Goal: Check status: Check status

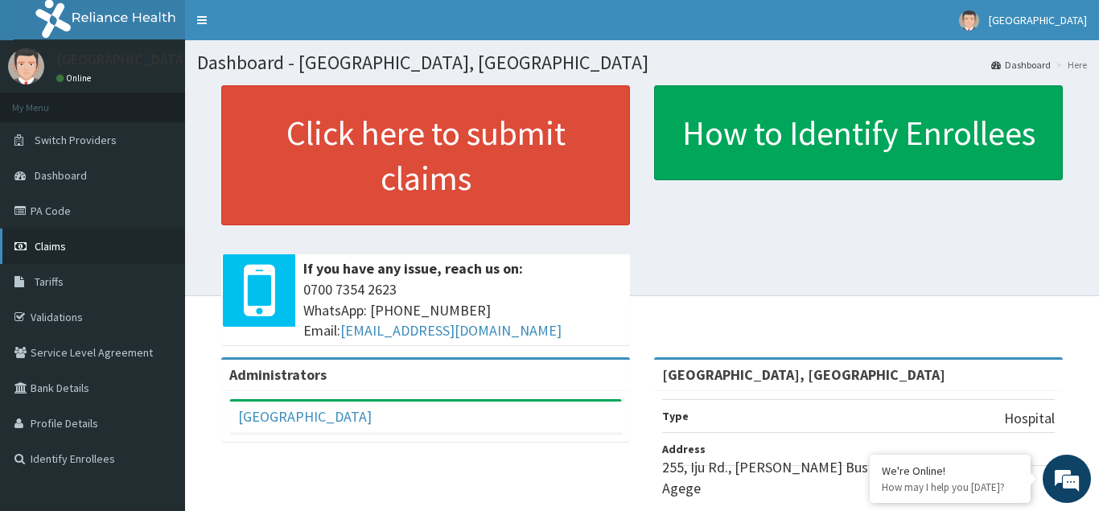
click at [40, 243] on span "Claims" at bounding box center [50, 246] width 31 height 14
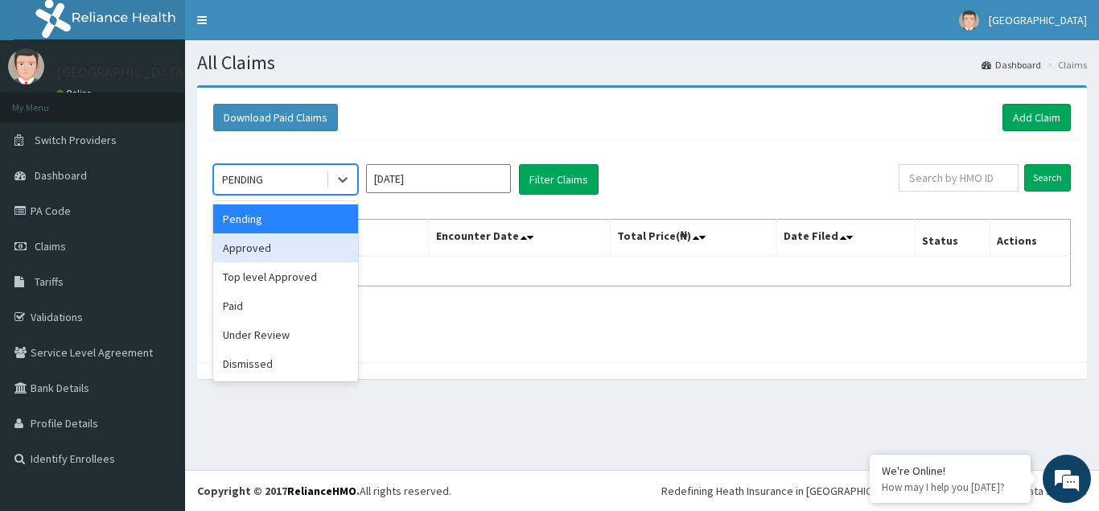
click at [279, 244] on div "Approved" at bounding box center [285, 247] width 145 height 29
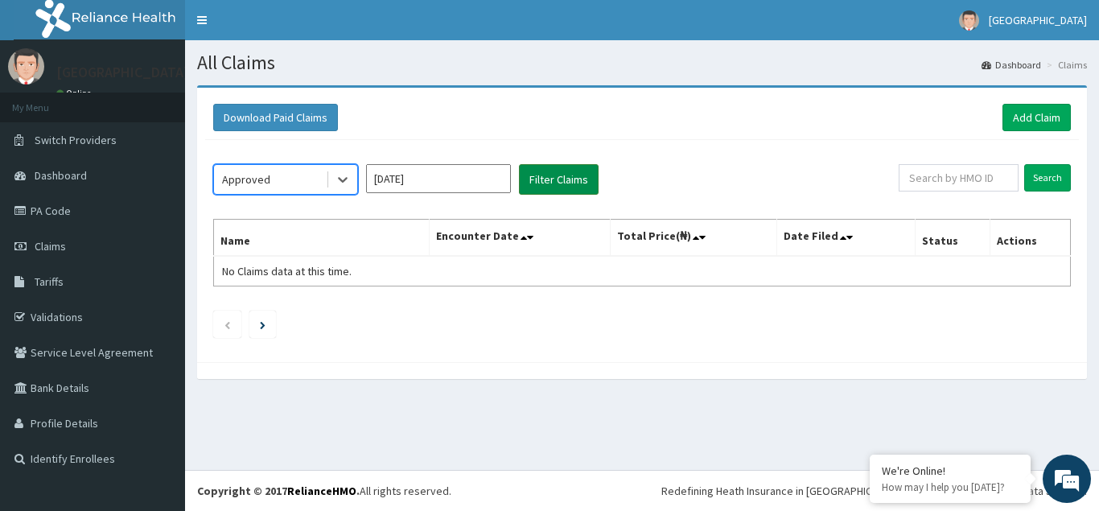
click at [559, 183] on button "Filter Claims" at bounding box center [559, 179] width 80 height 31
click at [343, 183] on icon at bounding box center [343, 179] width 16 height 16
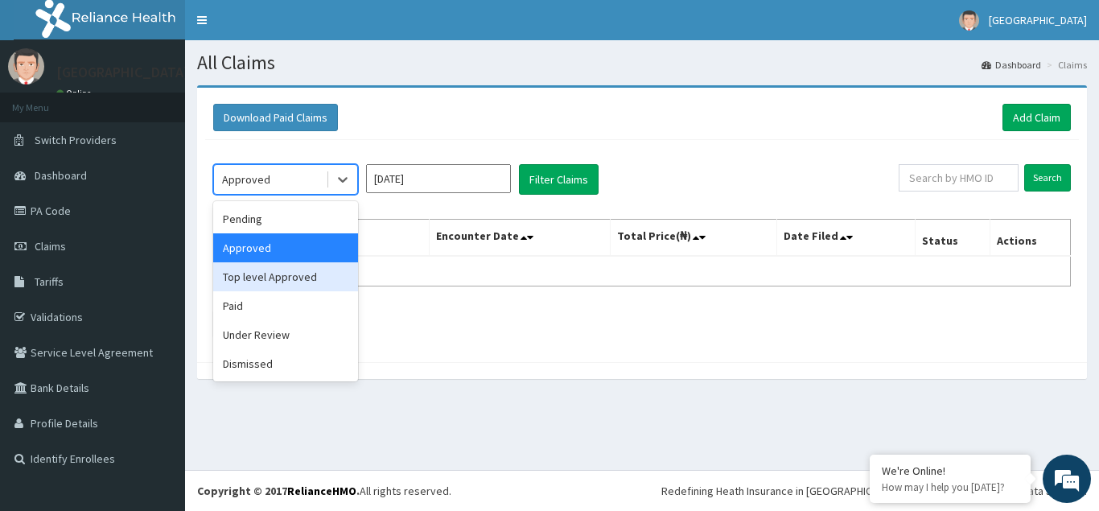
click at [277, 280] on div "Top level Approved" at bounding box center [285, 276] width 145 height 29
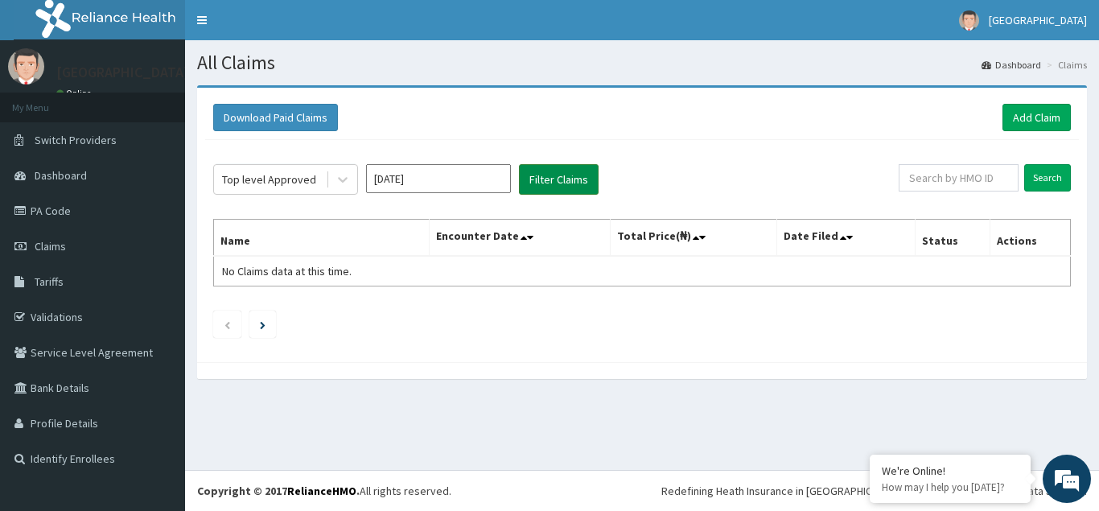
click at [569, 173] on button "Filter Claims" at bounding box center [559, 179] width 80 height 31
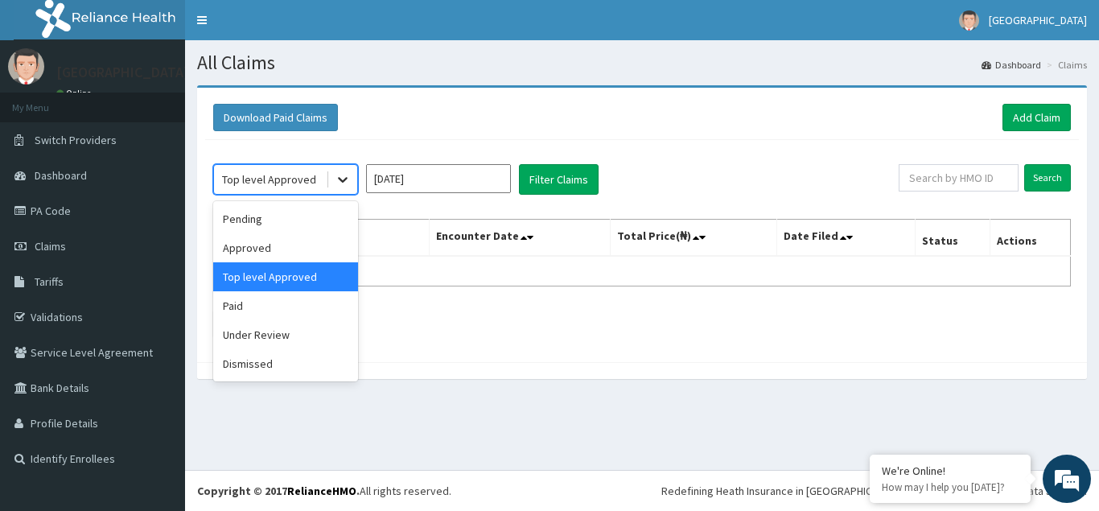
click at [343, 179] on icon at bounding box center [343, 179] width 16 height 16
click at [255, 337] on div "Under Review" at bounding box center [285, 334] width 145 height 29
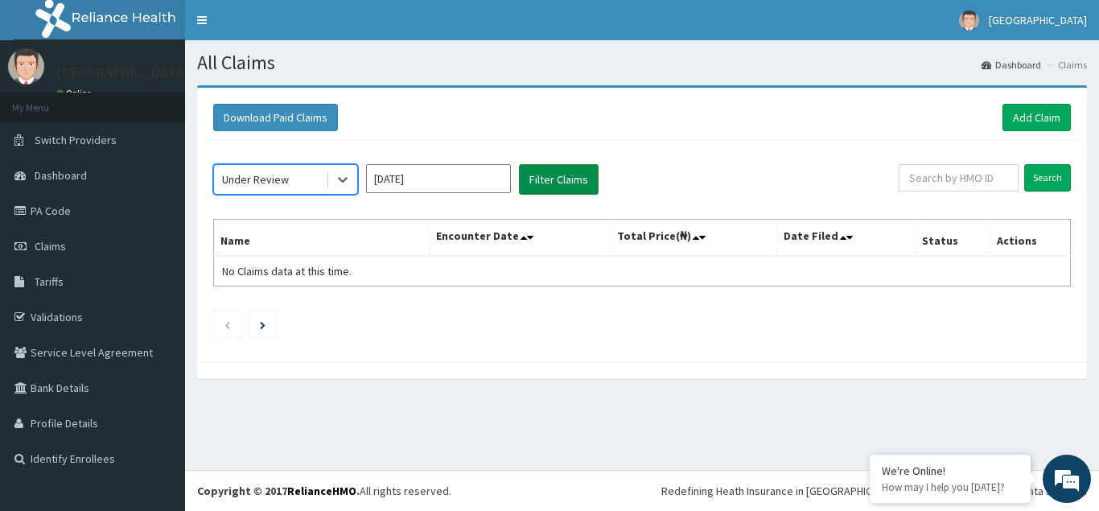
click at [557, 174] on button "Filter Claims" at bounding box center [559, 179] width 80 height 31
click at [343, 180] on icon at bounding box center [343, 181] width 10 height 6
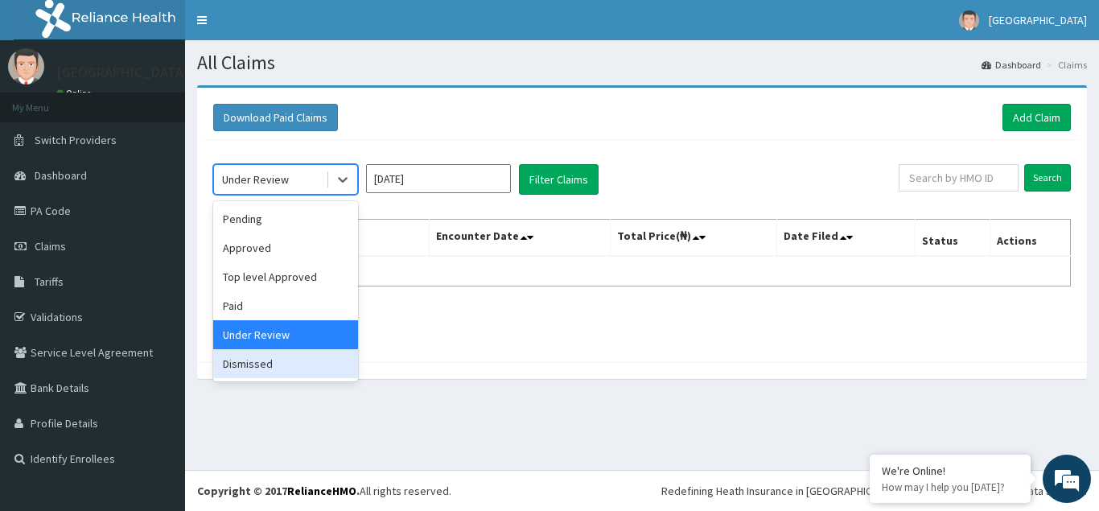
click at [252, 366] on div "Dismissed" at bounding box center [285, 363] width 145 height 29
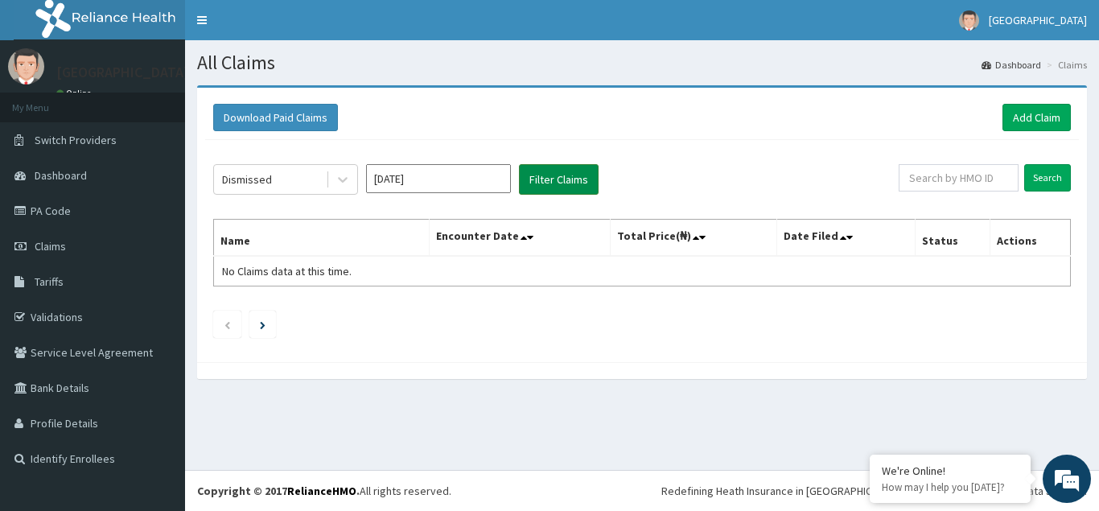
click at [562, 178] on button "Filter Claims" at bounding box center [559, 179] width 80 height 31
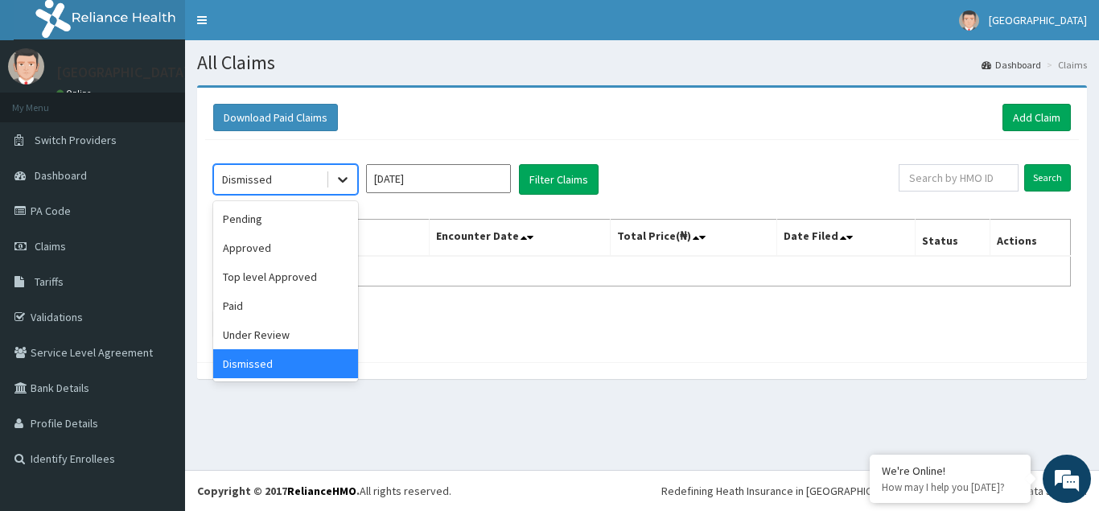
click at [344, 180] on icon at bounding box center [343, 181] width 10 height 6
click at [244, 302] on div "Paid" at bounding box center [285, 305] width 145 height 29
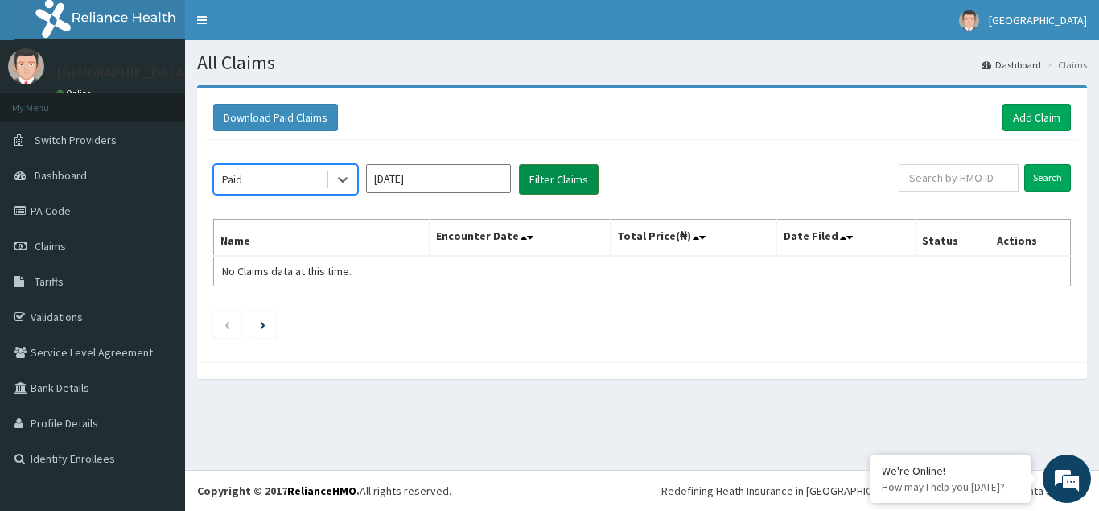
click at [569, 185] on button "Filter Claims" at bounding box center [559, 179] width 80 height 31
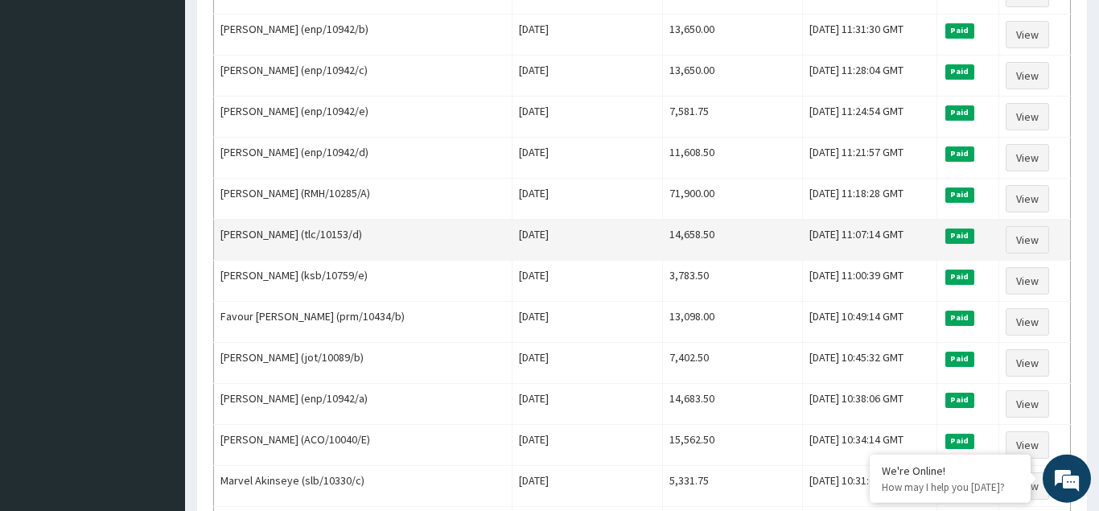
scroll to position [1466, 0]
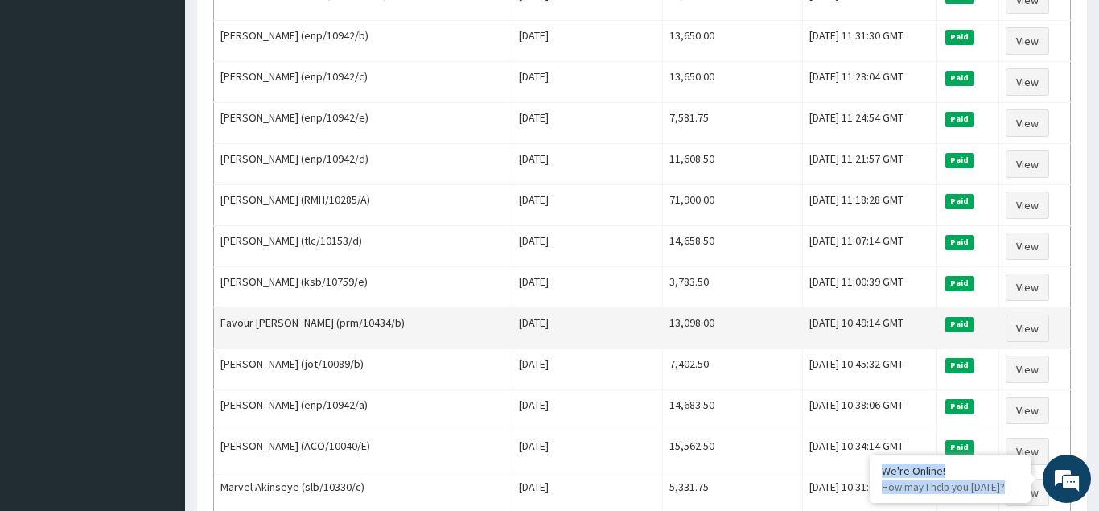
click at [663, 337] on td "13,098.00" at bounding box center [733, 328] width 140 height 41
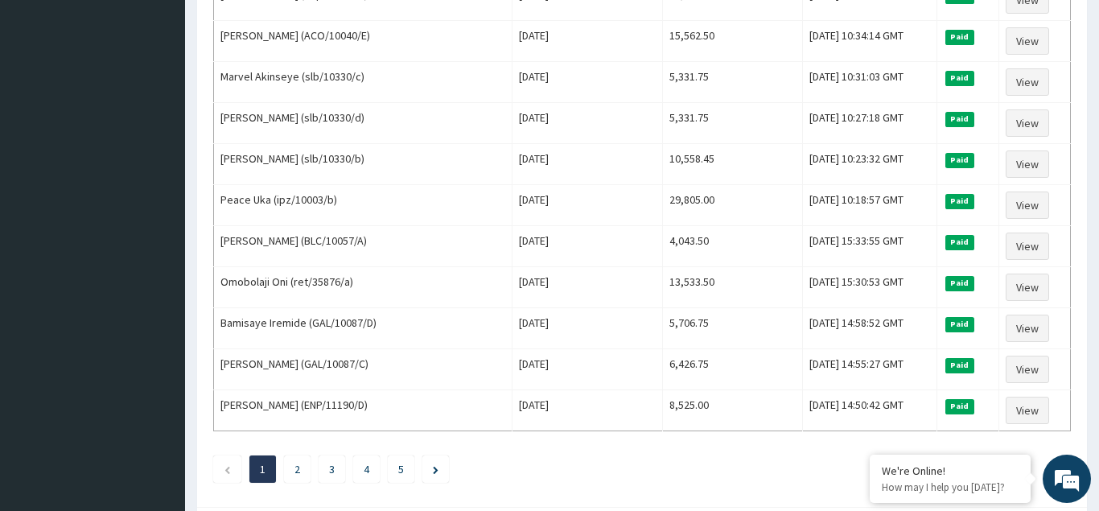
scroll to position [1958, 0]
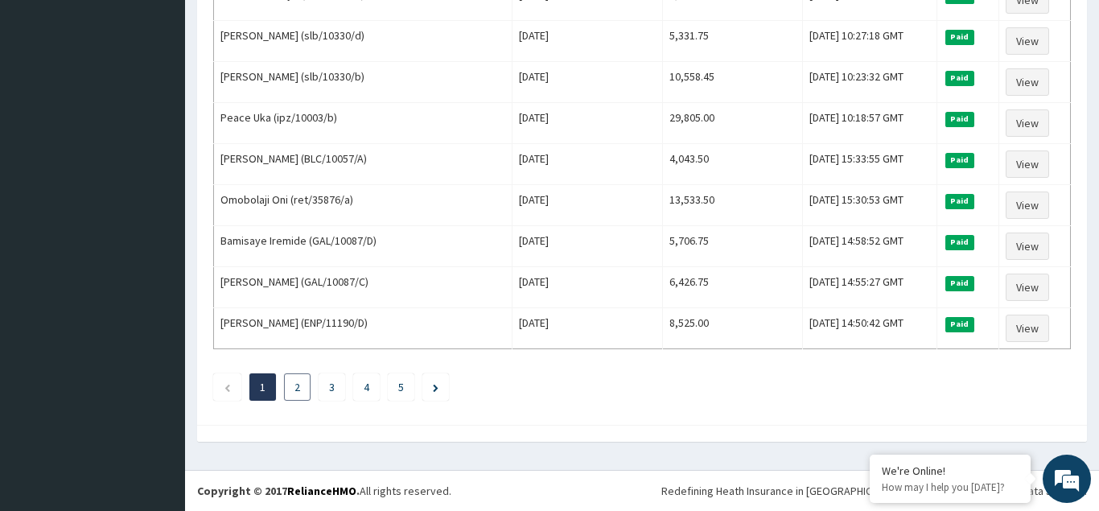
click at [298, 388] on link "2" at bounding box center [297, 387] width 6 height 14
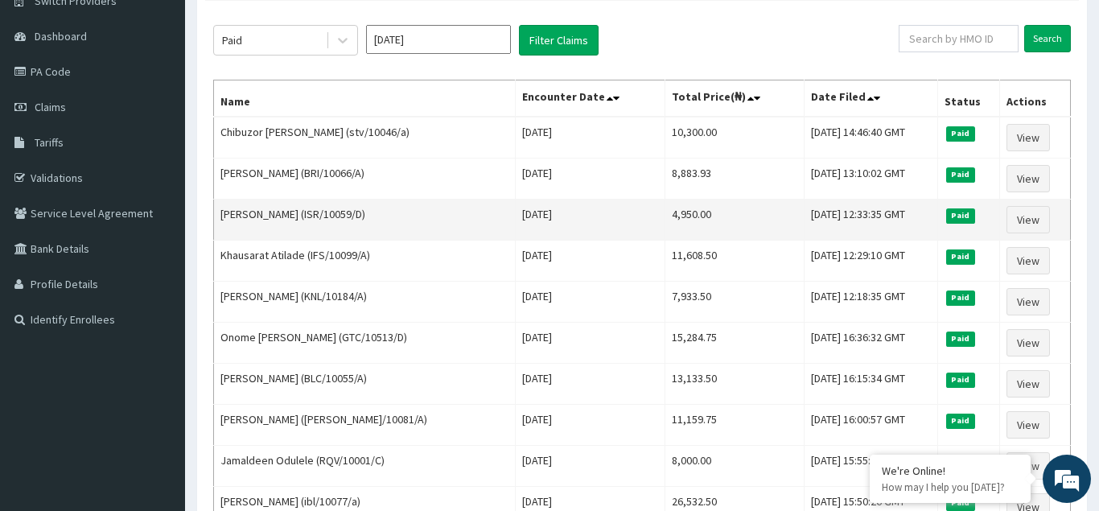
scroll to position [328, 0]
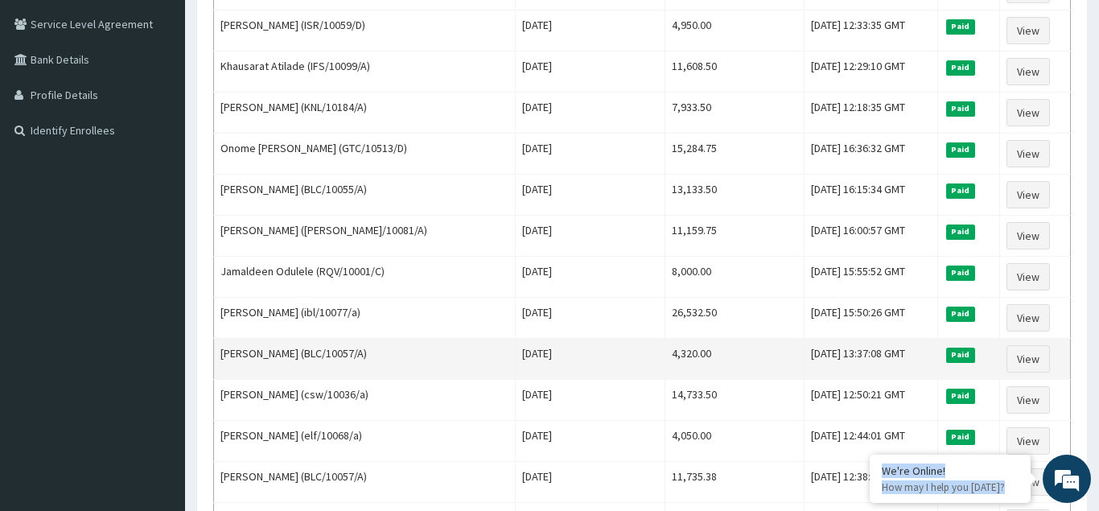
click at [631, 379] on td "Fri Jan 24 2025" at bounding box center [590, 359] width 150 height 41
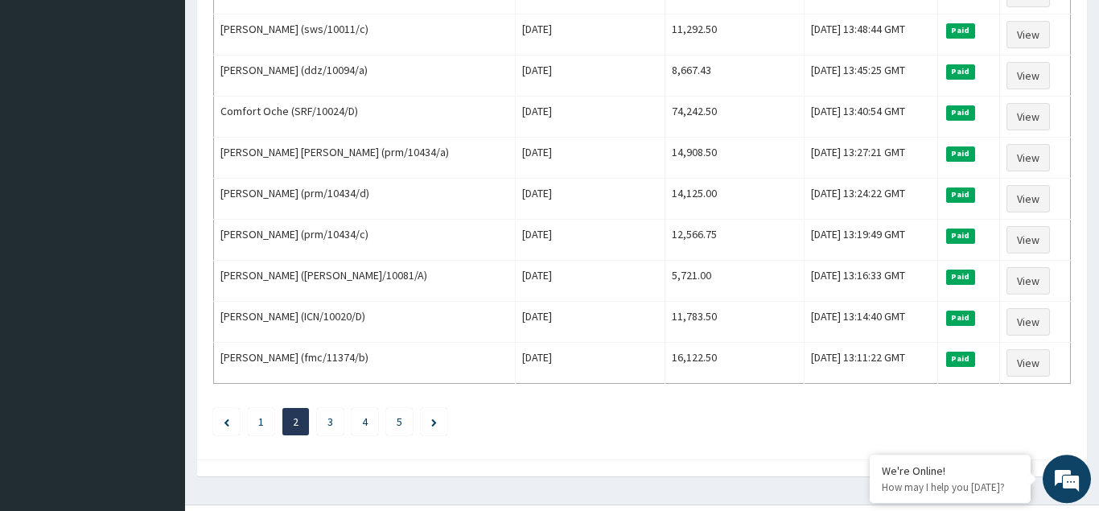
scroll to position [1958, 0]
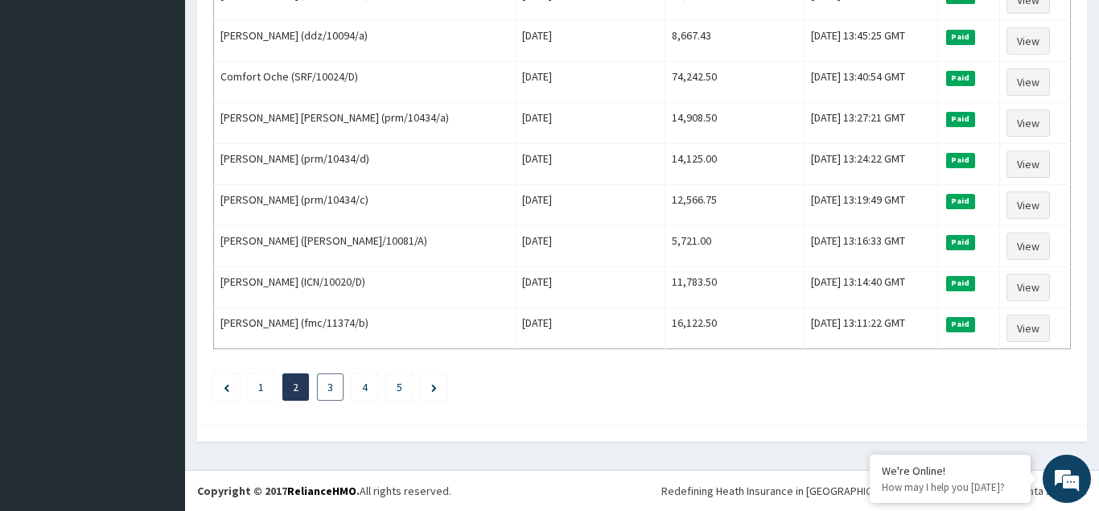
click at [331, 389] on link "3" at bounding box center [330, 387] width 6 height 14
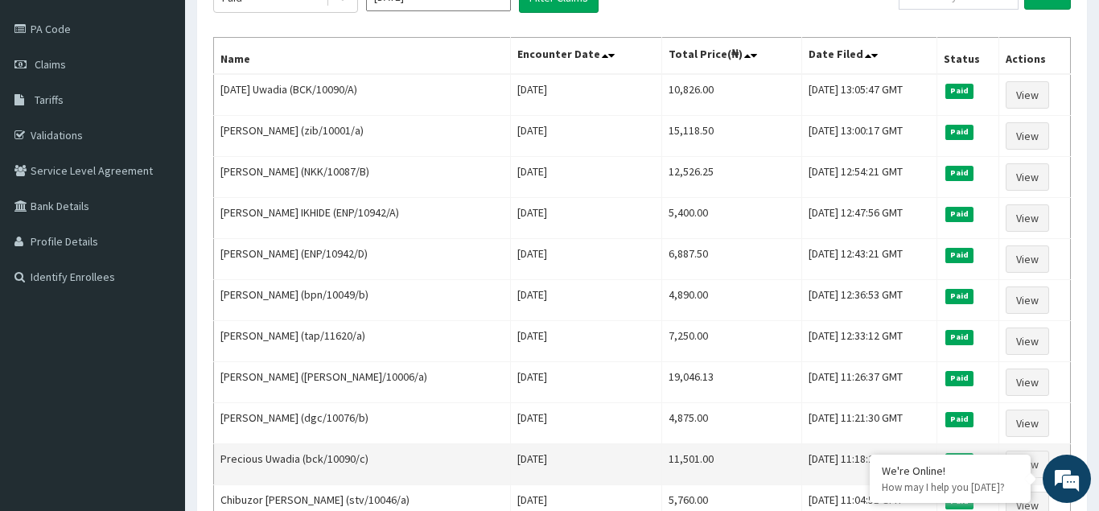
scroll to position [246, 0]
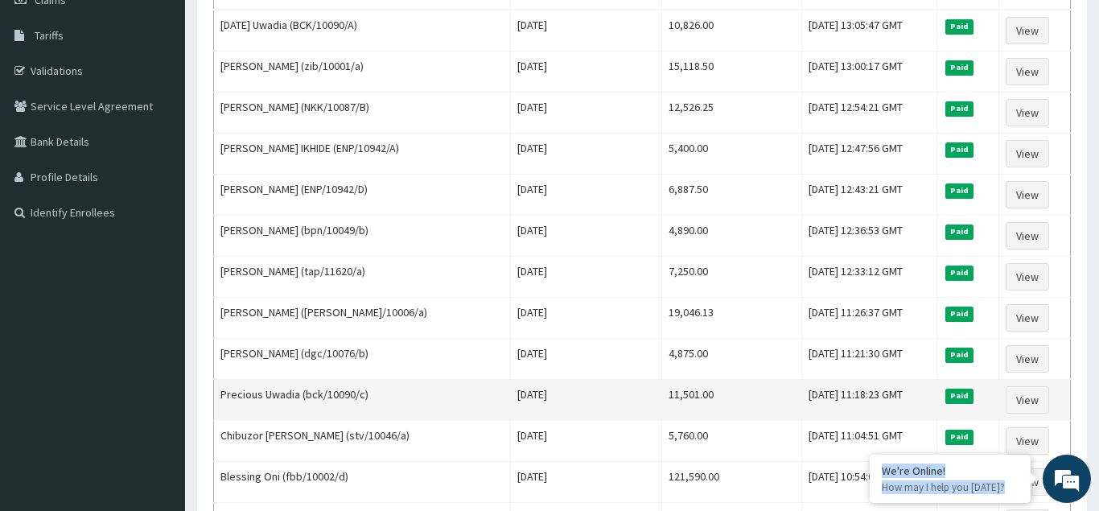
drag, startPoint x: 725, startPoint y: 393, endPoint x: 688, endPoint y: 420, distance: 46.2
click at [725, 392] on td "11,501.00" at bounding box center [731, 400] width 140 height 41
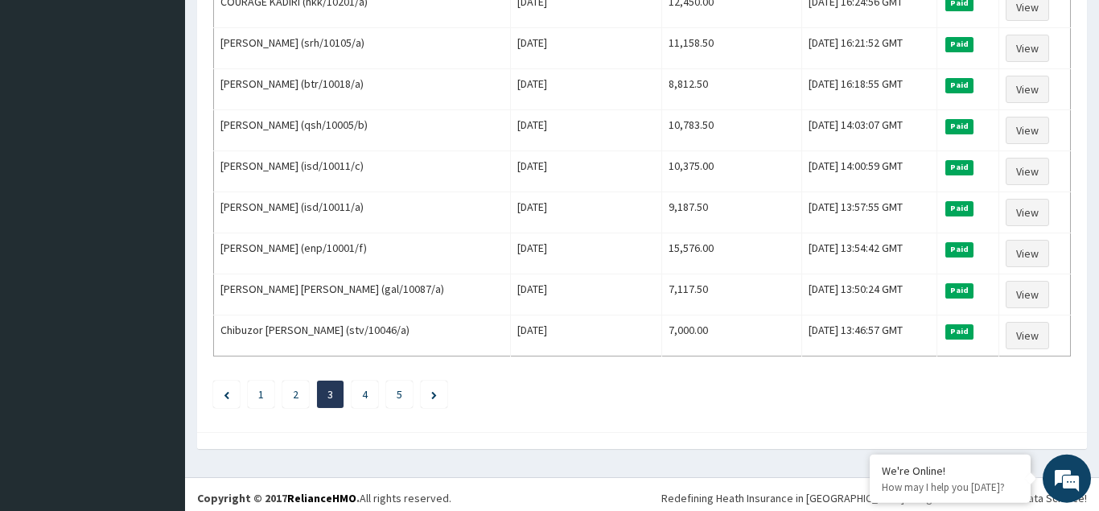
scroll to position [1958, 0]
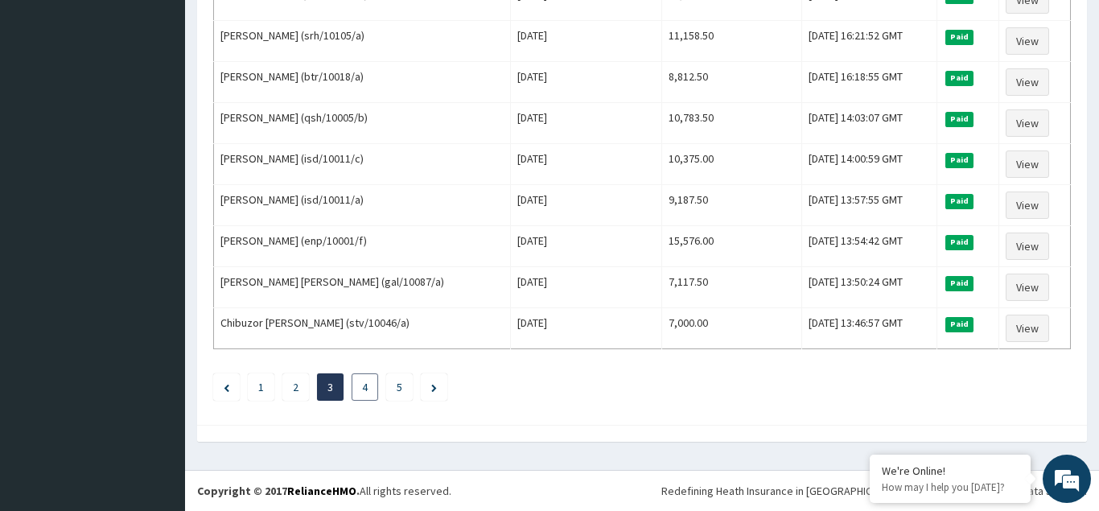
click at [364, 387] on link "4" at bounding box center [365, 387] width 6 height 14
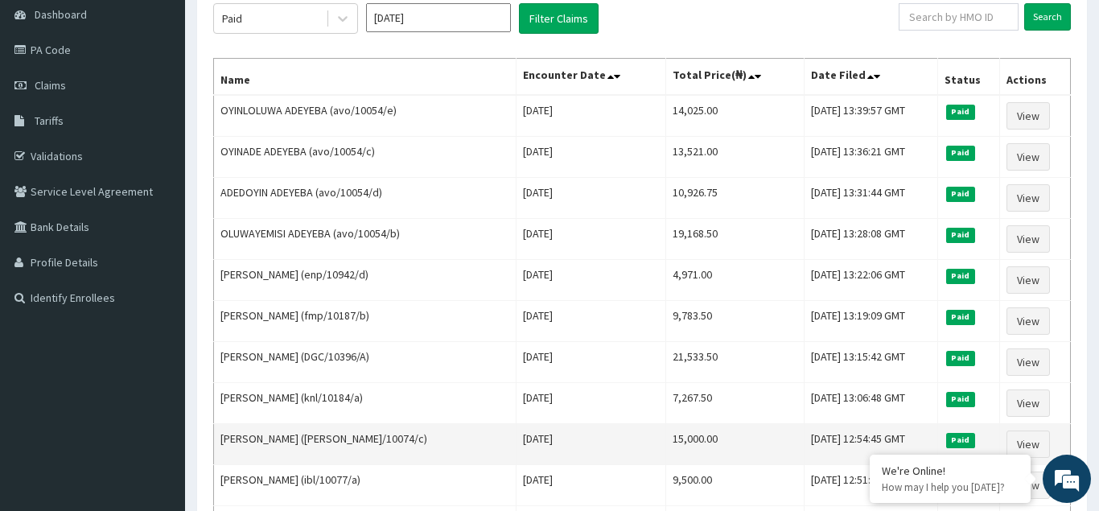
scroll to position [246, 0]
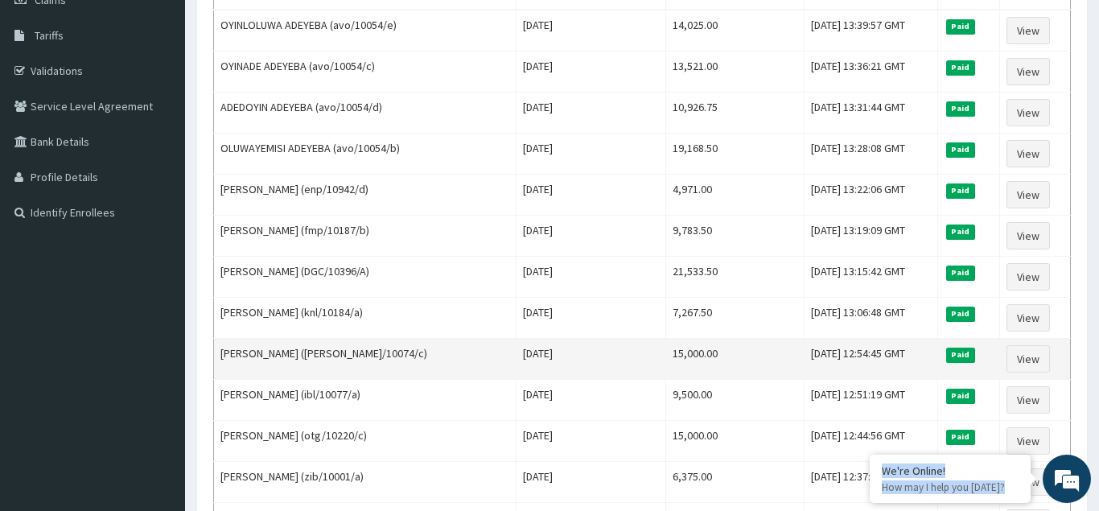
click at [672, 366] on td "15,000.00" at bounding box center [734, 359] width 138 height 41
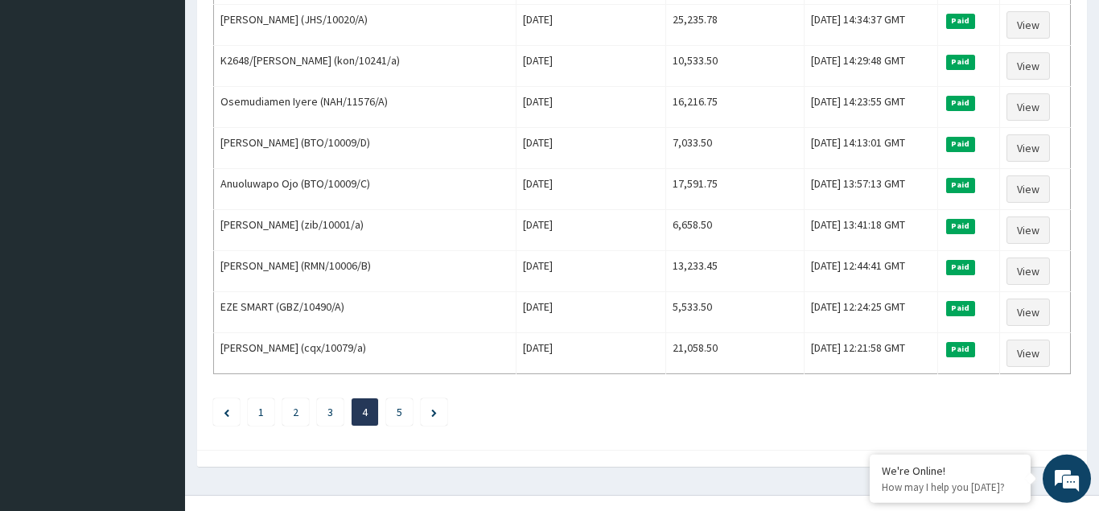
scroll to position [1958, 0]
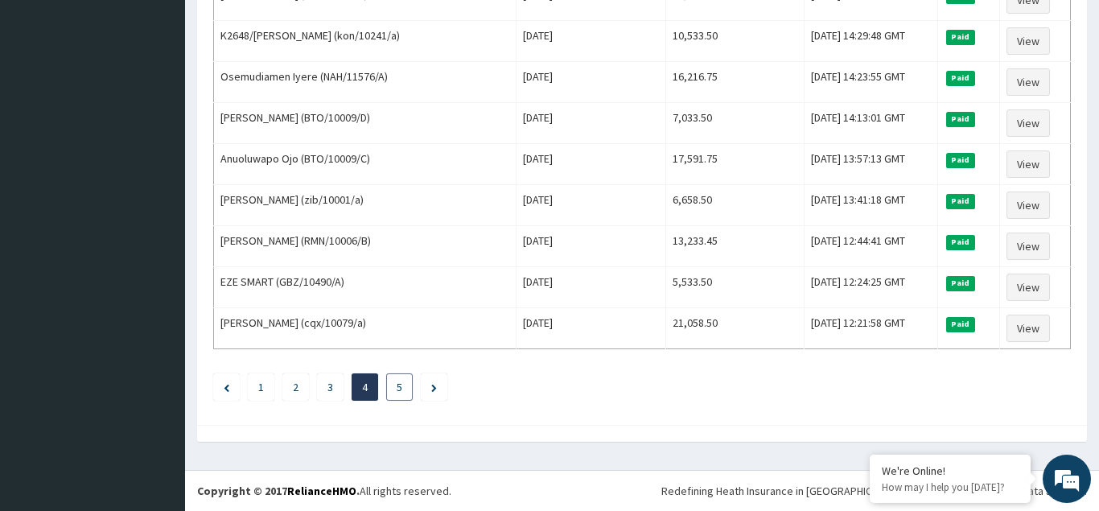
click at [400, 385] on link "5" at bounding box center [399, 387] width 6 height 14
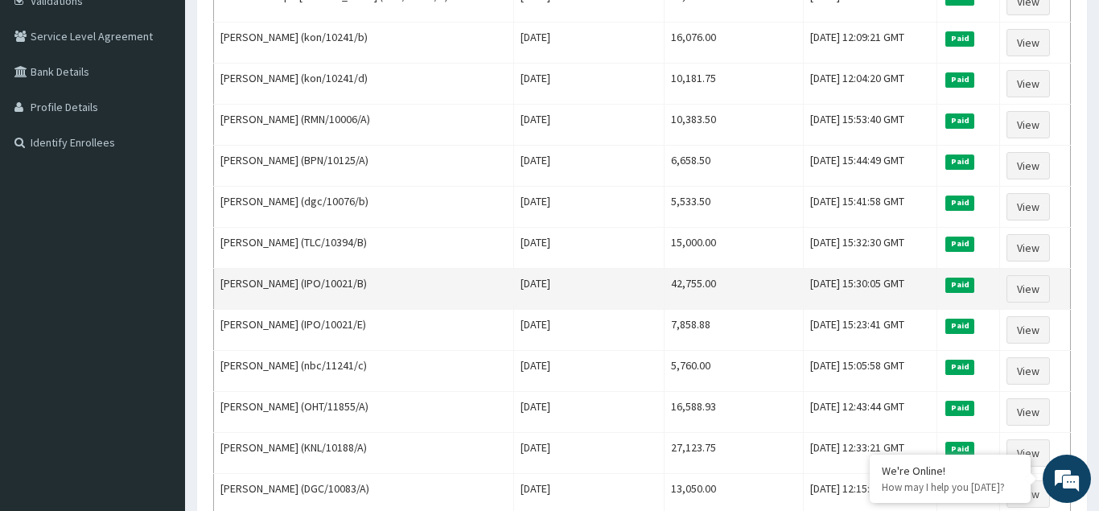
scroll to position [328, 0]
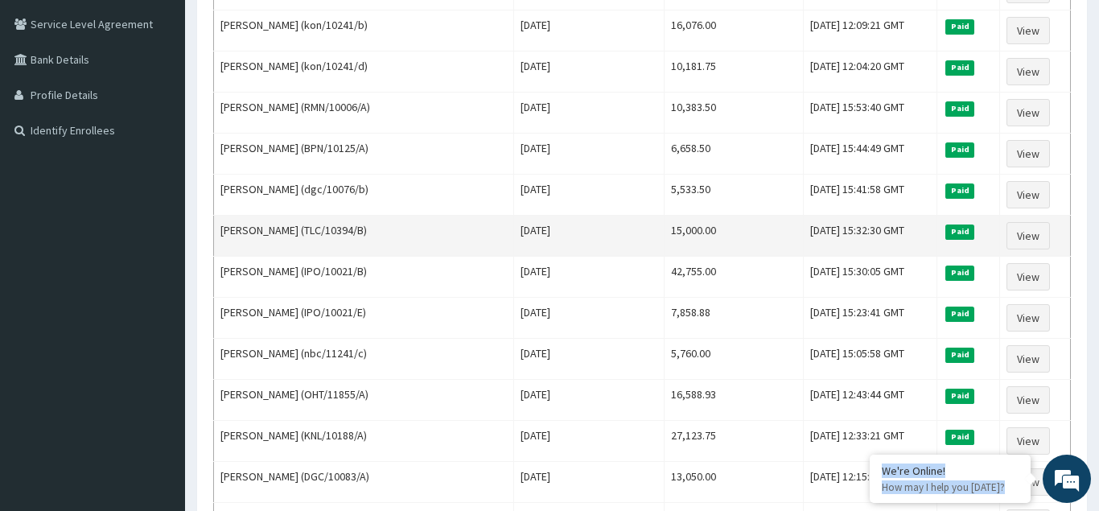
click at [585, 236] on td "Fri Jan 03 2025" at bounding box center [589, 236] width 150 height 41
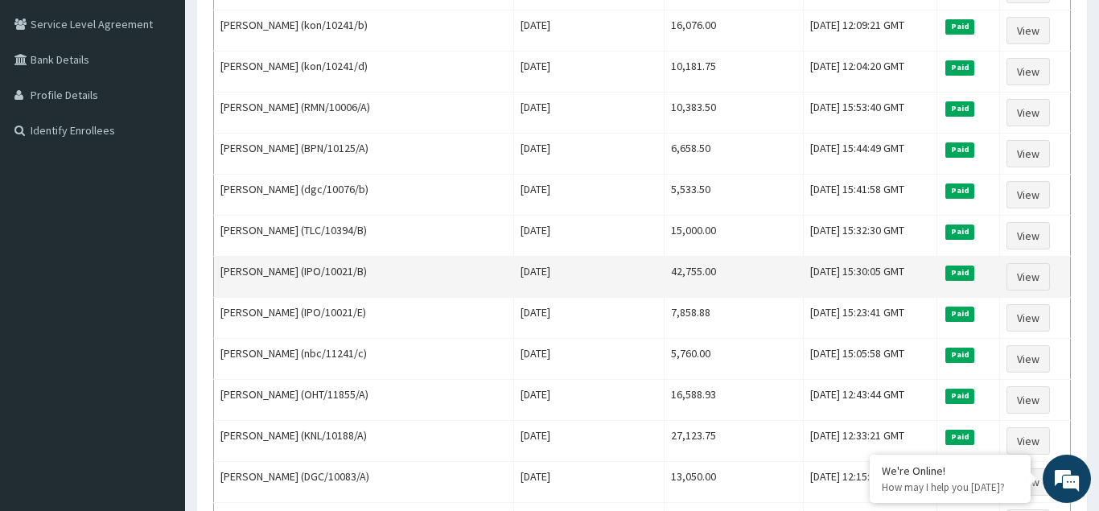
scroll to position [0, 0]
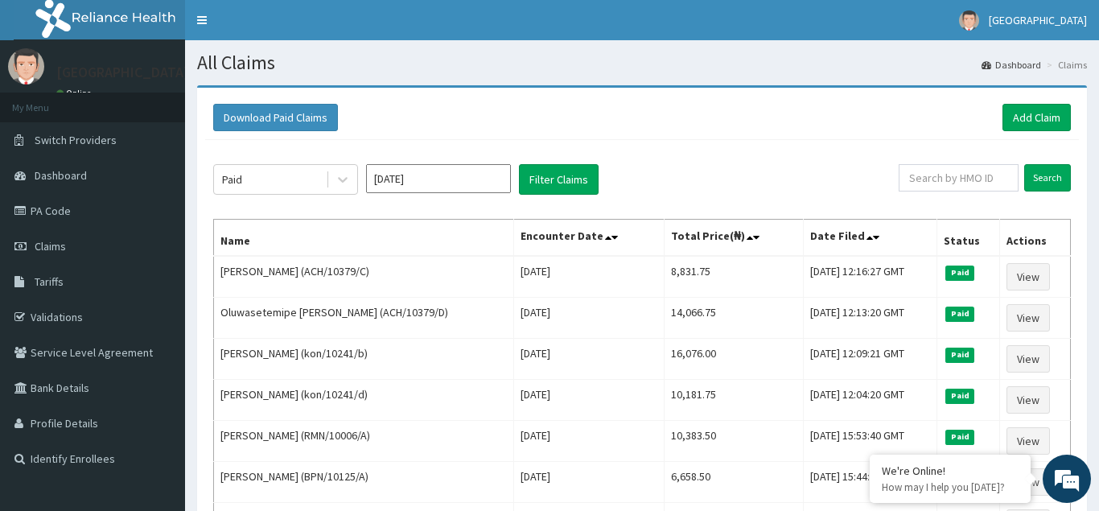
click at [489, 179] on input "Jan 2025" at bounding box center [438, 178] width 145 height 29
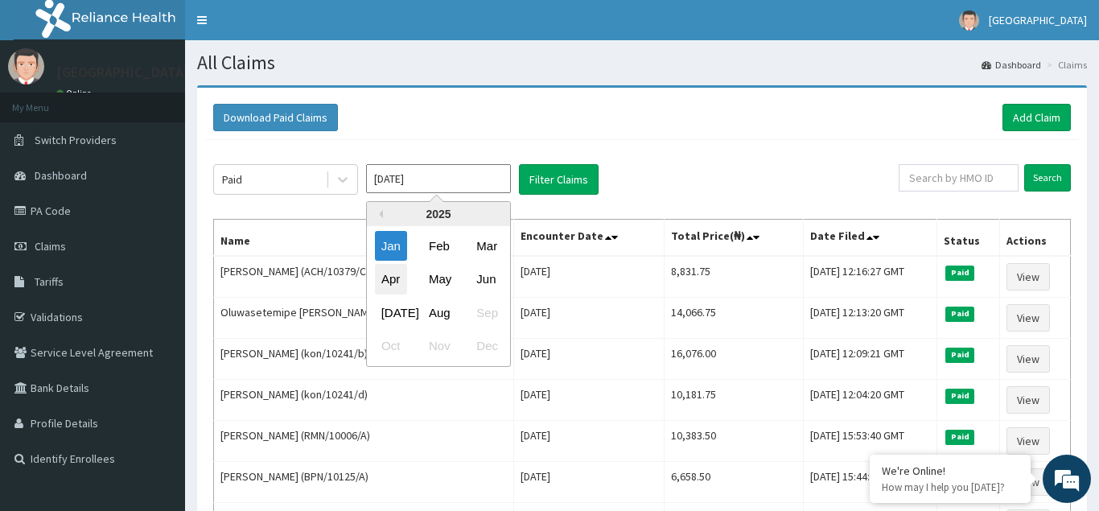
click at [395, 281] on div "Apr" at bounding box center [391, 280] width 32 height 30
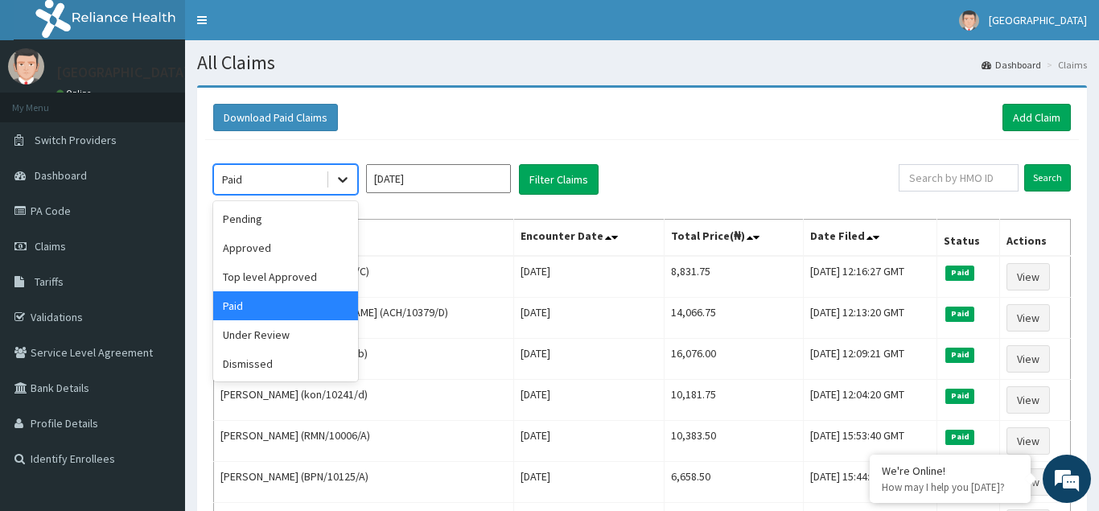
click at [342, 182] on icon at bounding box center [343, 181] width 10 height 6
click at [294, 219] on div "Pending" at bounding box center [285, 218] width 145 height 29
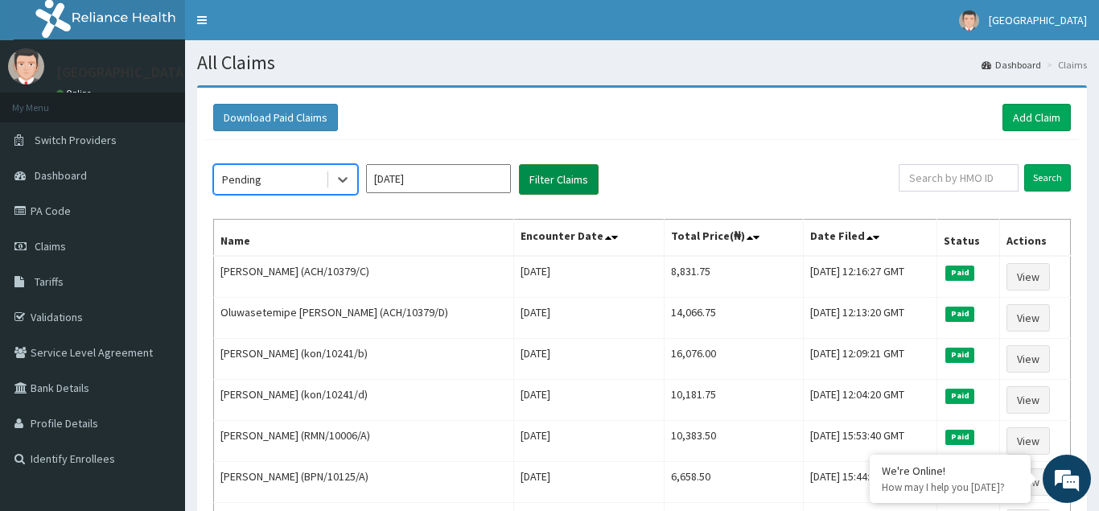
click at [571, 182] on button "Filter Claims" at bounding box center [559, 179] width 80 height 31
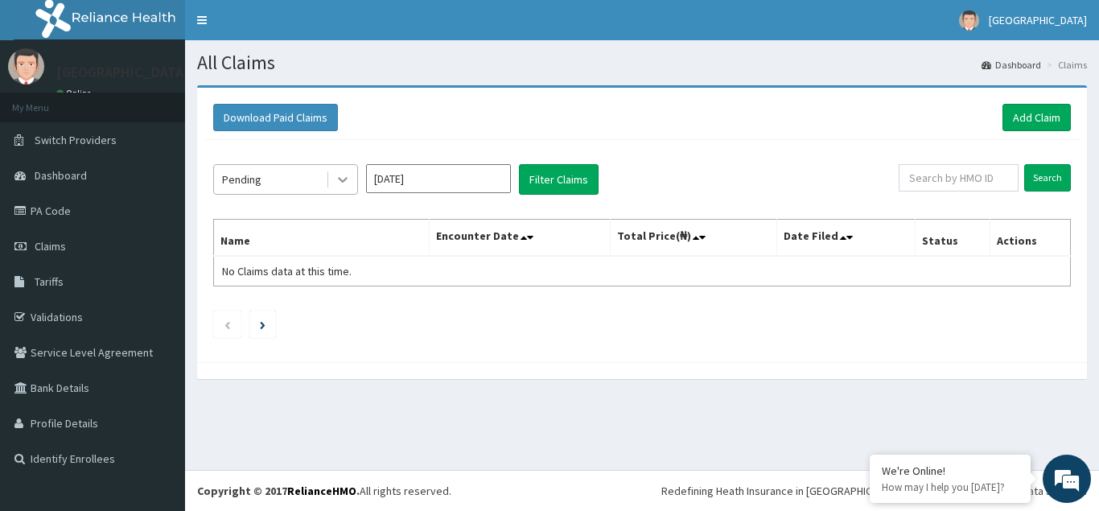
click at [347, 183] on icon at bounding box center [343, 179] width 16 height 16
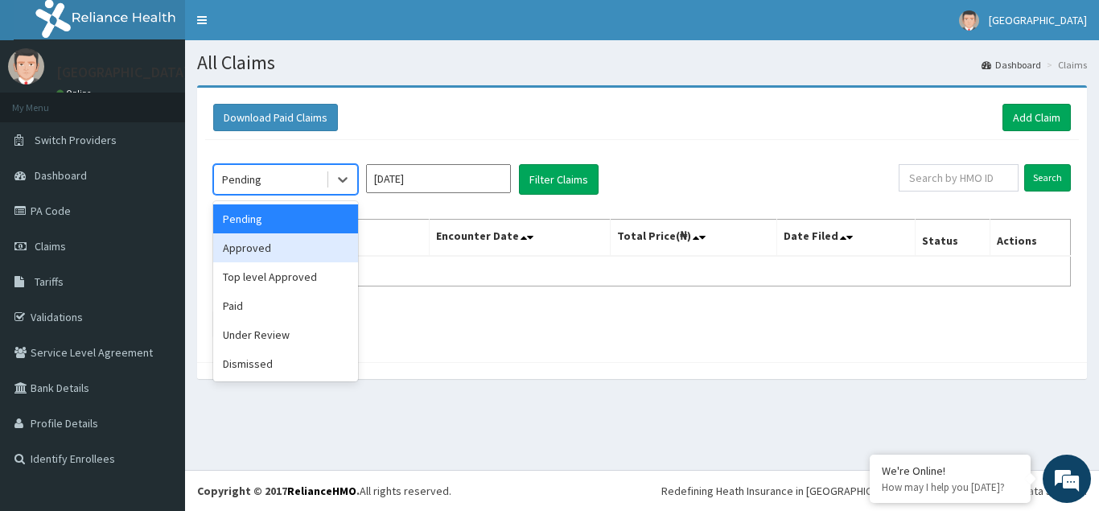
click at [272, 249] on div "Approved" at bounding box center [285, 247] width 145 height 29
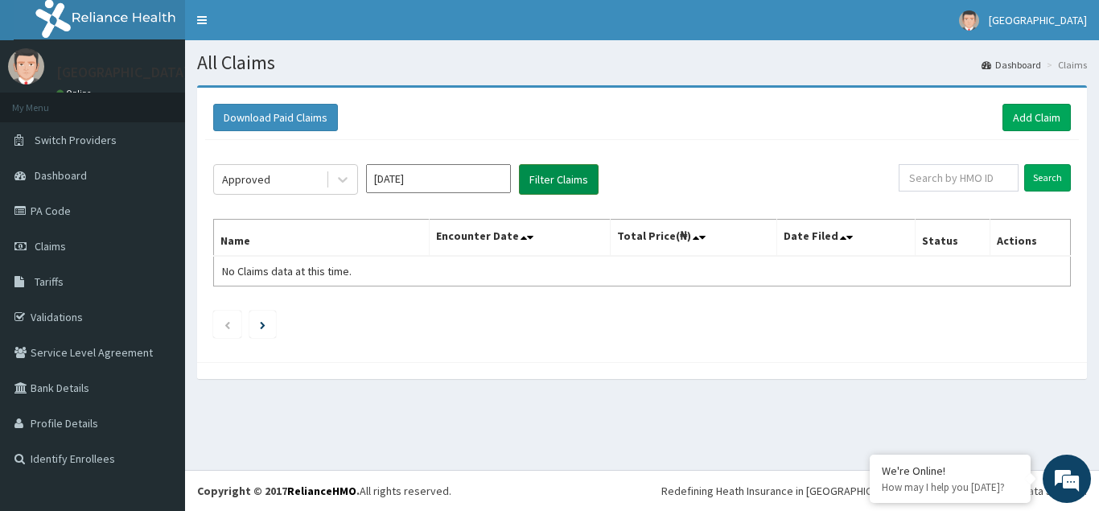
click at [548, 176] on button "Filter Claims" at bounding box center [559, 179] width 80 height 31
click at [342, 184] on icon at bounding box center [343, 179] width 16 height 16
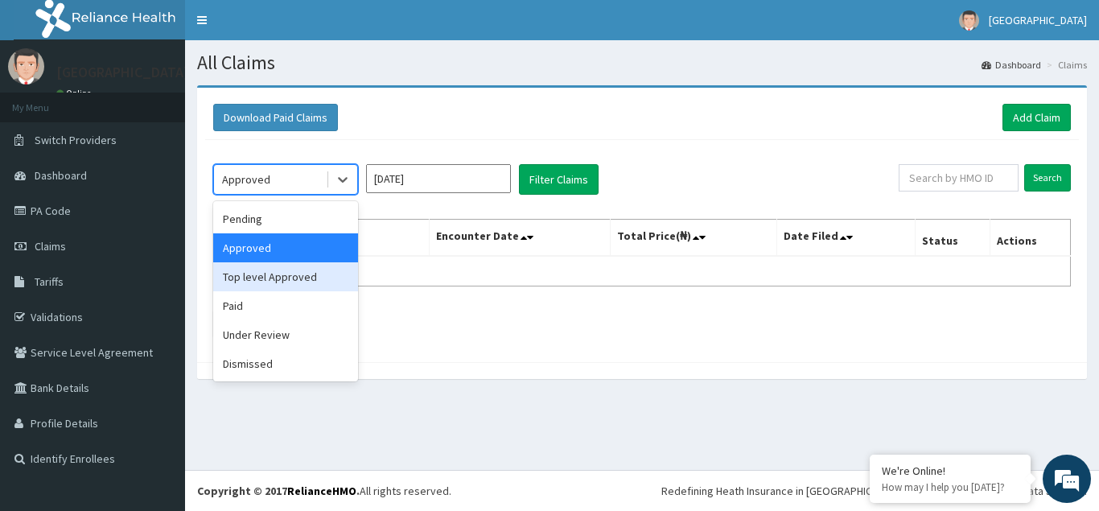
click at [288, 280] on div "Top level Approved" at bounding box center [285, 276] width 145 height 29
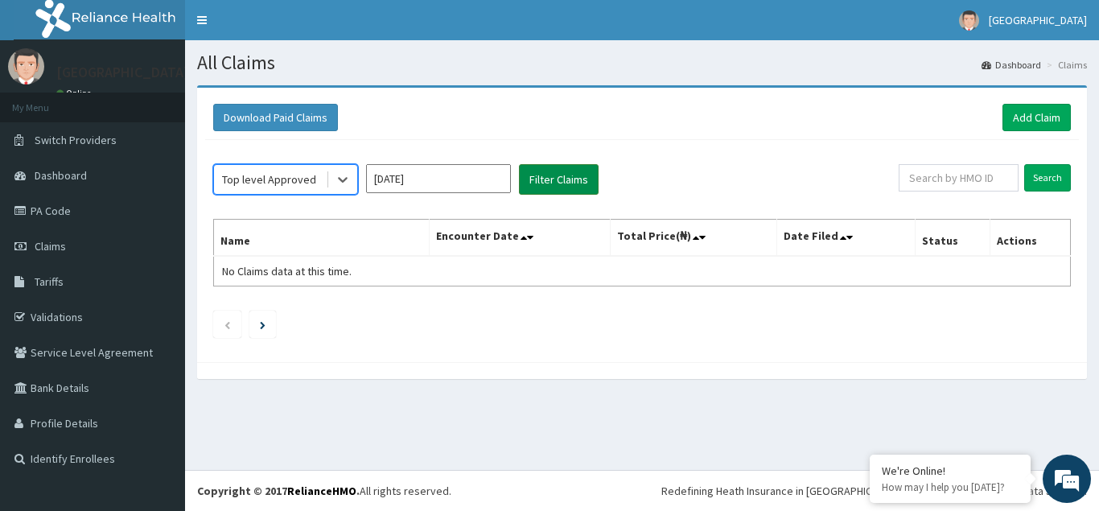
click at [544, 186] on button "Filter Claims" at bounding box center [559, 179] width 80 height 31
click at [343, 182] on icon at bounding box center [343, 181] width 10 height 6
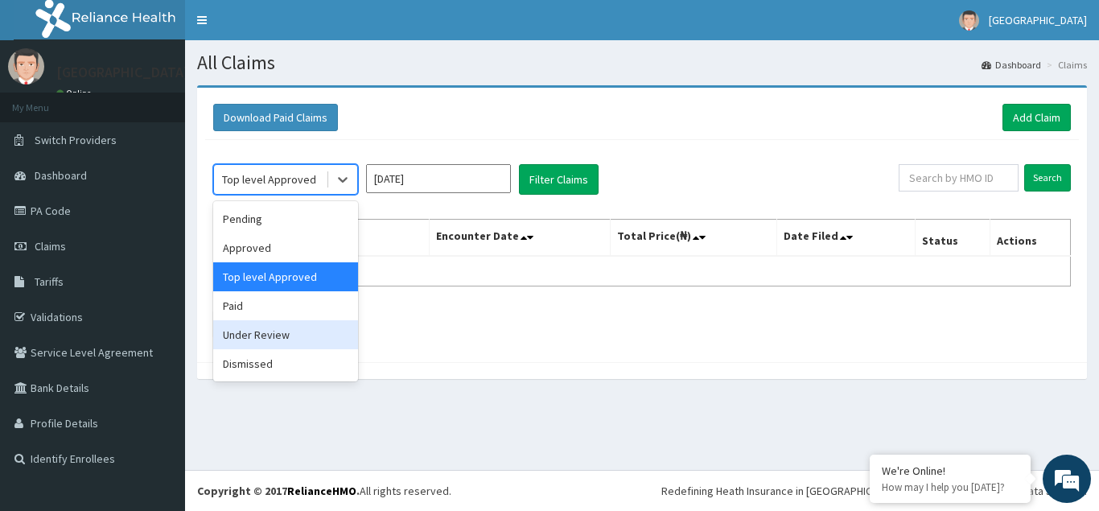
drag, startPoint x: 265, startPoint y: 339, endPoint x: 442, endPoint y: 290, distance: 183.6
click at [265, 338] on div "Under Review" at bounding box center [285, 334] width 145 height 29
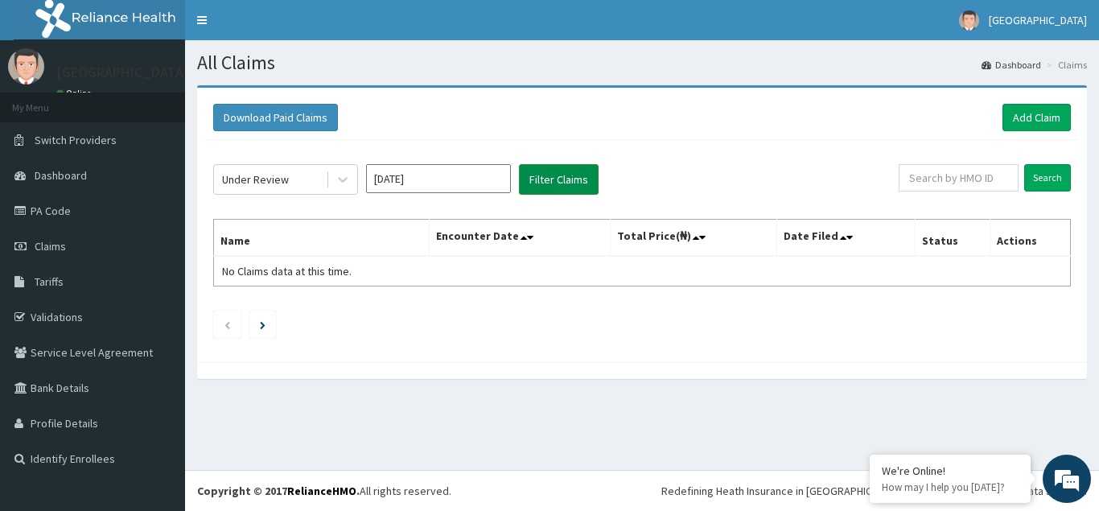
click at [544, 180] on button "Filter Claims" at bounding box center [559, 179] width 80 height 31
click at [347, 183] on icon at bounding box center [343, 179] width 16 height 16
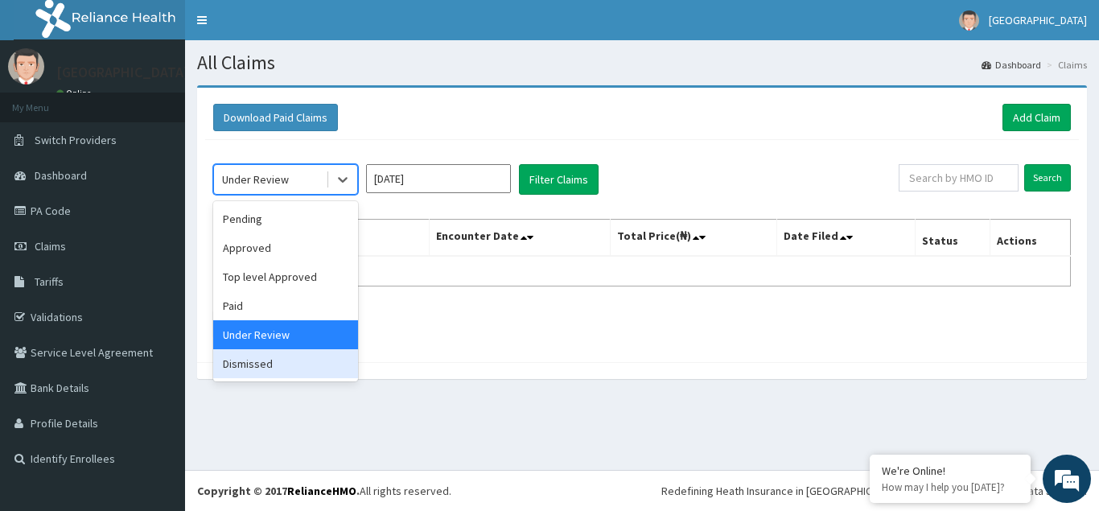
click at [261, 363] on div "Dismissed" at bounding box center [285, 363] width 145 height 29
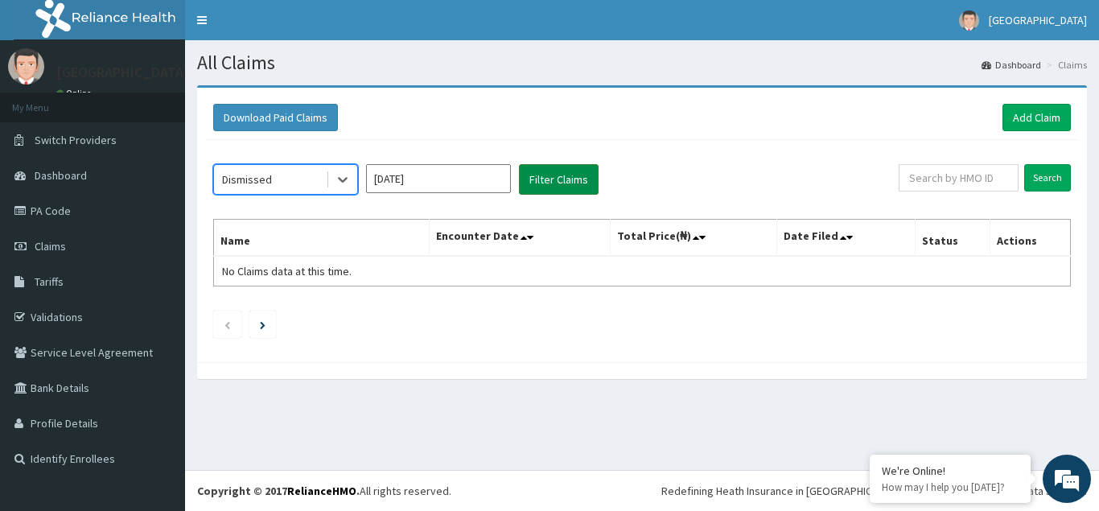
click at [545, 183] on button "Filter Claims" at bounding box center [559, 179] width 80 height 31
click at [348, 183] on icon at bounding box center [343, 179] width 16 height 16
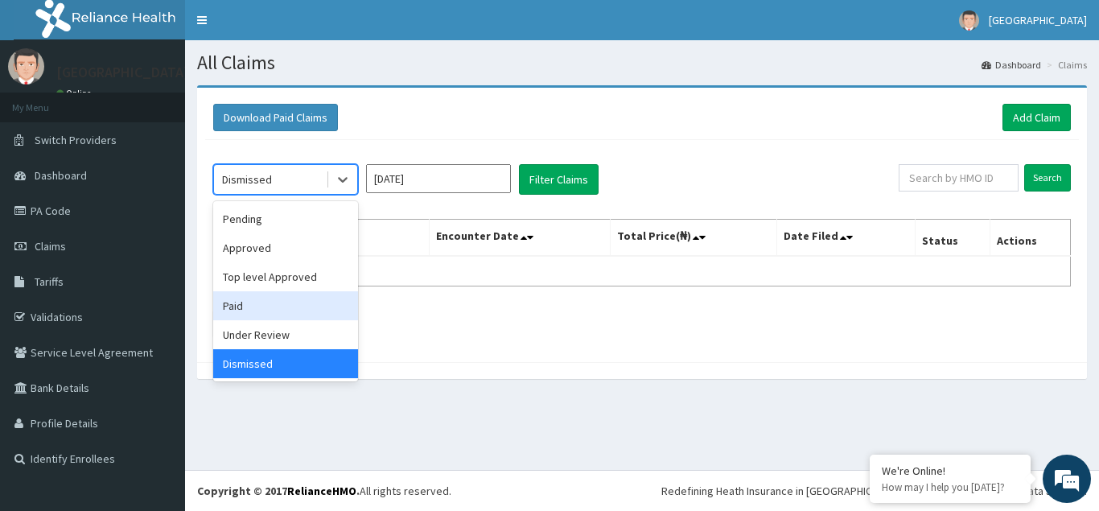
click at [240, 305] on div "Paid" at bounding box center [285, 305] width 145 height 29
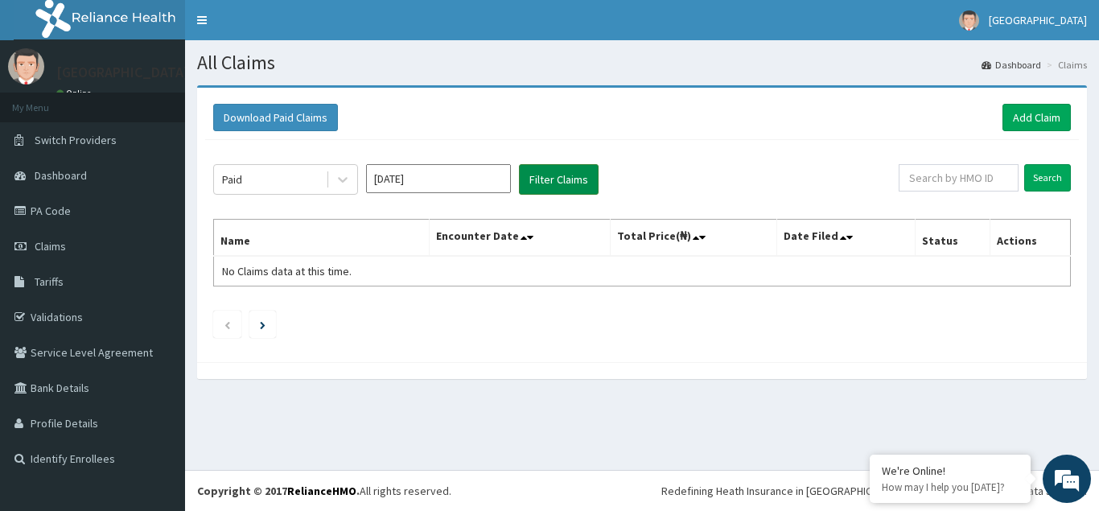
click at [573, 175] on button "Filter Claims" at bounding box center [559, 179] width 80 height 31
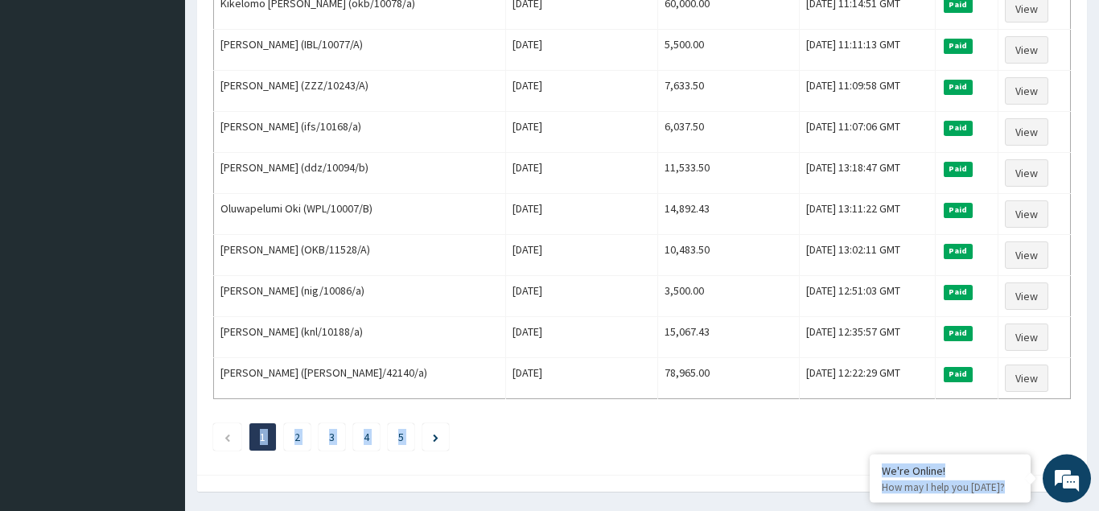
scroll to position [1958, 0]
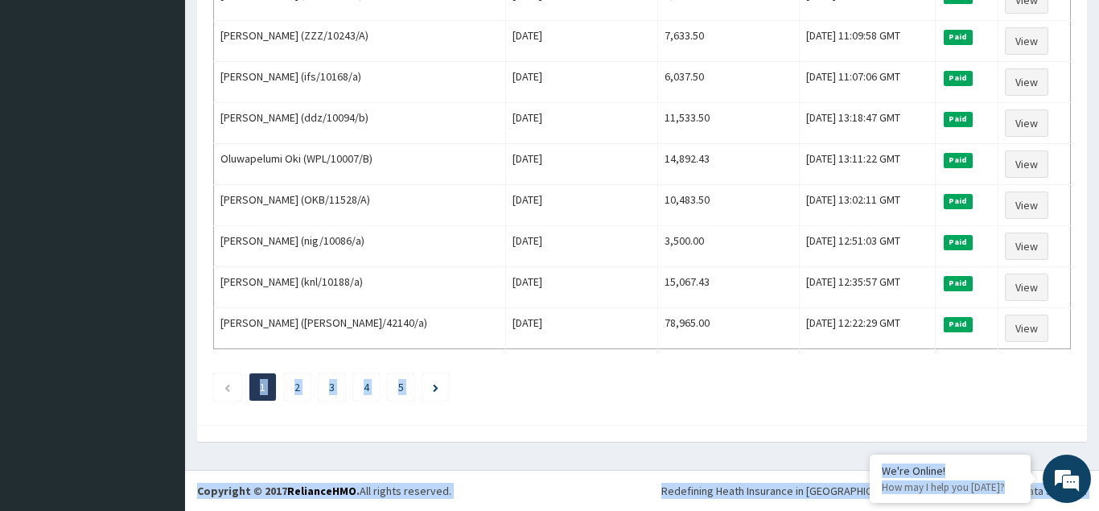
click at [532, 394] on ul "1 2 3 4 5" at bounding box center [641, 386] width 857 height 27
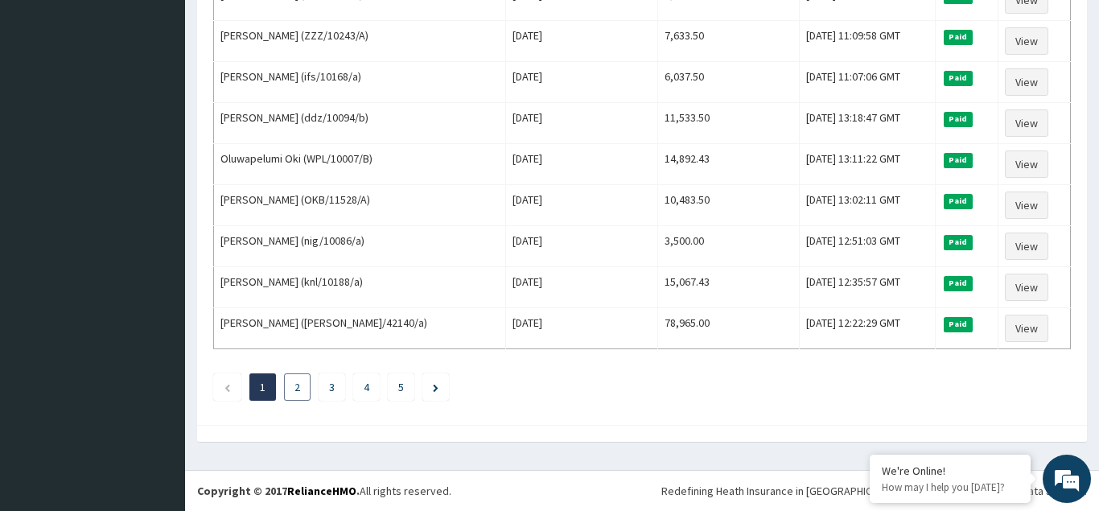
click at [297, 388] on link "2" at bounding box center [297, 387] width 6 height 14
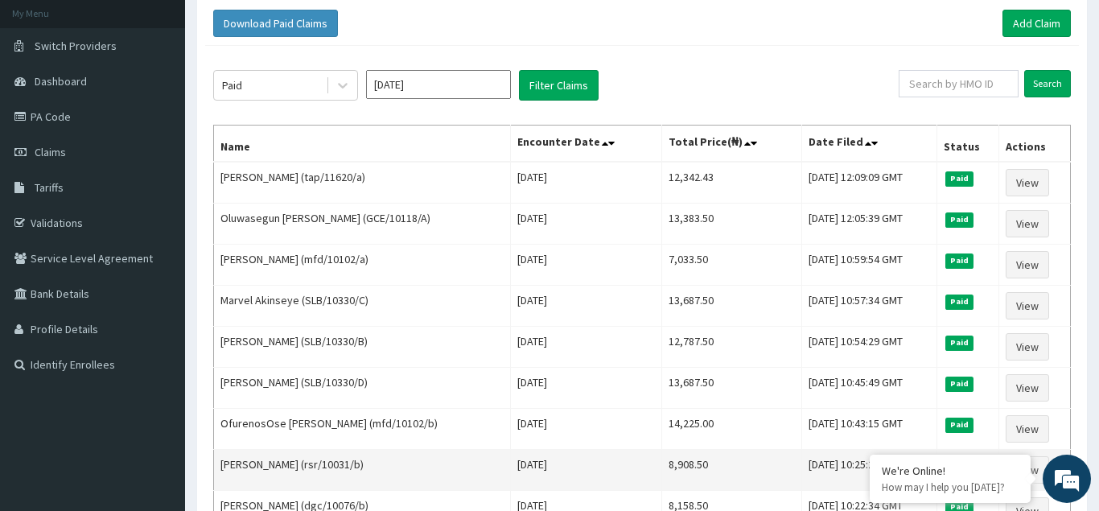
scroll to position [246, 0]
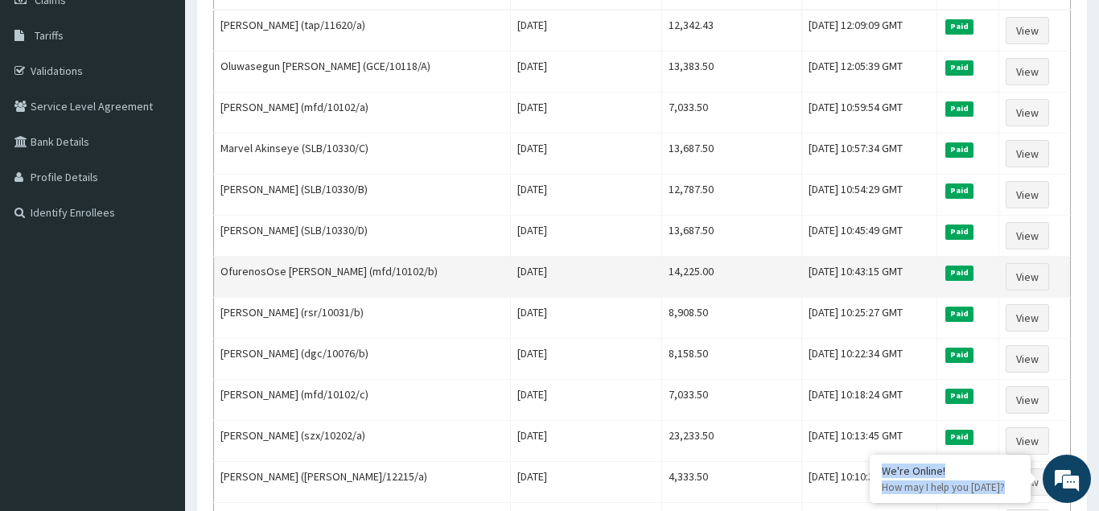
click at [497, 257] on td "OfurenosOse Thompson- Abhulimen (mfd/10102/b)" at bounding box center [362, 277] width 297 height 41
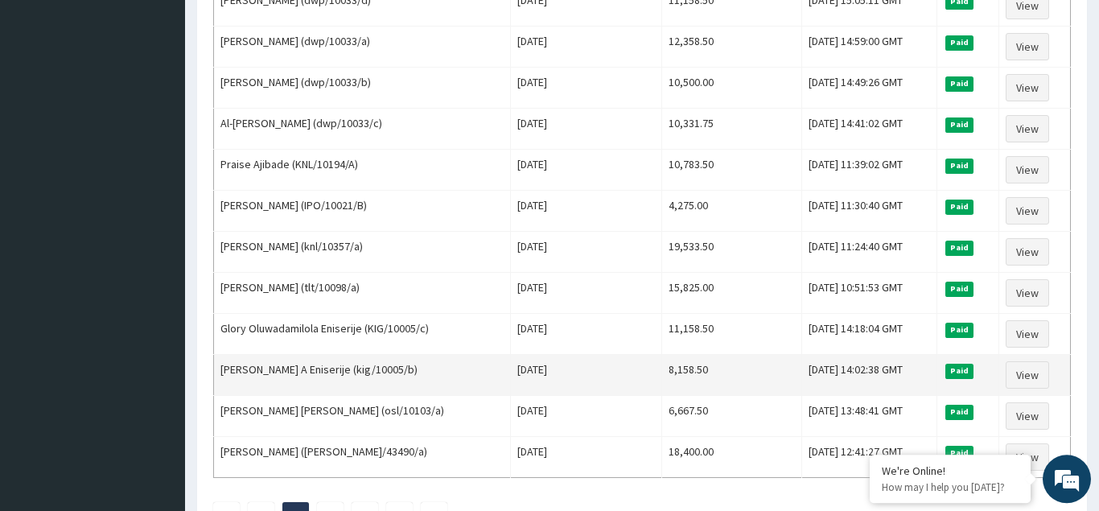
scroll to position [1958, 0]
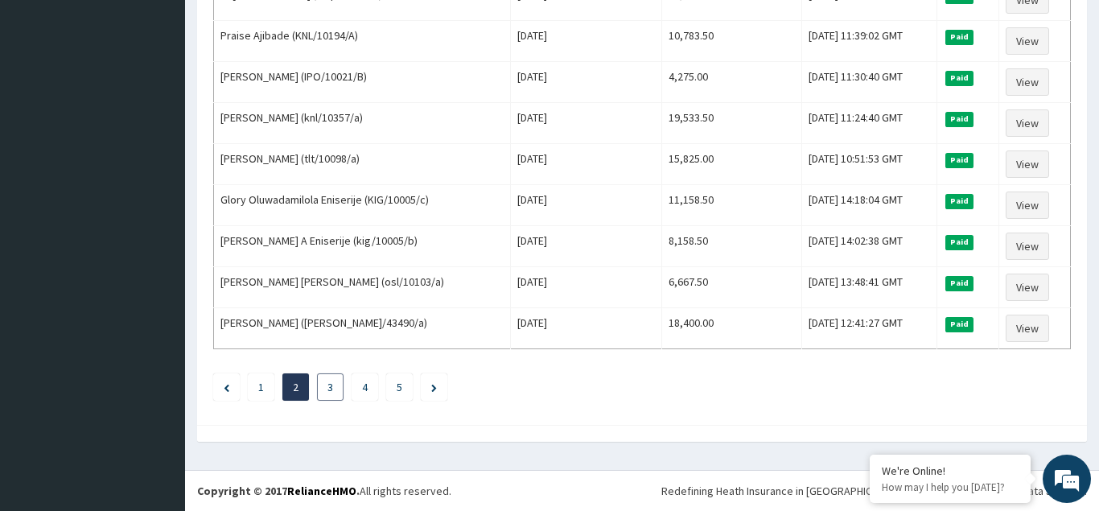
click at [333, 391] on li "3" at bounding box center [330, 386] width 27 height 27
click at [328, 384] on link "3" at bounding box center [330, 387] width 6 height 14
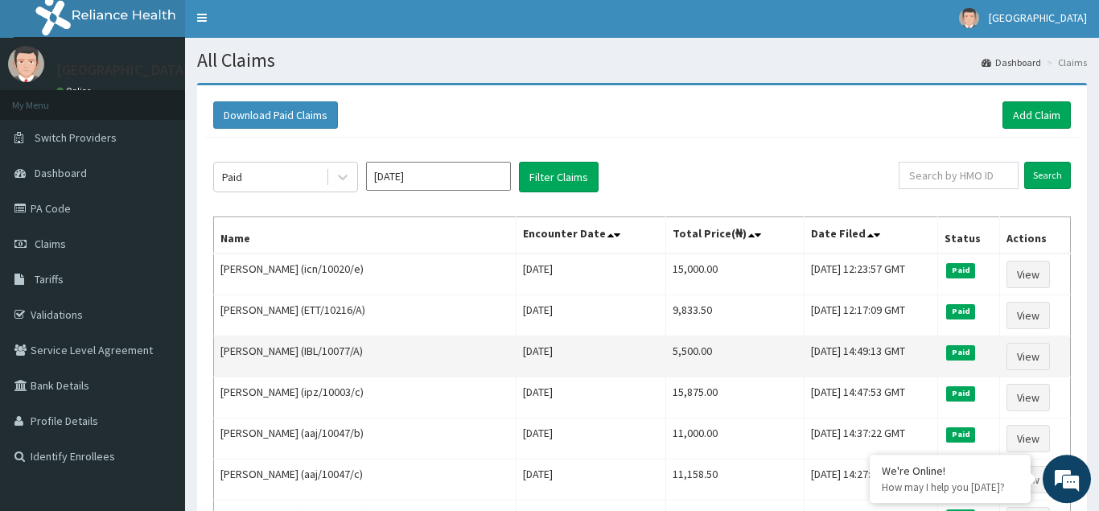
scroll to position [328, 0]
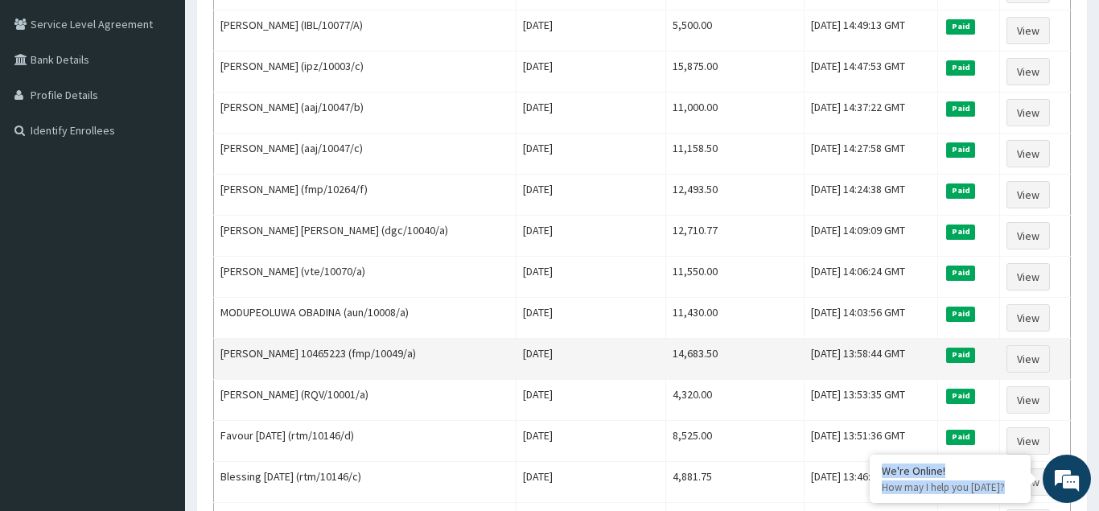
click at [748, 342] on td "14,683.50" at bounding box center [735, 359] width 138 height 41
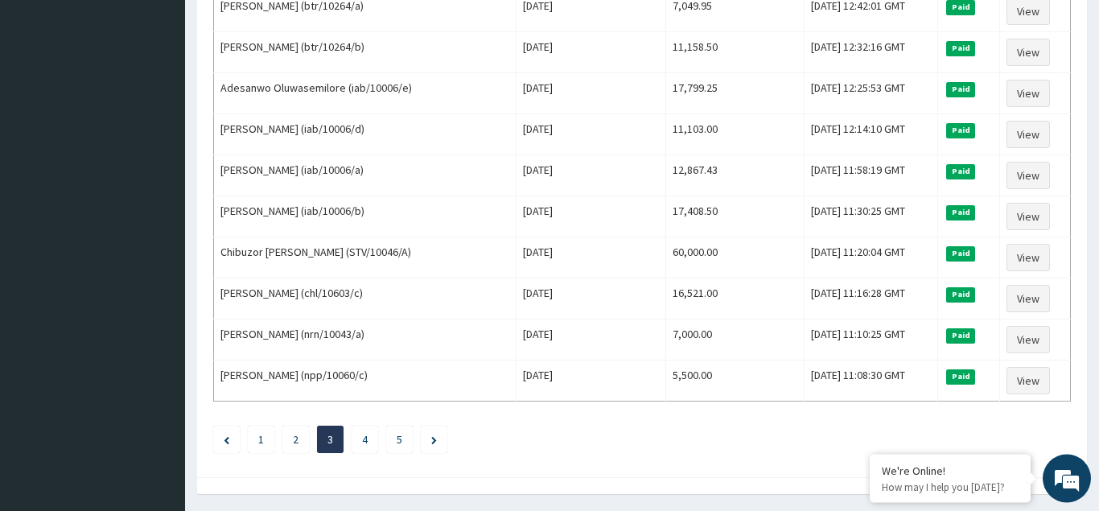
scroll to position [1958, 0]
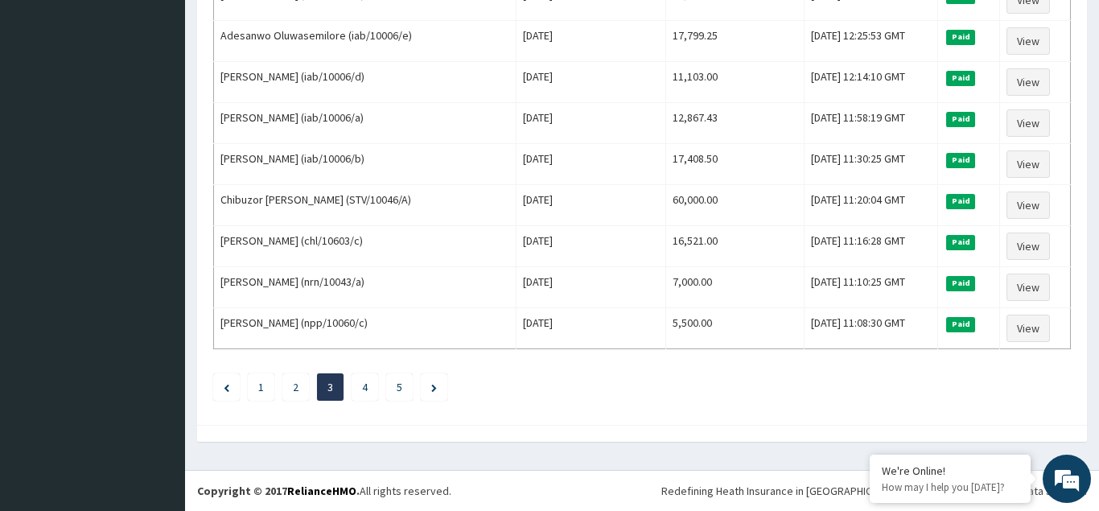
click at [364, 389] on link "4" at bounding box center [365, 387] width 6 height 14
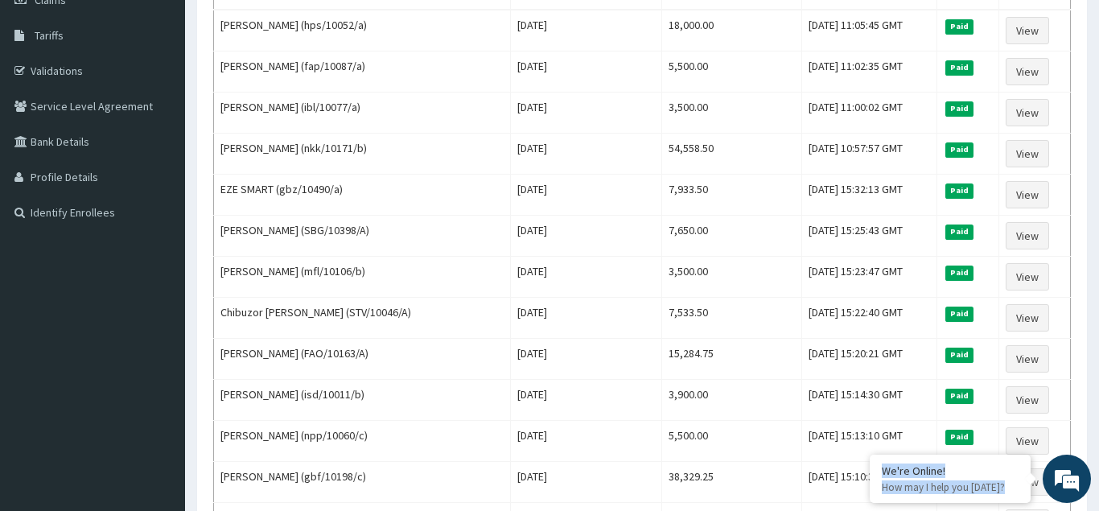
scroll to position [574, 0]
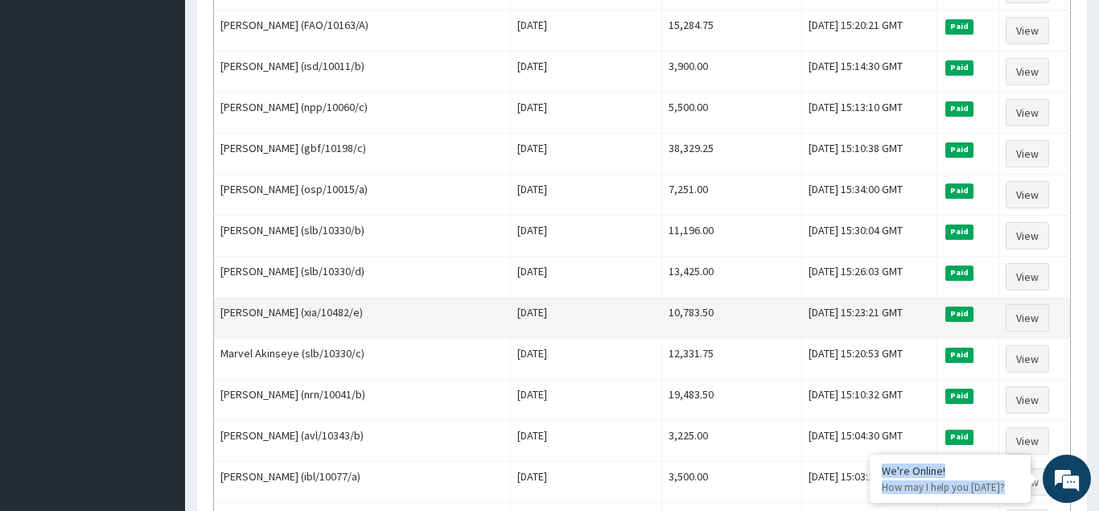
click at [546, 333] on td "Sun Apr 06 2025" at bounding box center [586, 318] width 151 height 41
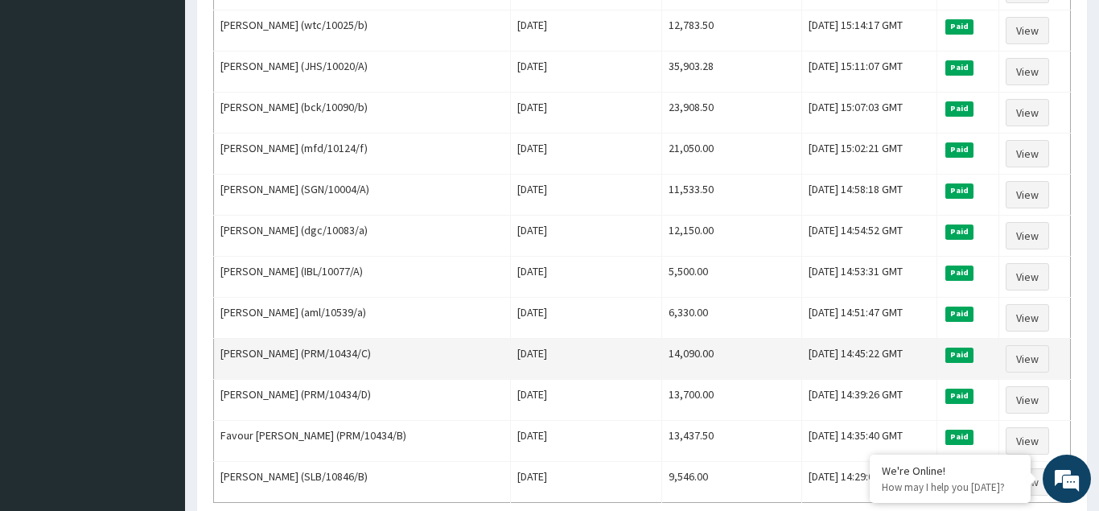
scroll to position [1958, 0]
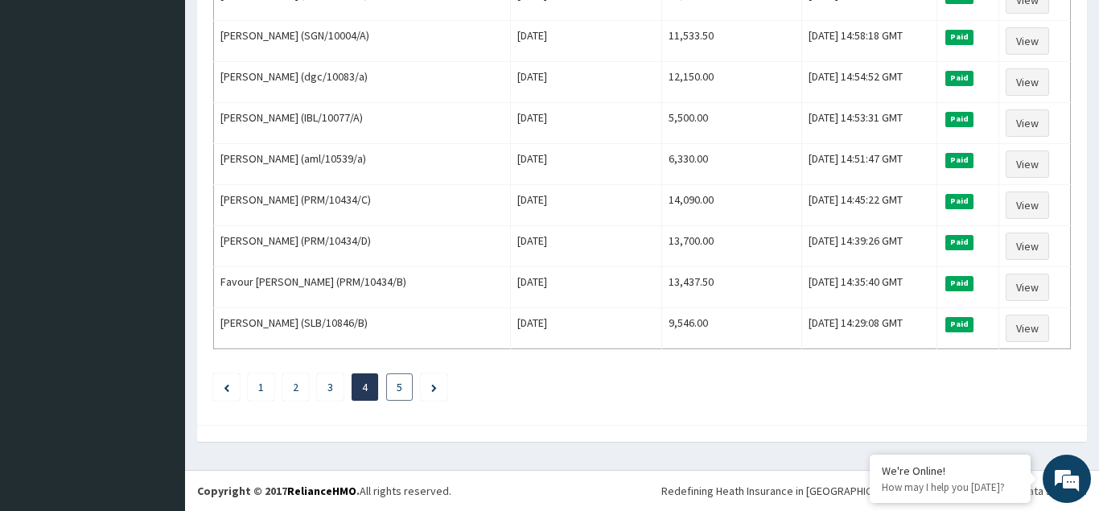
click at [399, 385] on link "5" at bounding box center [399, 387] width 6 height 14
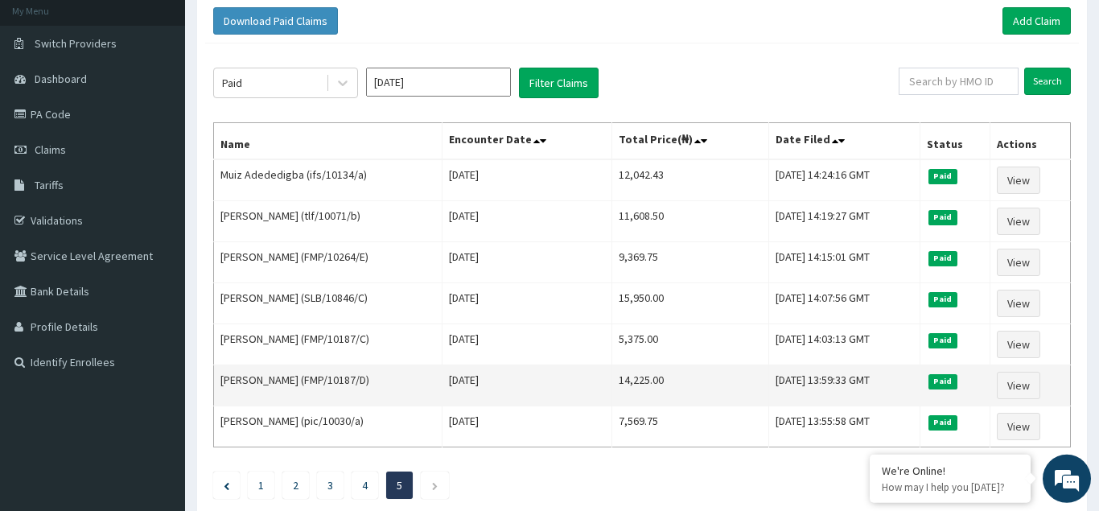
scroll to position [195, 0]
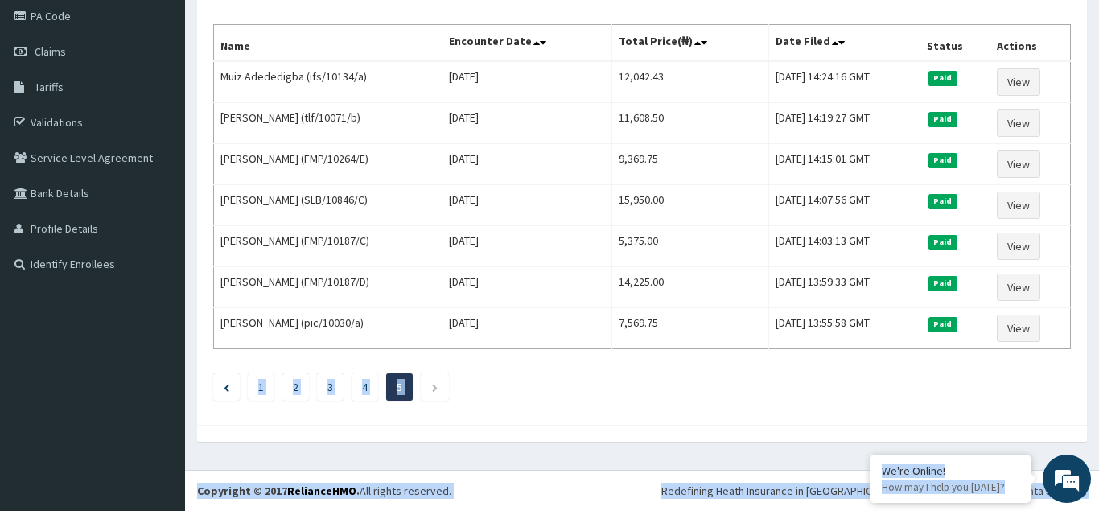
click at [594, 396] on ul "1 2 3 4 5" at bounding box center [641, 386] width 857 height 27
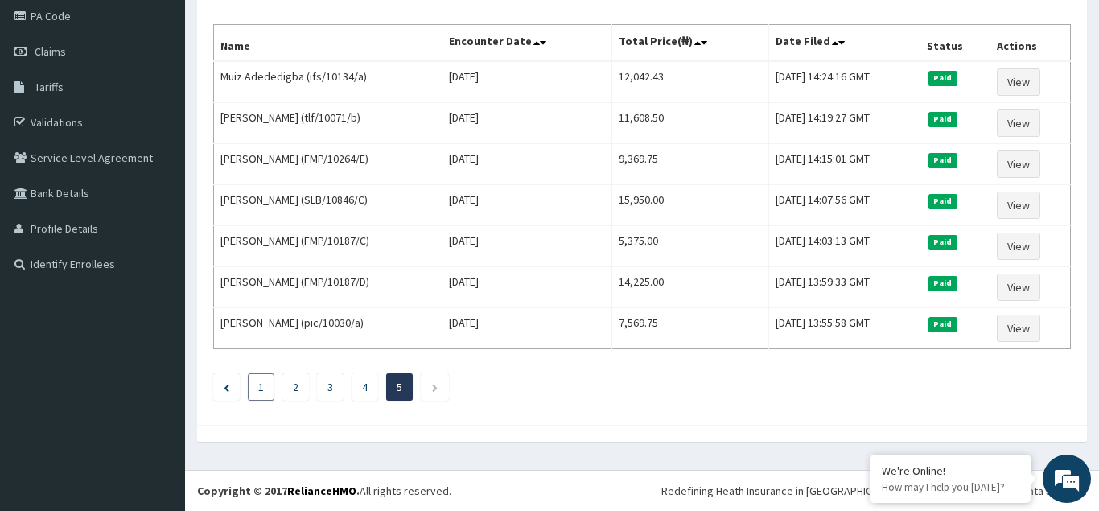
click at [257, 390] on li "1" at bounding box center [261, 386] width 27 height 27
click at [260, 388] on link "1" at bounding box center [261, 387] width 6 height 14
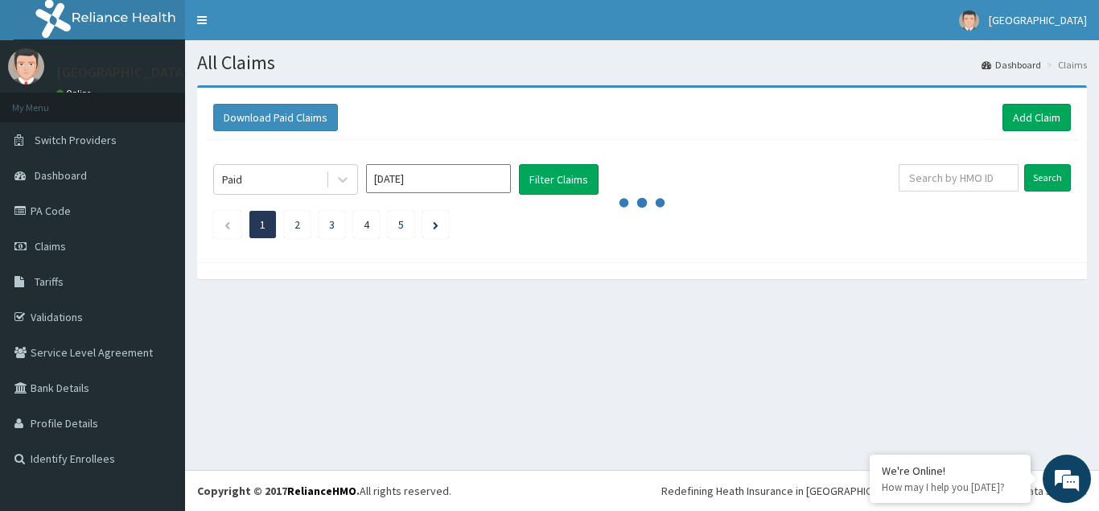
scroll to position [0, 0]
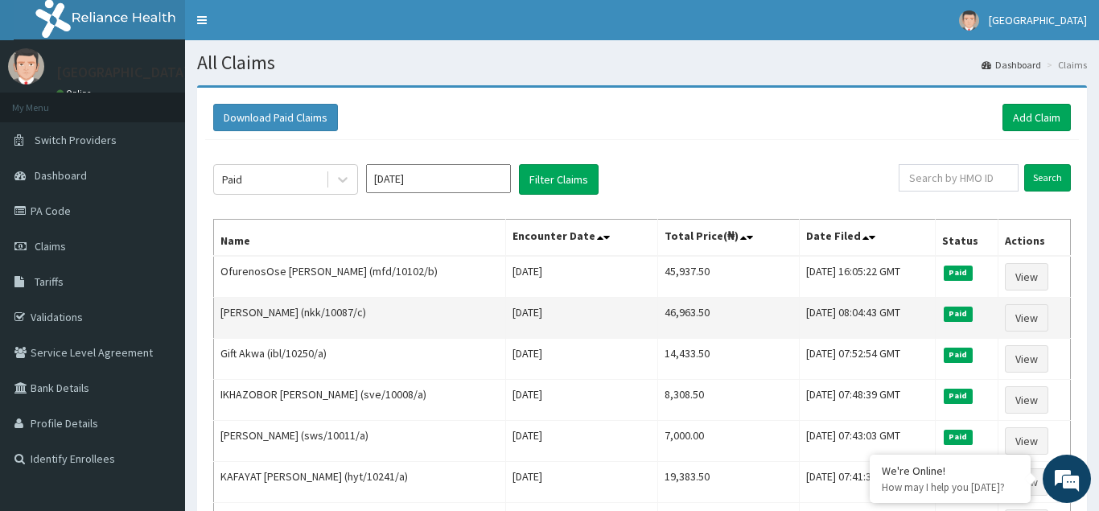
click at [618, 326] on td "Tue Apr 29 2025" at bounding box center [581, 318] width 153 height 41
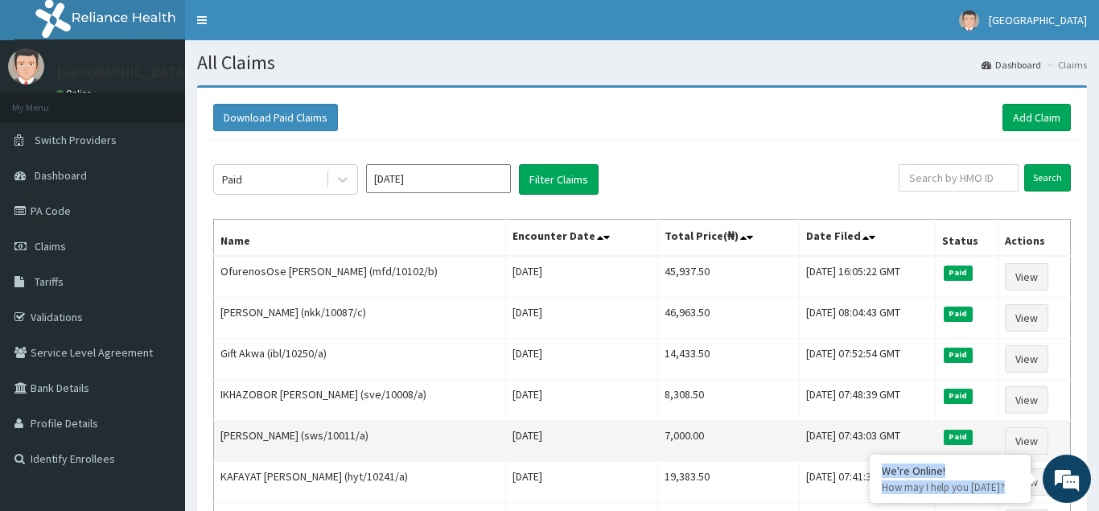
click at [715, 442] on td "7,000.00" at bounding box center [729, 441] width 142 height 41
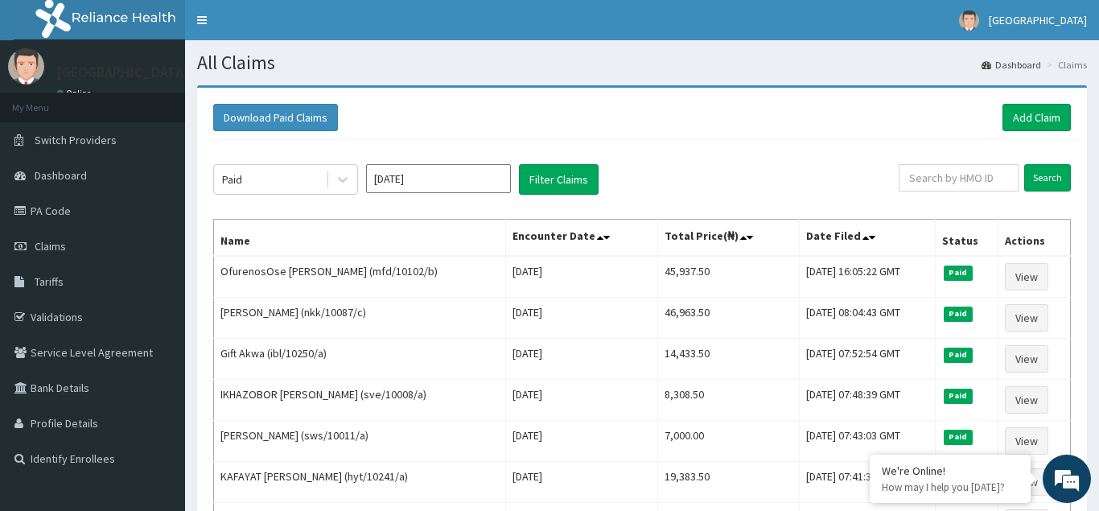
click at [483, 180] on input "Apr 2025" at bounding box center [438, 178] width 145 height 29
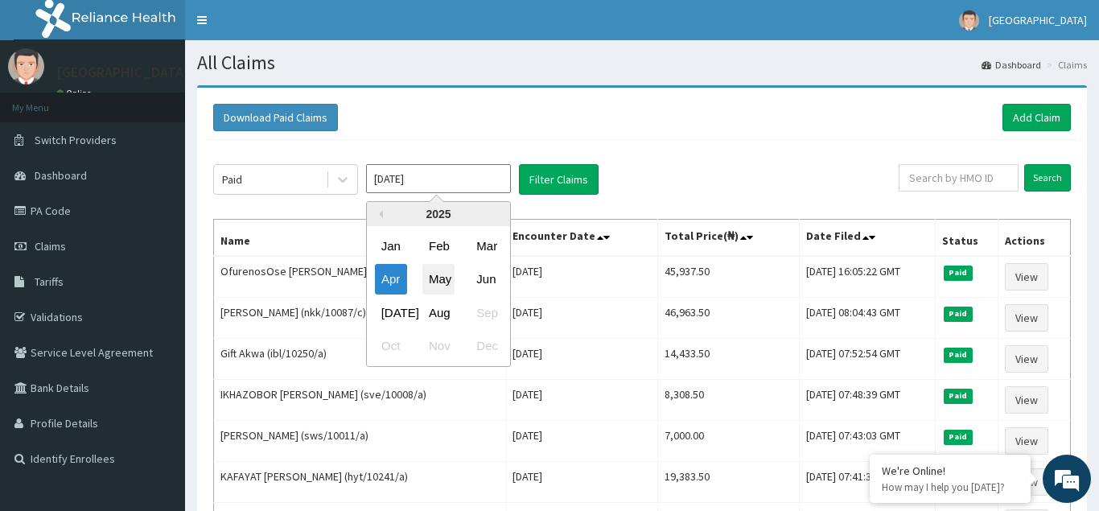
click at [444, 277] on div "May" at bounding box center [438, 280] width 32 height 30
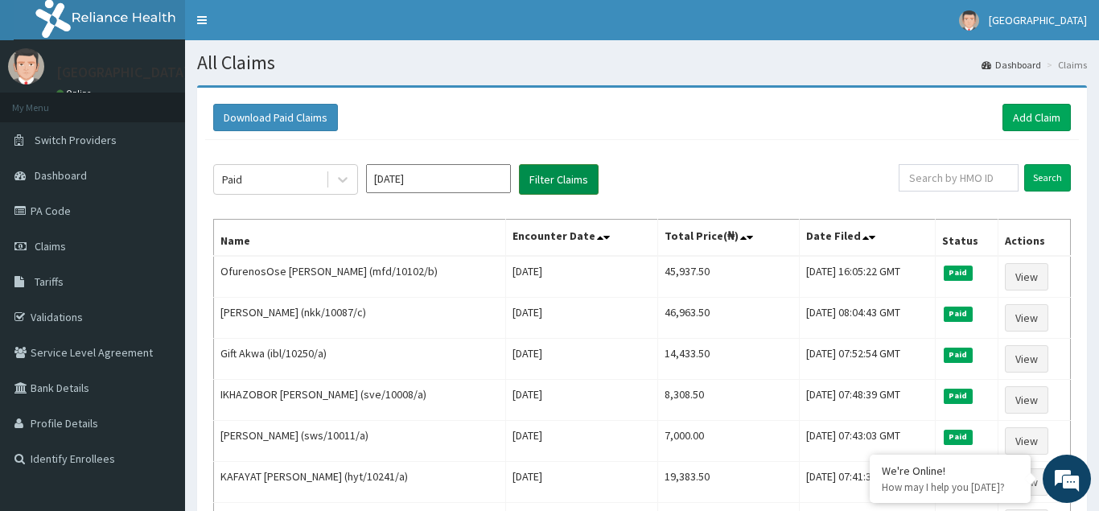
click at [554, 180] on button "Filter Claims" at bounding box center [559, 179] width 80 height 31
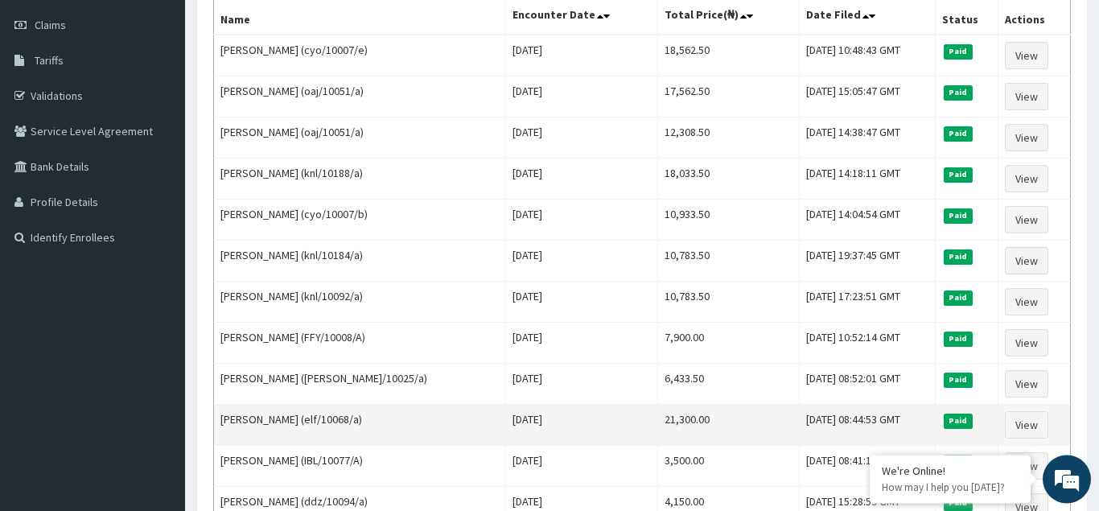
scroll to position [328, 0]
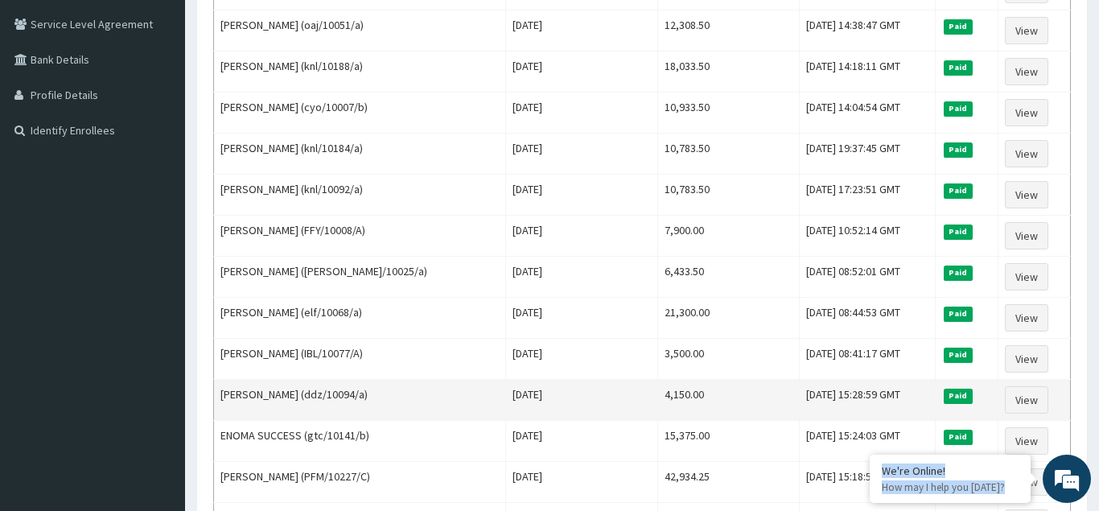
click at [572, 388] on td "Fri May 30 2025" at bounding box center [581, 400] width 153 height 41
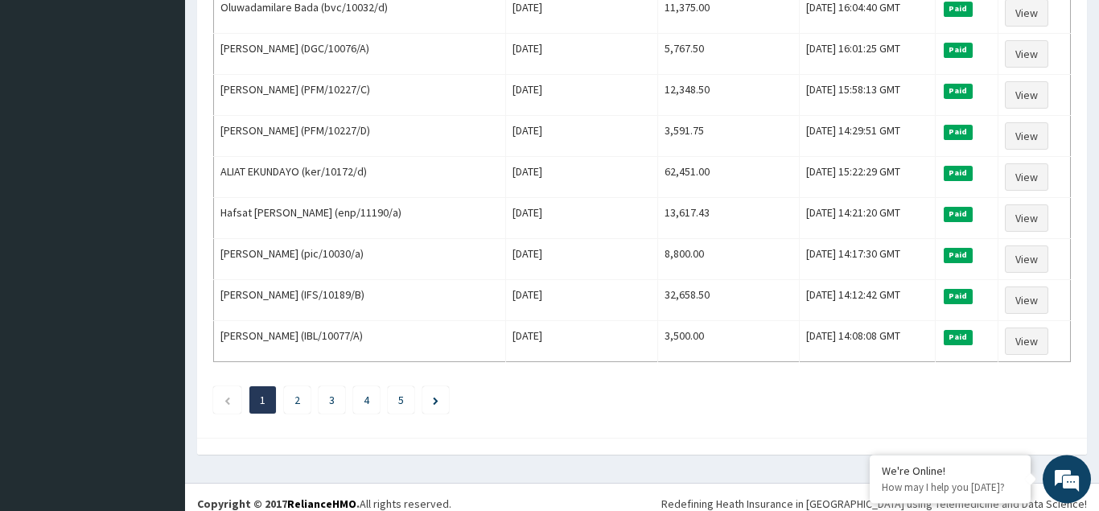
scroll to position [1958, 0]
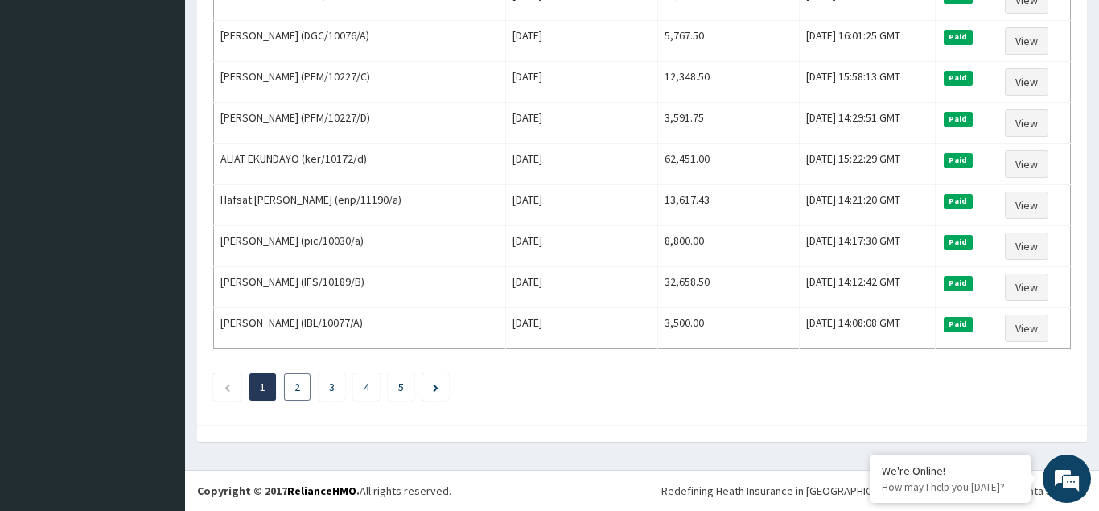
click at [297, 389] on link "2" at bounding box center [297, 387] width 6 height 14
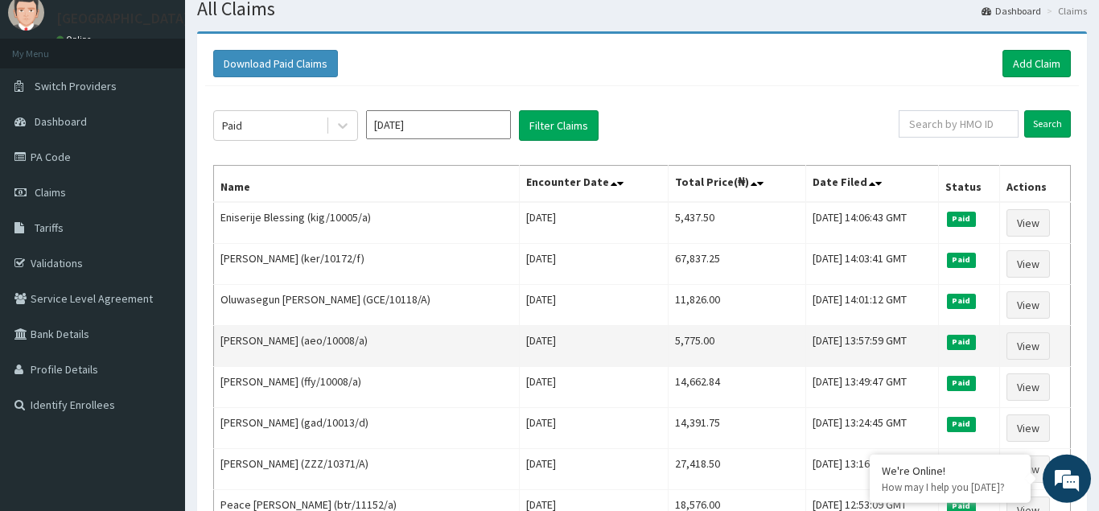
scroll to position [82, 0]
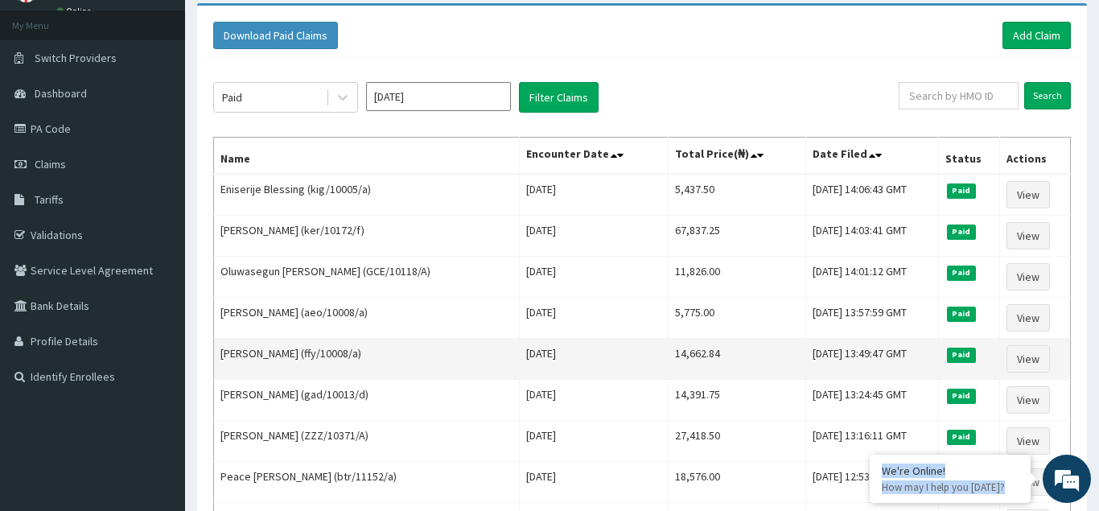
click at [520, 352] on td "Sat May 24 2025" at bounding box center [593, 359] width 149 height 41
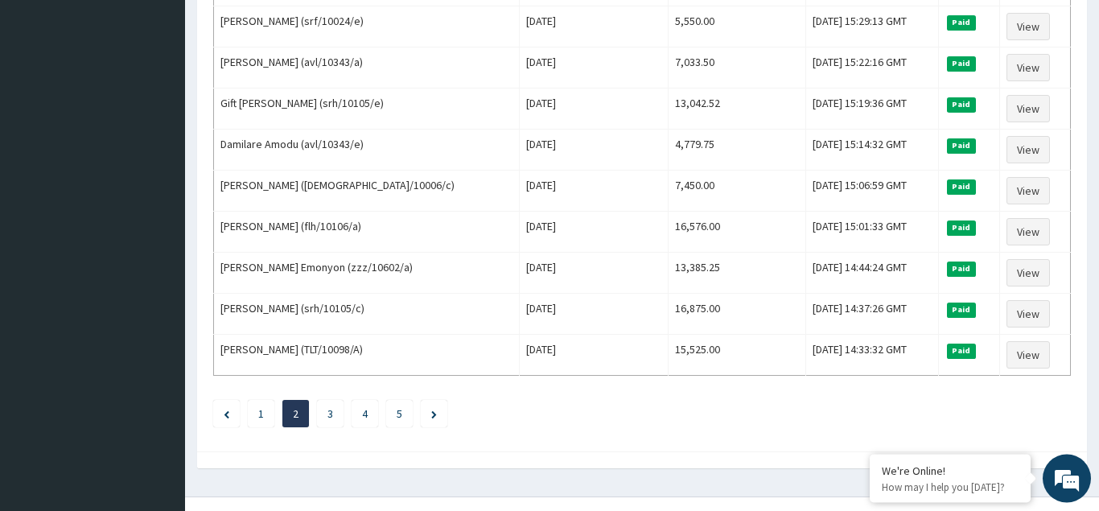
scroll to position [1958, 0]
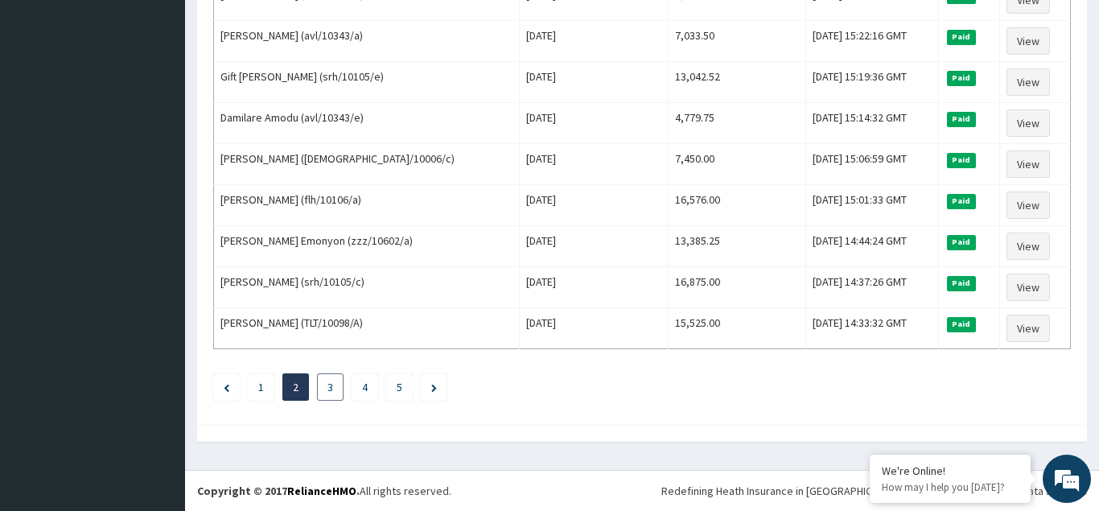
click at [329, 390] on link "3" at bounding box center [330, 387] width 6 height 14
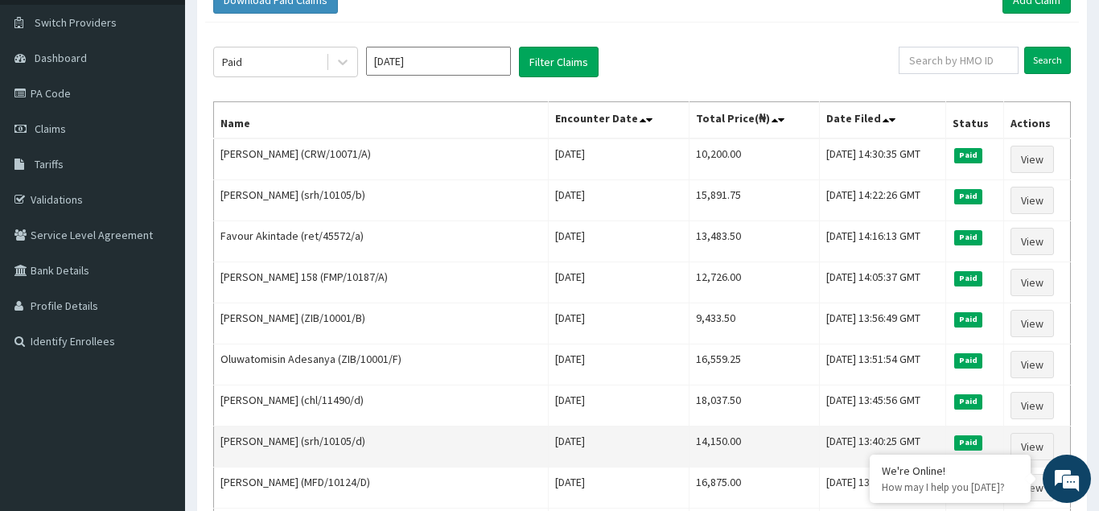
scroll to position [164, 0]
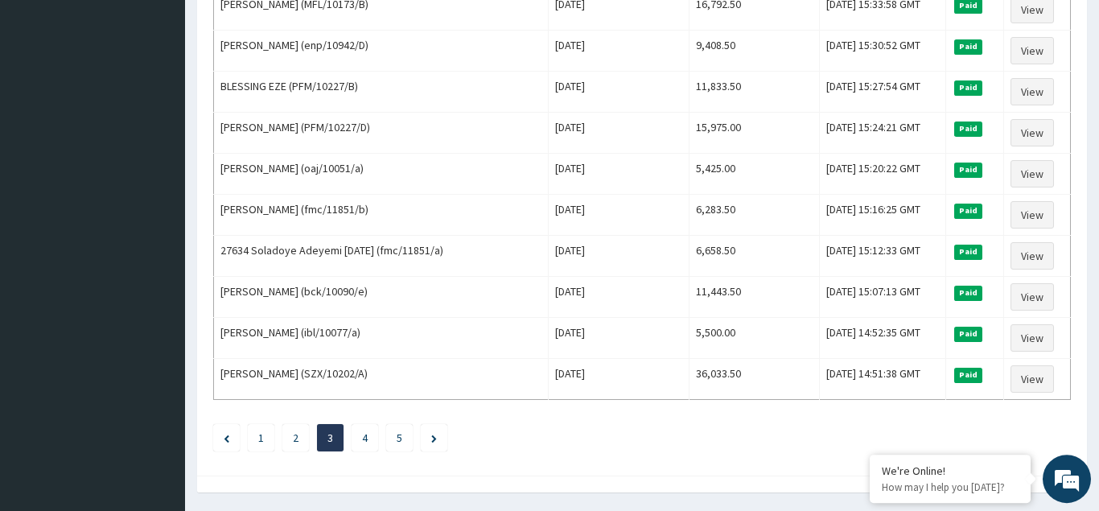
scroll to position [1958, 0]
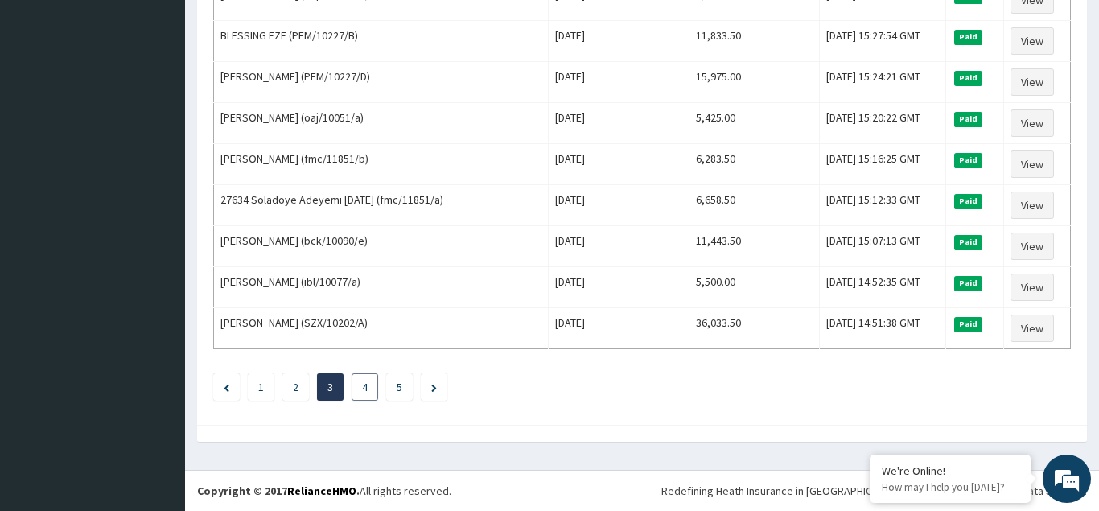
click at [366, 388] on link "4" at bounding box center [365, 387] width 6 height 14
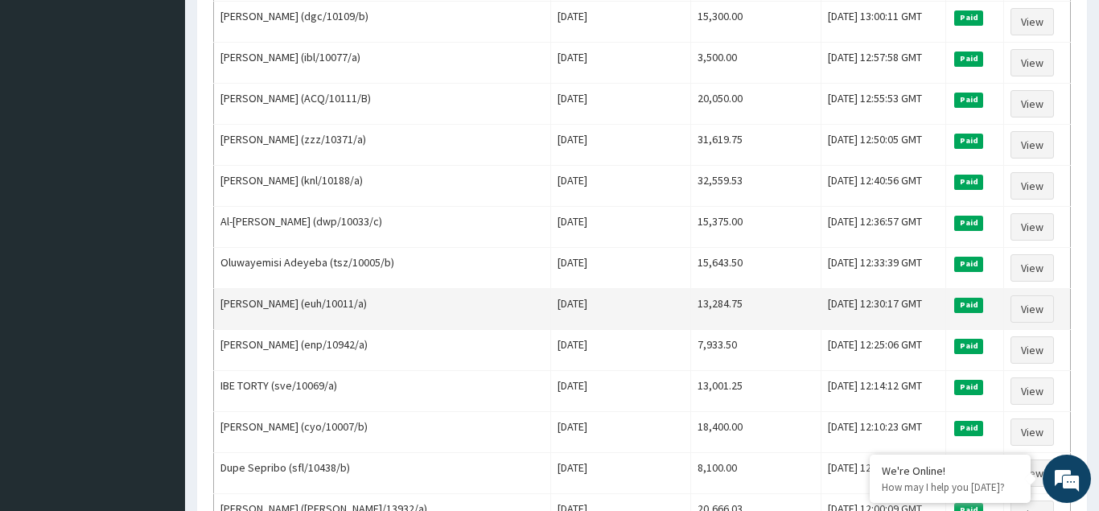
scroll to position [1630, 0]
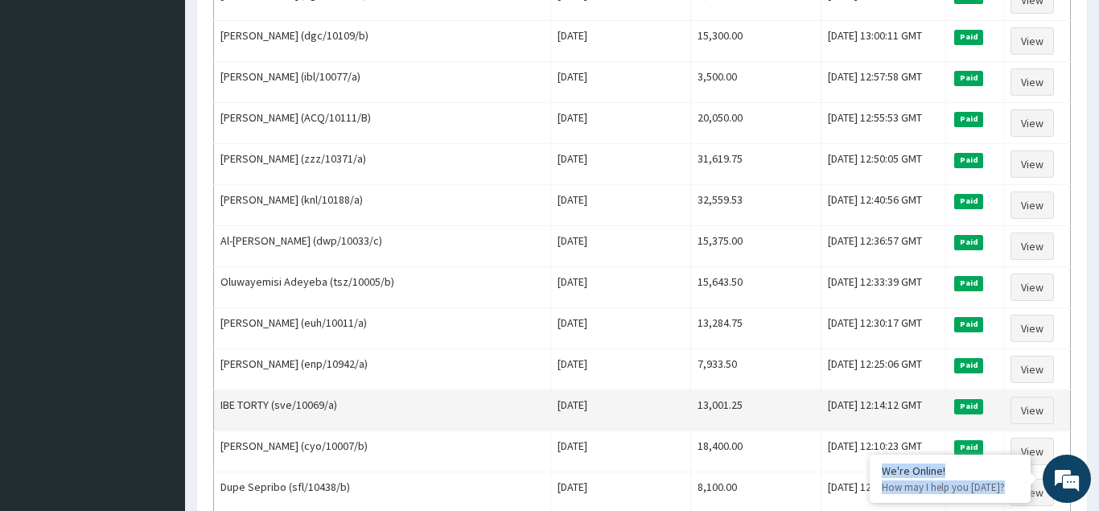
click at [712, 391] on td "13,001.25" at bounding box center [755, 410] width 130 height 41
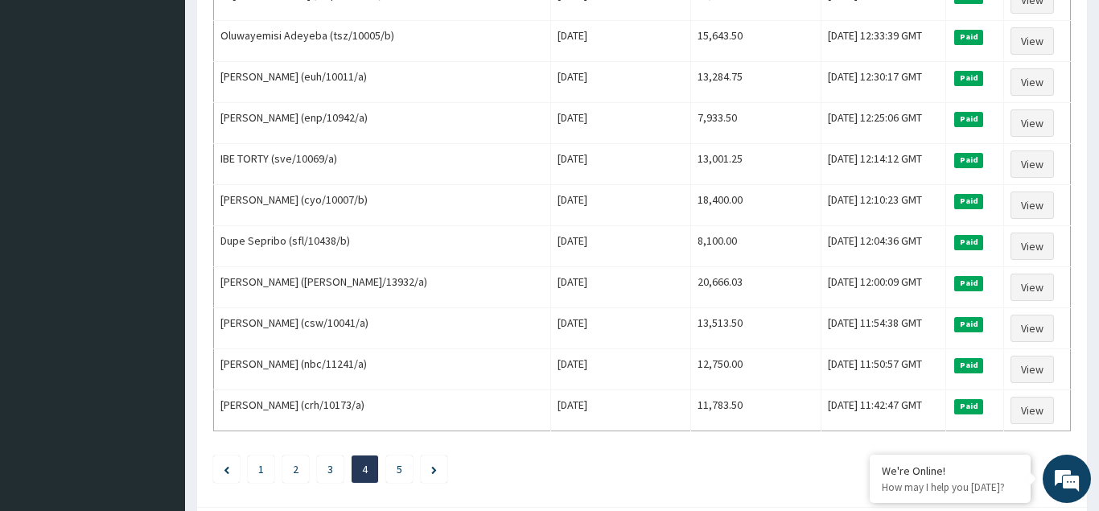
scroll to position [1958, 0]
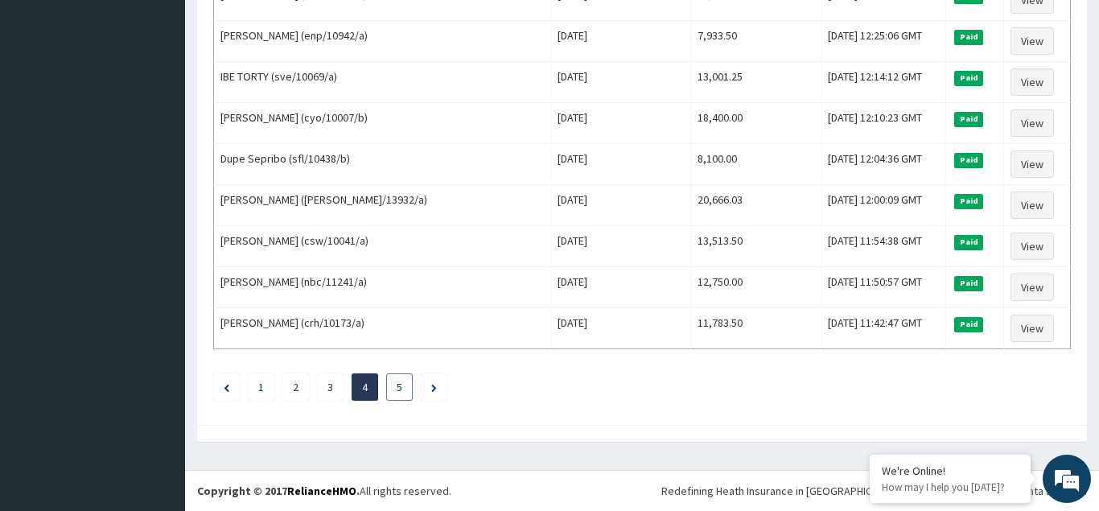
click at [400, 388] on link "5" at bounding box center [399, 387] width 6 height 14
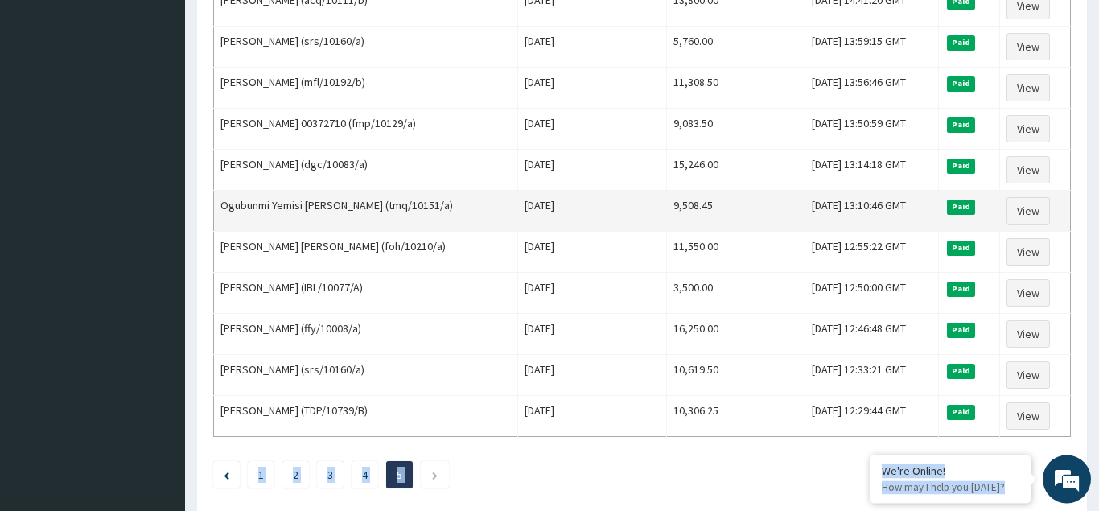
scroll to position [892, 0]
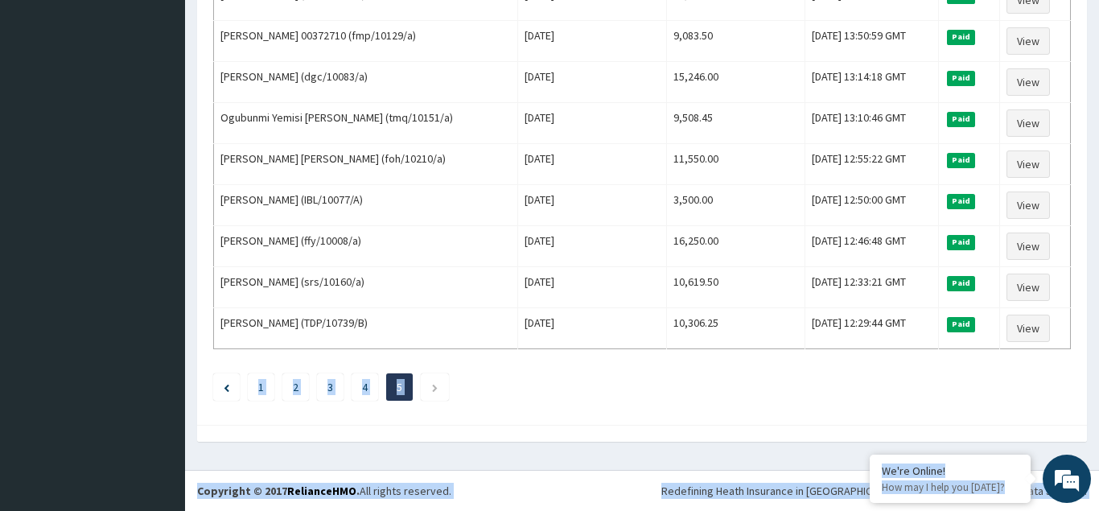
click at [556, 379] on ul "1 2 3 4 5" at bounding box center [641, 386] width 857 height 27
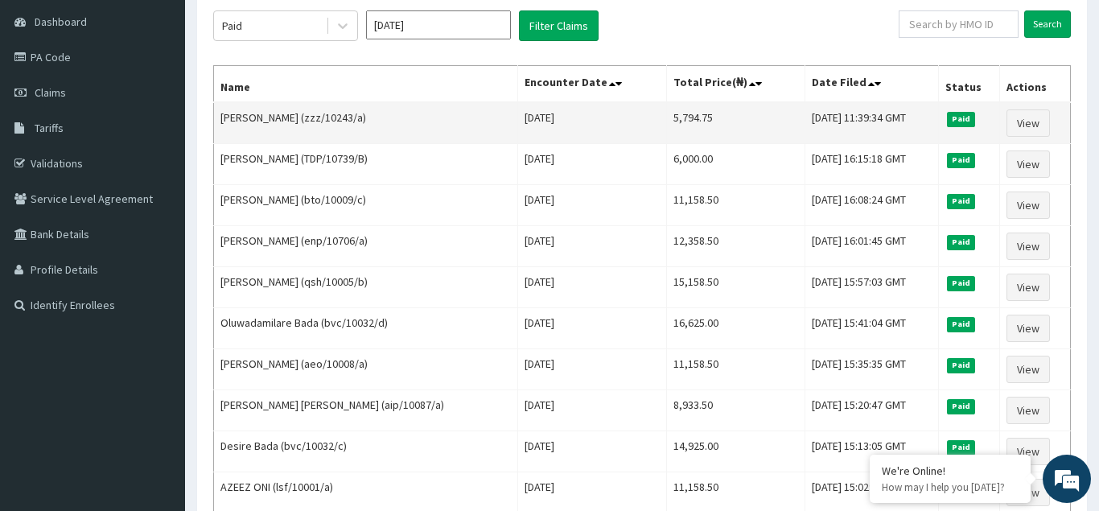
scroll to position [0, 0]
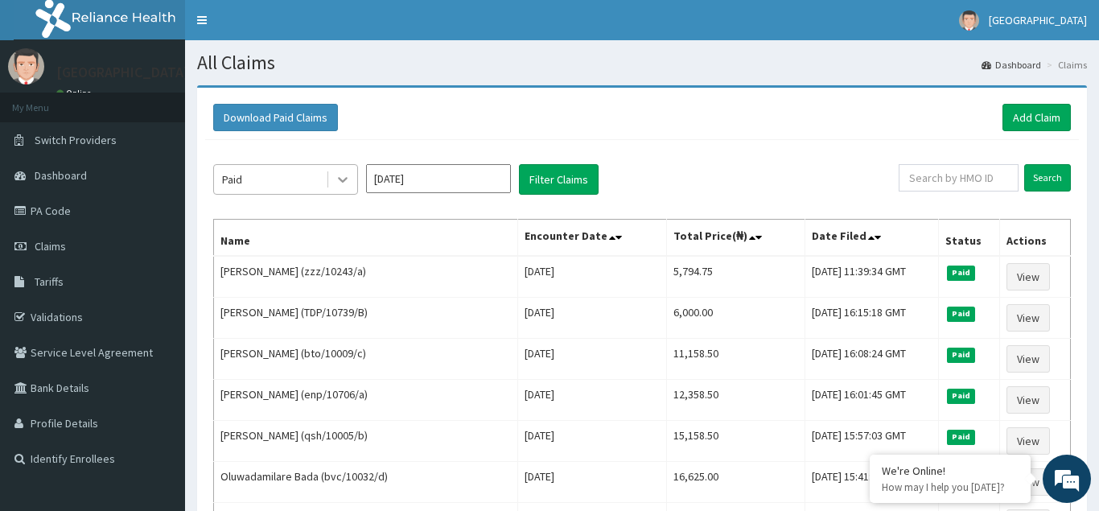
click at [345, 184] on icon at bounding box center [343, 179] width 16 height 16
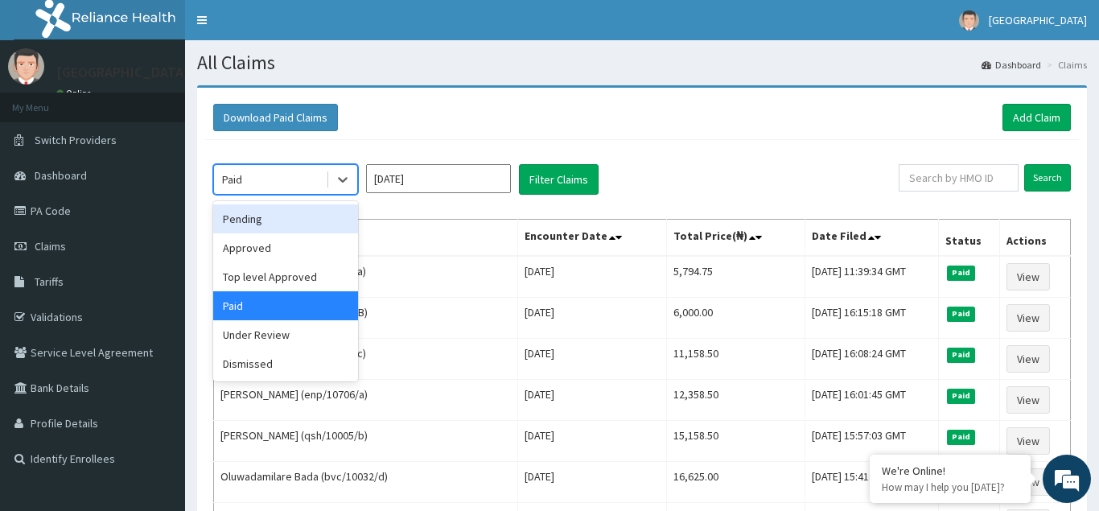
click at [245, 218] on div "Pending" at bounding box center [285, 218] width 145 height 29
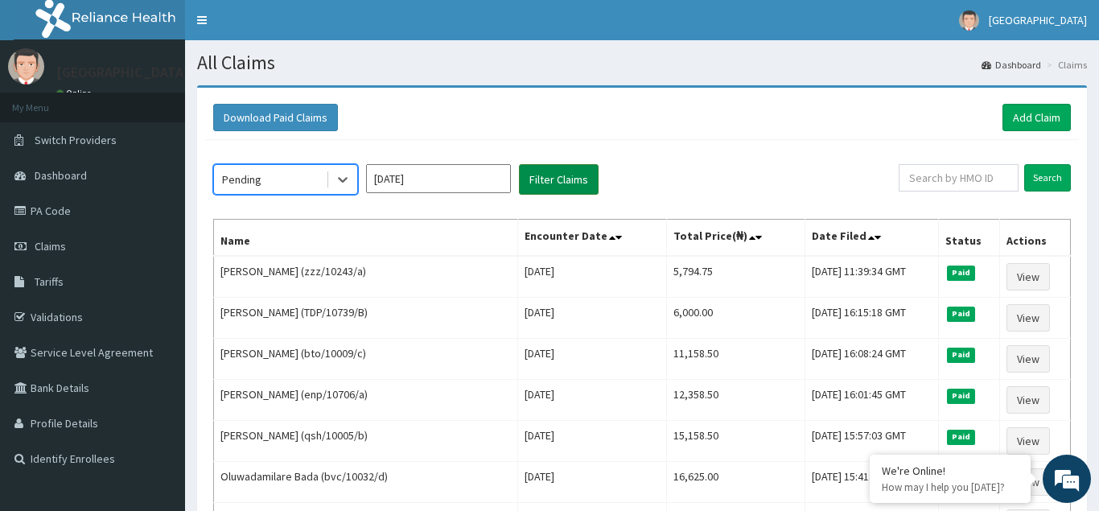
click at [558, 183] on button "Filter Claims" at bounding box center [559, 179] width 80 height 31
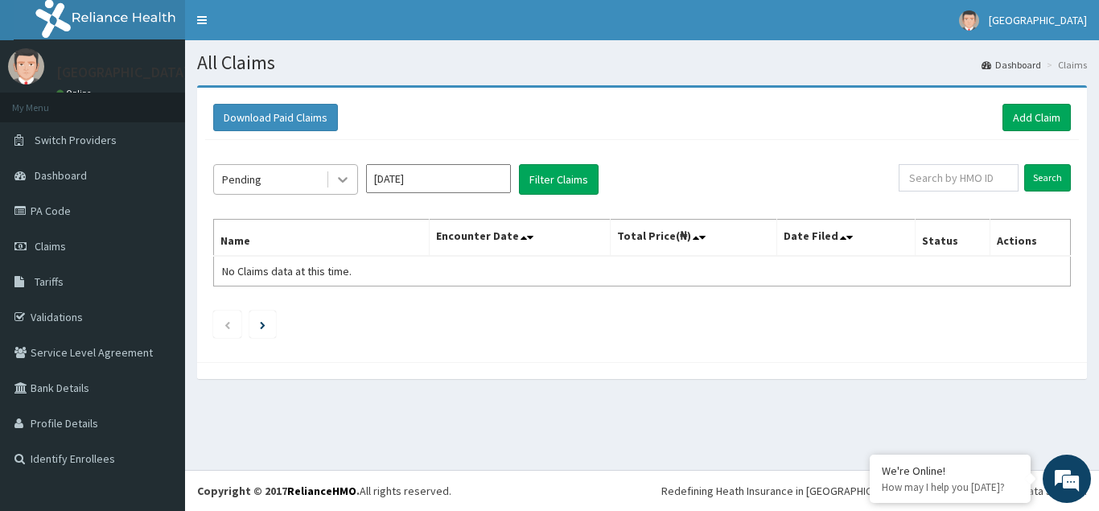
click at [356, 174] on div at bounding box center [342, 179] width 29 height 29
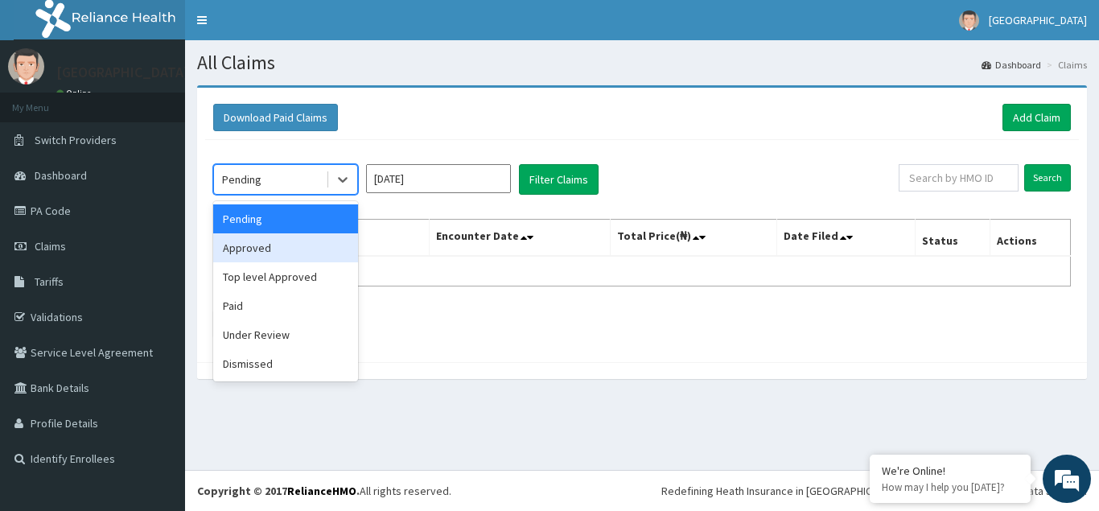
click at [269, 246] on div "Approved" at bounding box center [285, 247] width 145 height 29
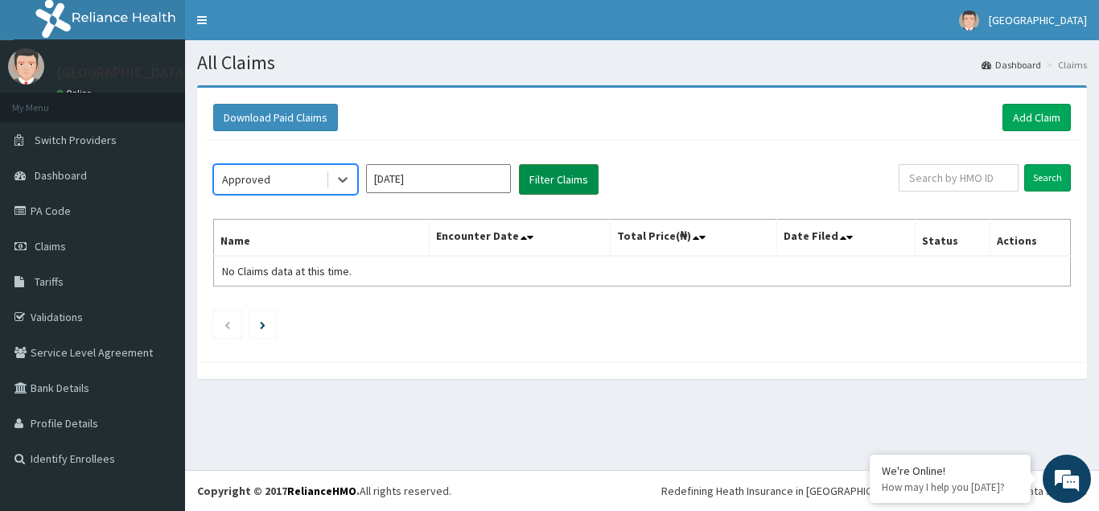
click at [539, 186] on button "Filter Claims" at bounding box center [559, 179] width 80 height 31
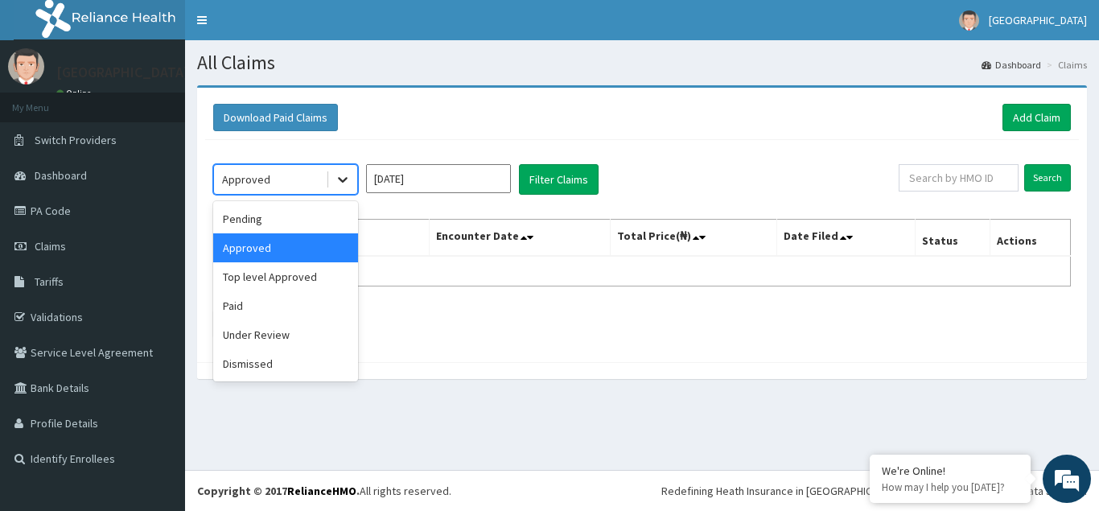
click at [343, 179] on icon at bounding box center [343, 179] width 16 height 16
click at [264, 278] on div "Top level Approved" at bounding box center [285, 276] width 145 height 29
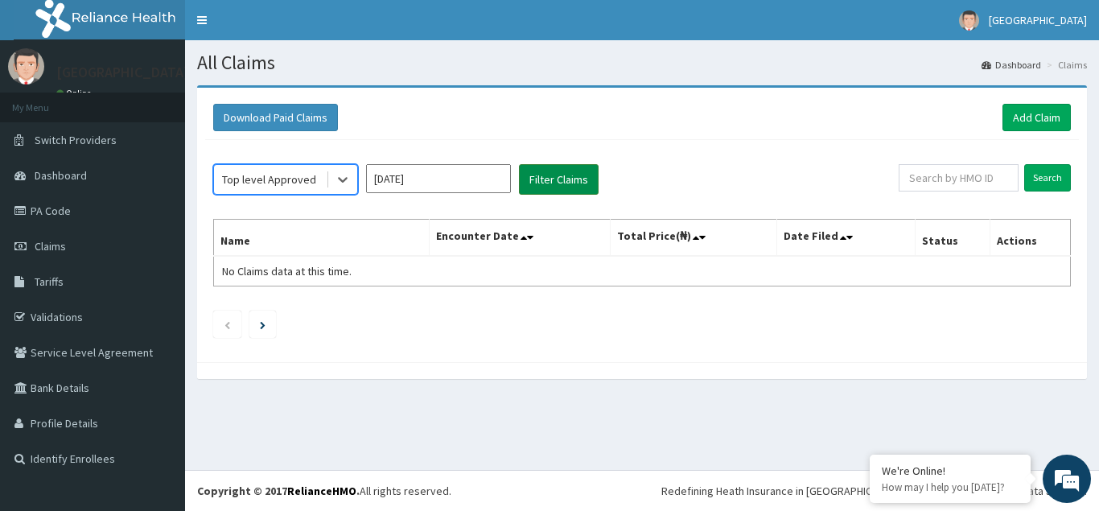
click at [537, 183] on button "Filter Claims" at bounding box center [559, 179] width 80 height 31
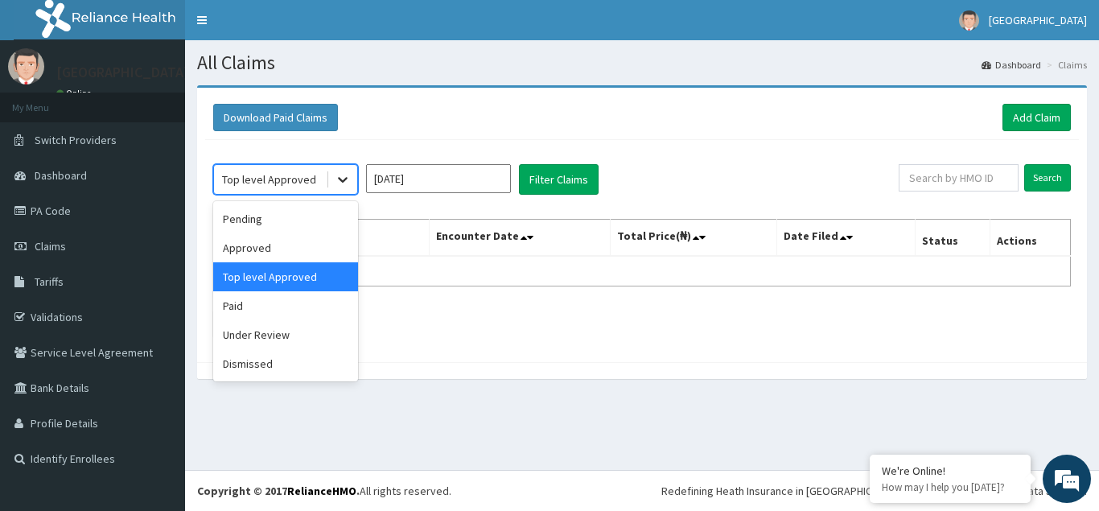
click at [343, 181] on icon at bounding box center [343, 181] width 10 height 6
click at [249, 331] on div "Under Review" at bounding box center [285, 334] width 145 height 29
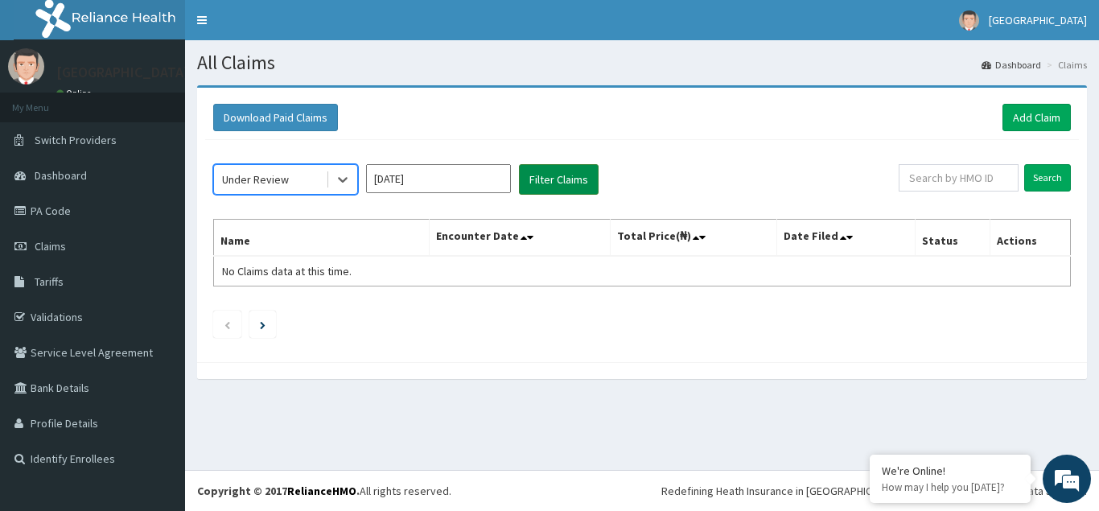
click at [546, 182] on button "Filter Claims" at bounding box center [559, 179] width 80 height 31
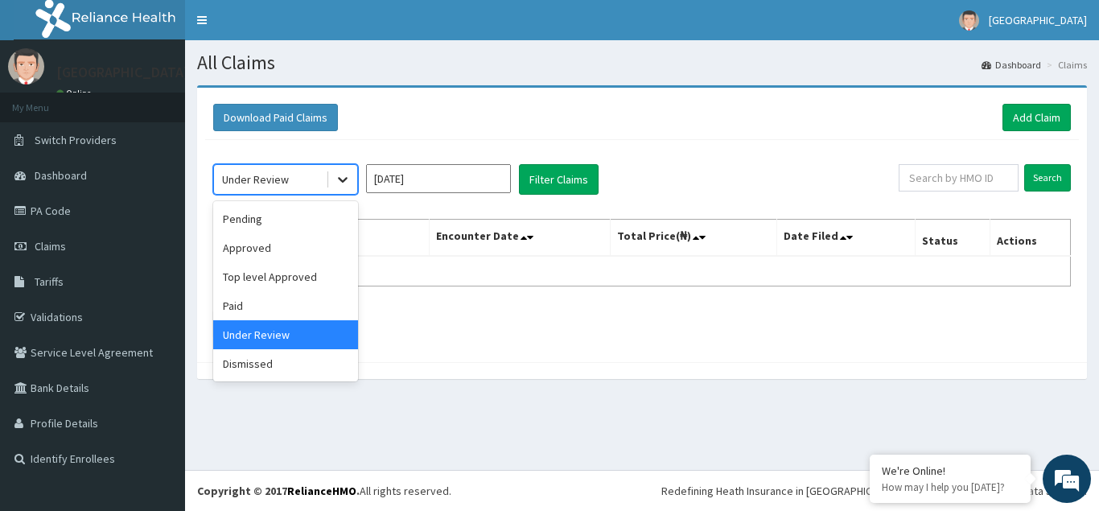
click at [345, 183] on icon at bounding box center [343, 179] width 16 height 16
click at [253, 360] on div "Dismissed" at bounding box center [285, 363] width 145 height 29
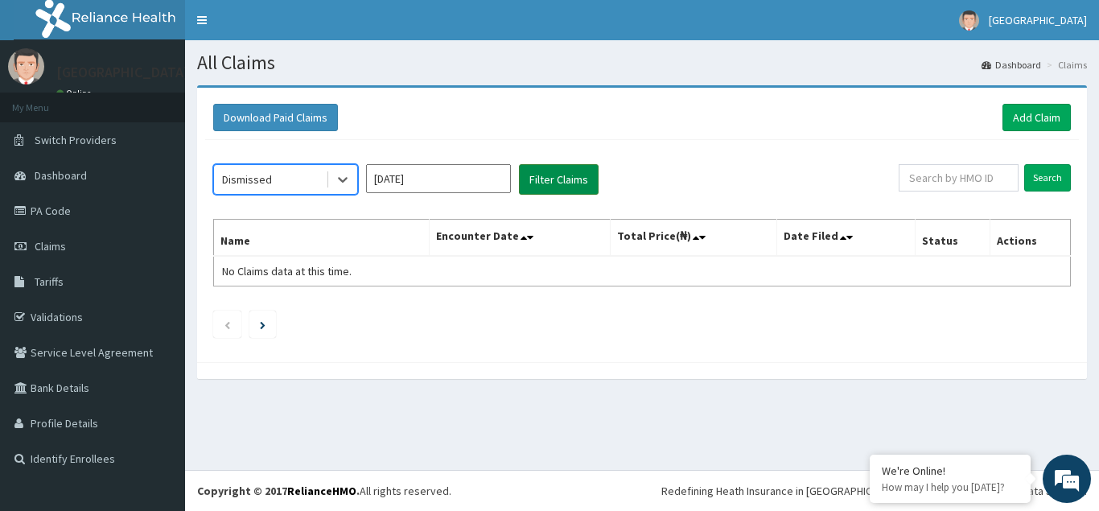
click at [565, 180] on button "Filter Claims" at bounding box center [559, 179] width 80 height 31
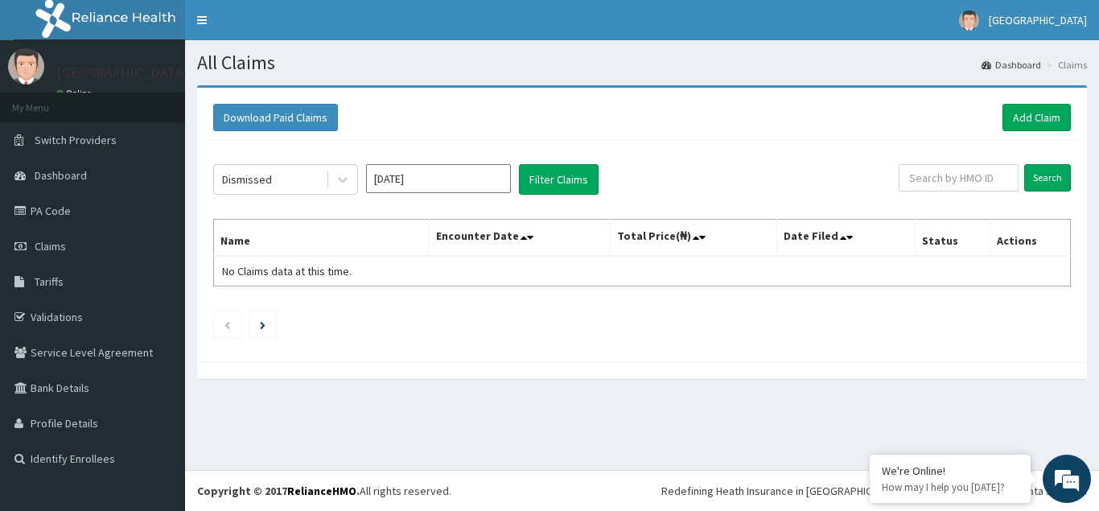
click at [433, 174] on input "May 2025" at bounding box center [438, 178] width 145 height 29
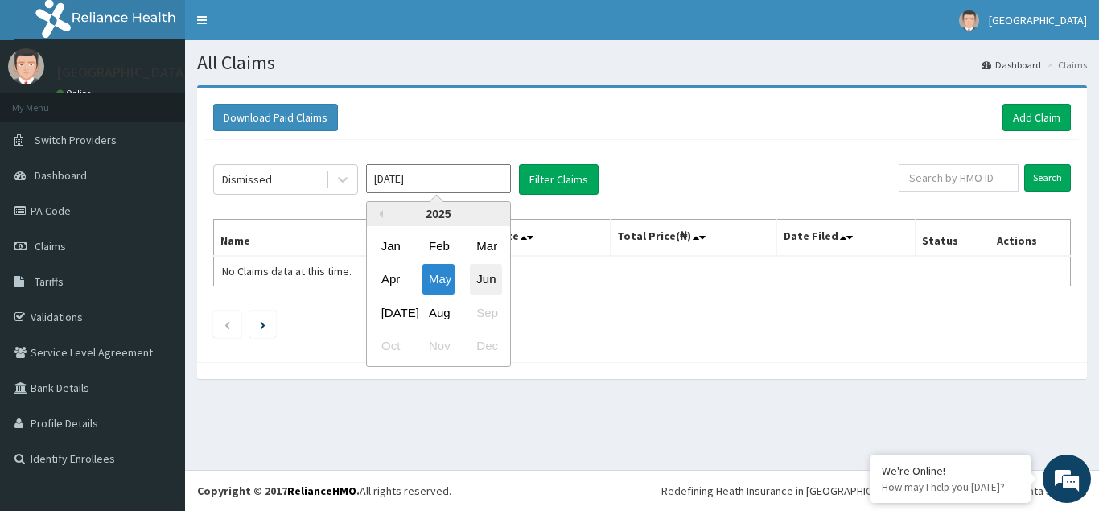
click at [489, 281] on div "Jun" at bounding box center [486, 280] width 32 height 30
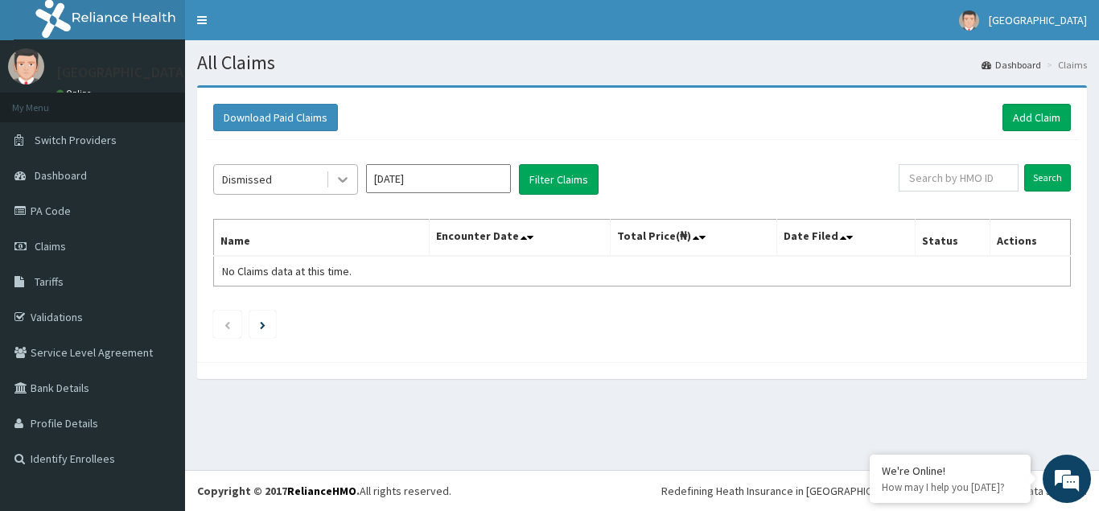
click at [339, 181] on icon at bounding box center [343, 179] width 16 height 16
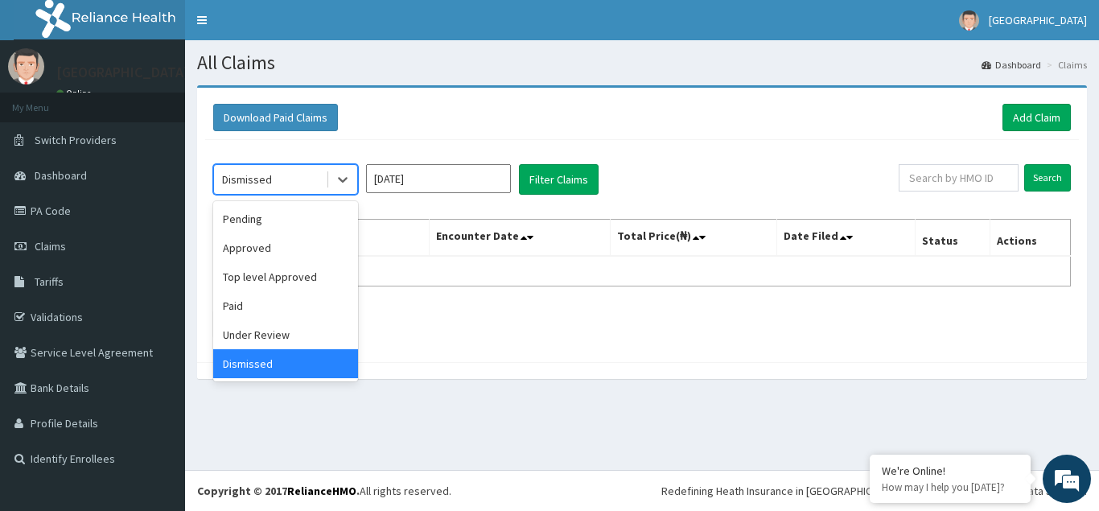
click at [476, 183] on input "Jun 2025" at bounding box center [438, 178] width 145 height 29
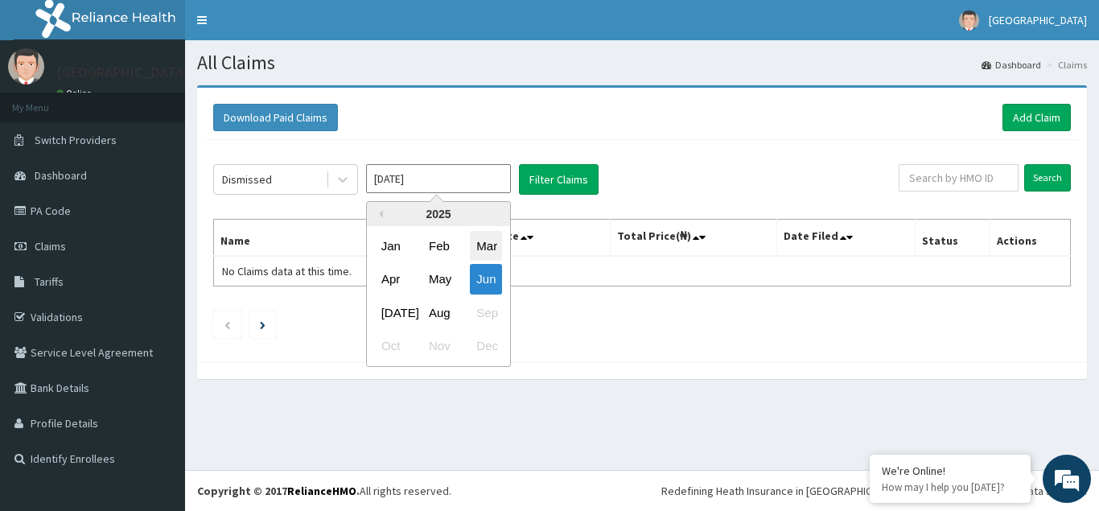
click at [491, 241] on div "Mar" at bounding box center [486, 246] width 32 height 30
type input "Mar 2025"
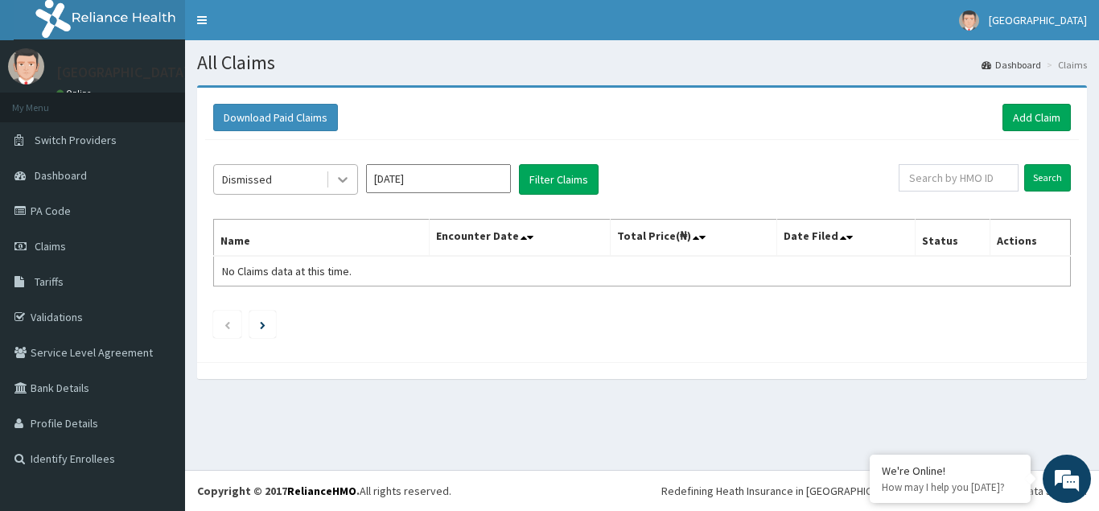
click at [346, 179] on icon at bounding box center [343, 181] width 10 height 6
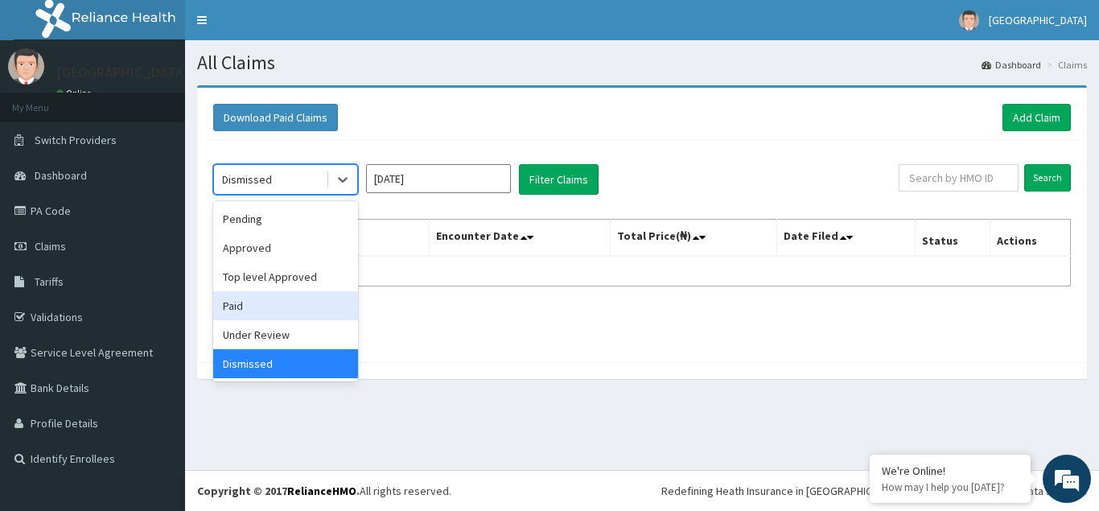
click at [243, 303] on div "Paid" at bounding box center [285, 305] width 145 height 29
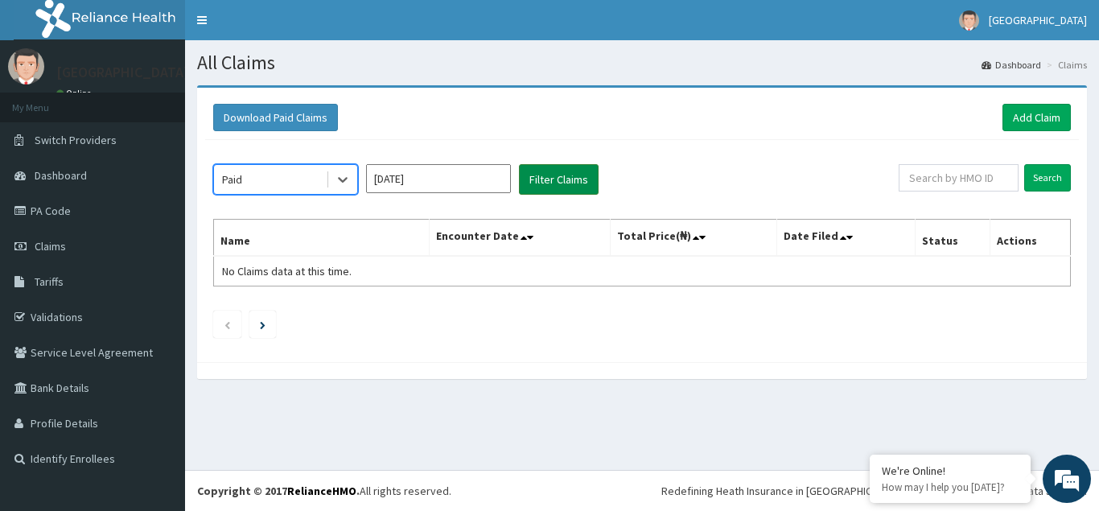
click at [557, 183] on button "Filter Claims" at bounding box center [559, 179] width 80 height 31
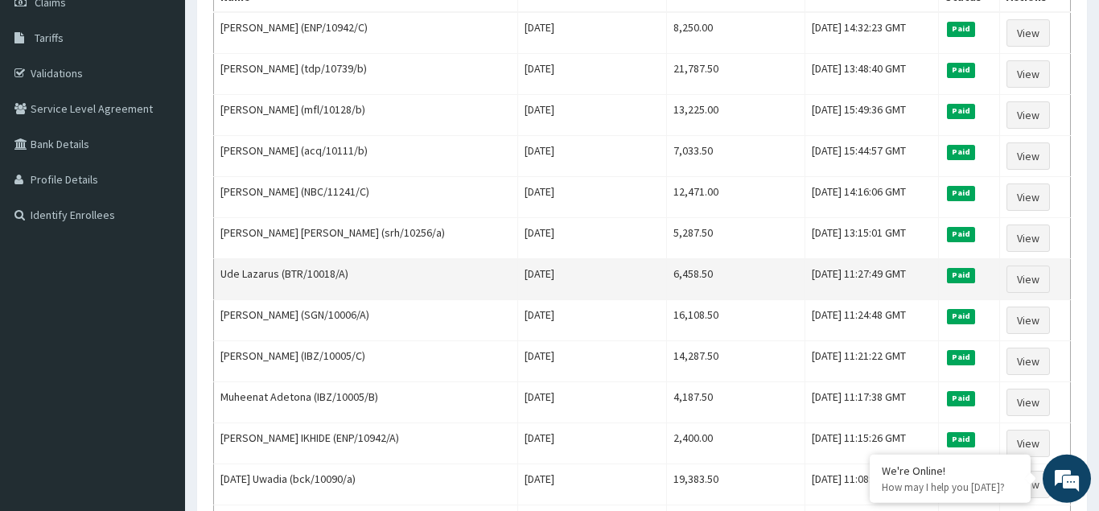
scroll to position [246, 0]
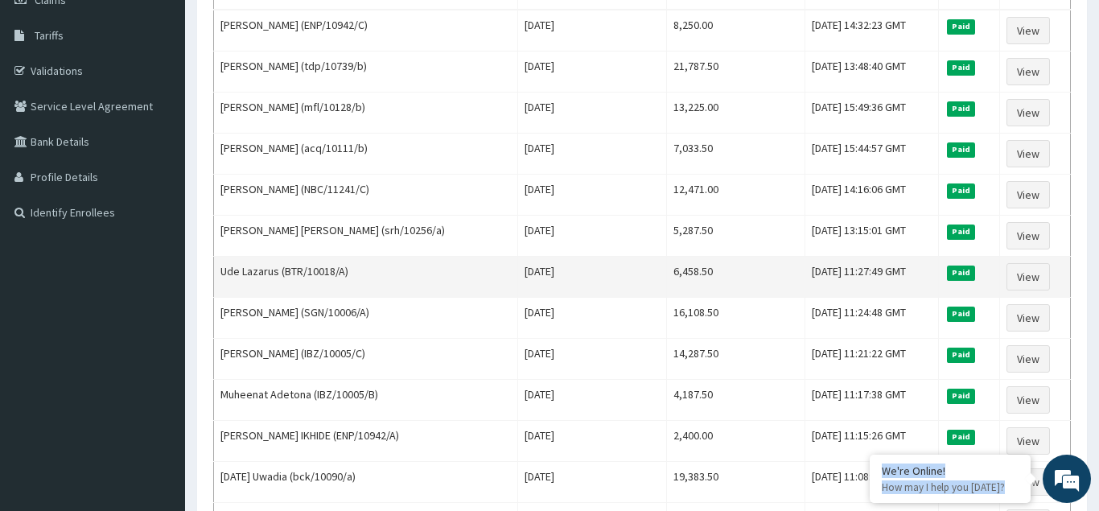
click at [433, 278] on td "Ude Lazarus (BTR/10018/A)" at bounding box center [366, 277] width 304 height 41
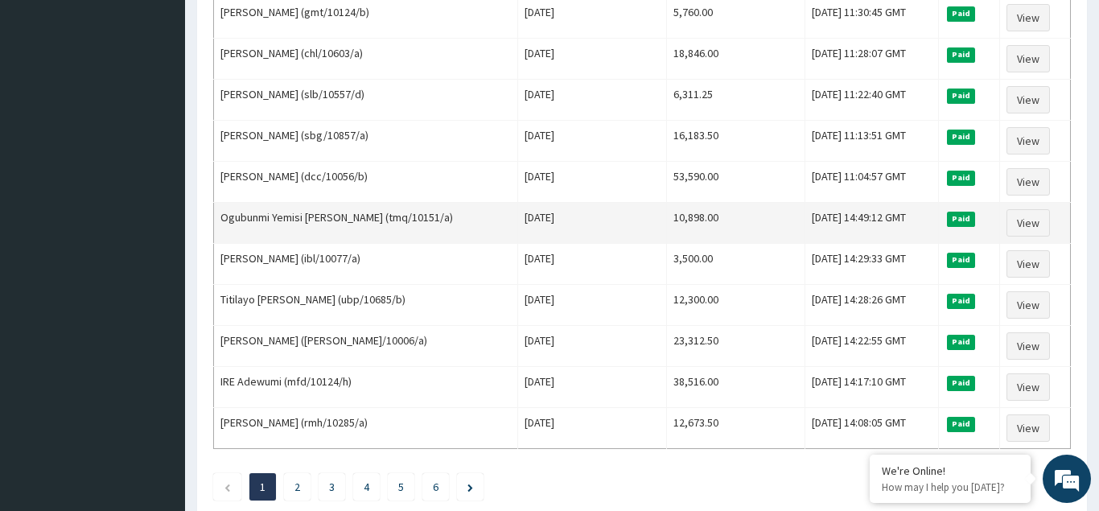
scroll to position [1958, 0]
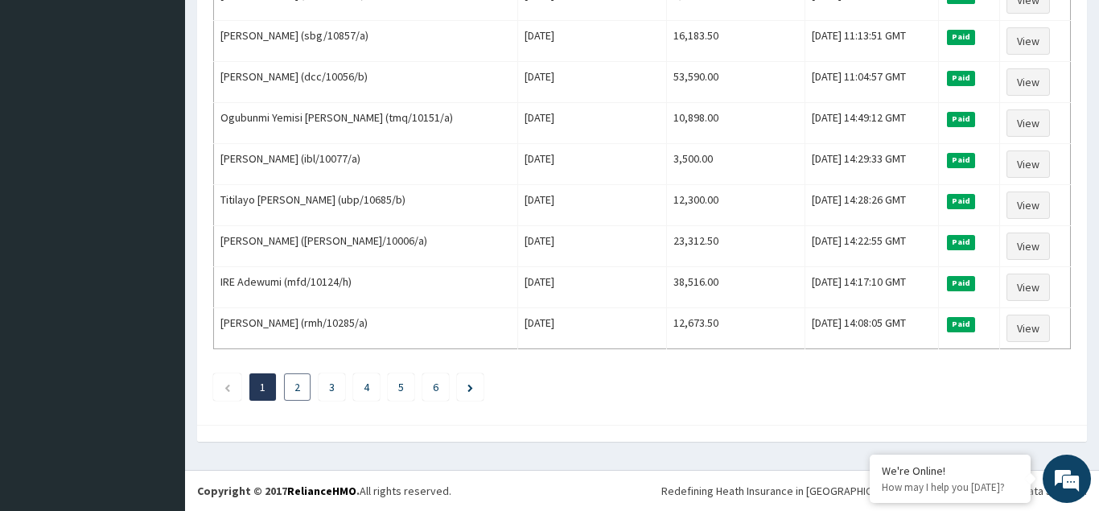
click at [302, 387] on li "2" at bounding box center [297, 386] width 27 height 27
click at [299, 386] on link "2" at bounding box center [297, 387] width 6 height 14
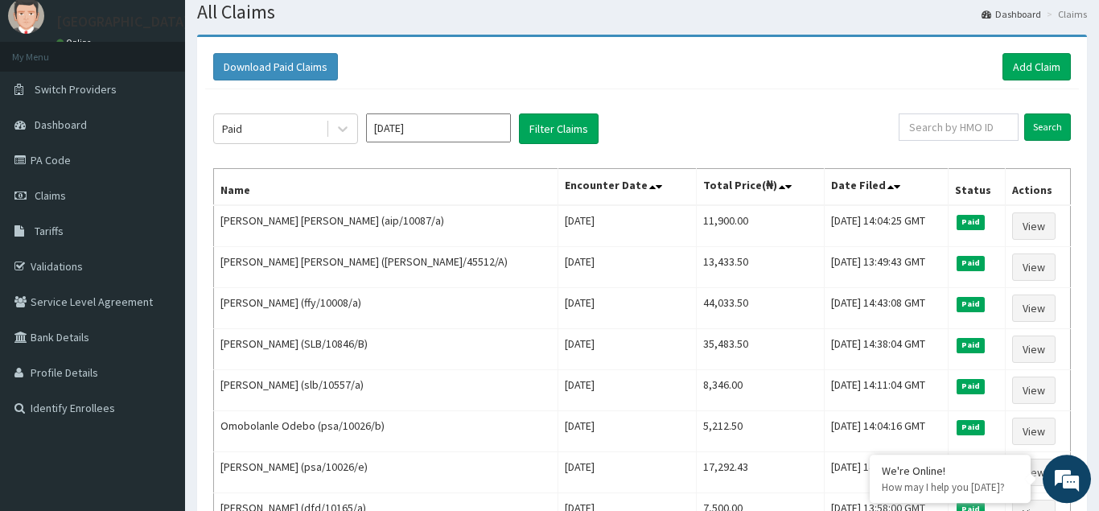
scroll to position [328, 0]
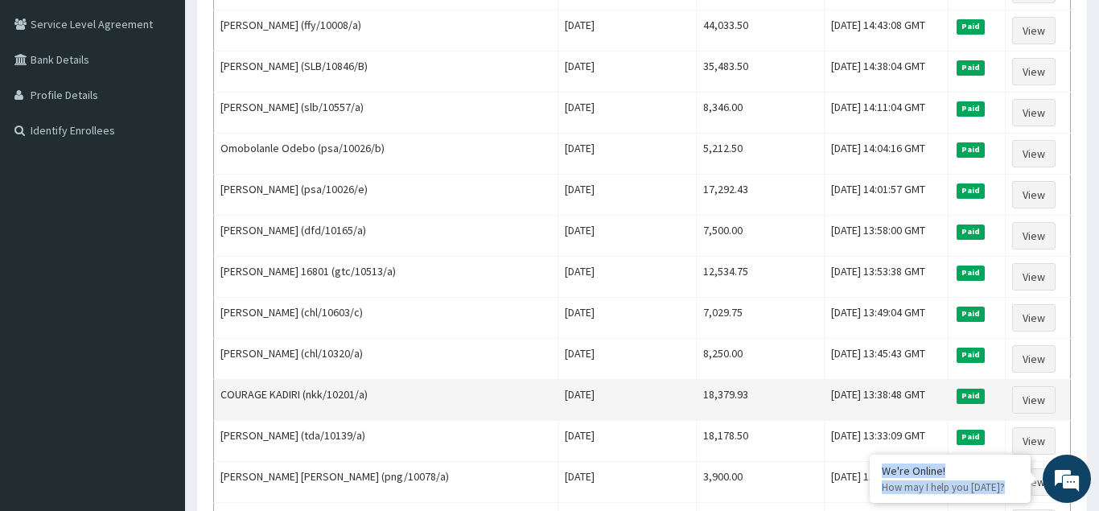
click at [696, 403] on td "18,379.93" at bounding box center [760, 400] width 128 height 41
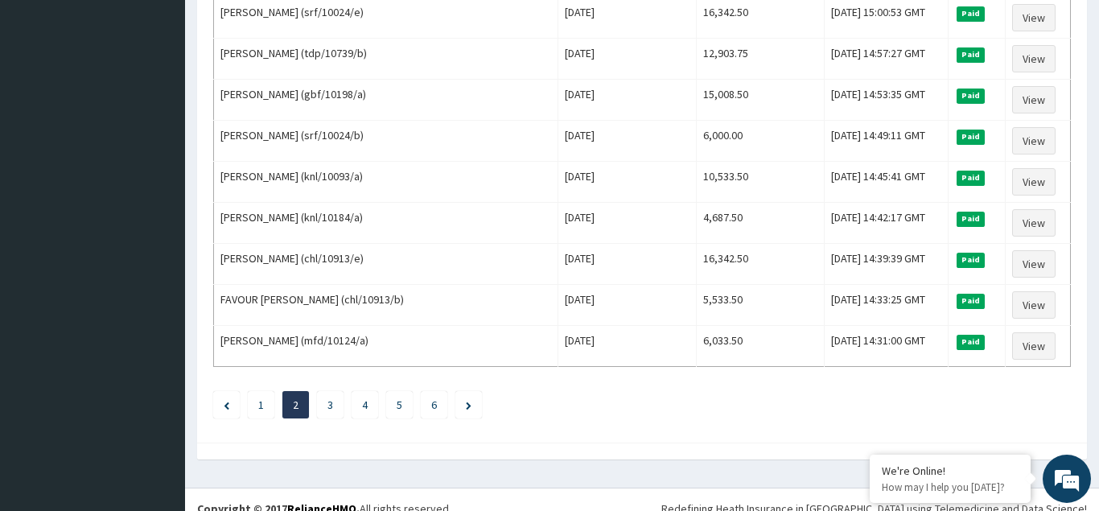
scroll to position [1958, 0]
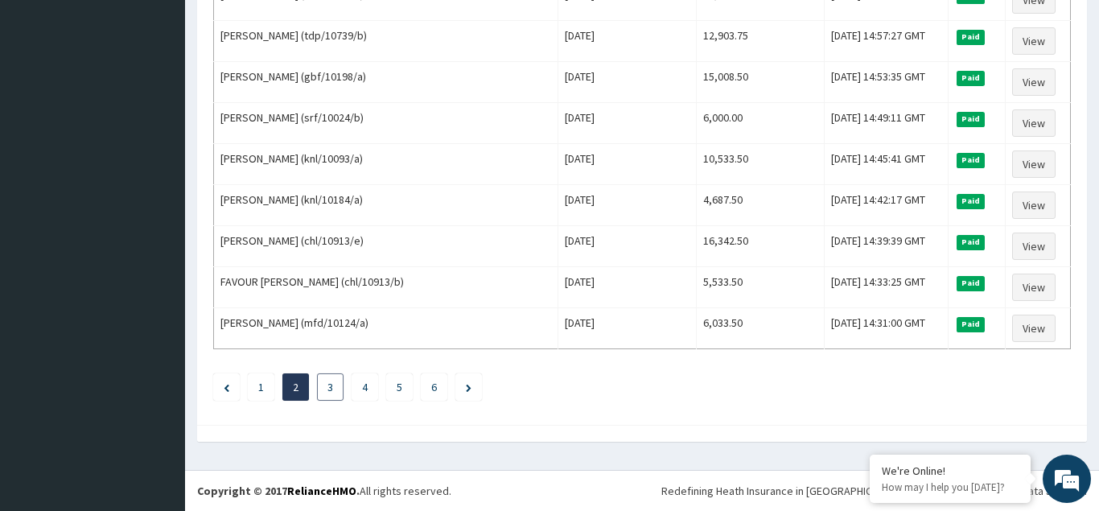
click at [331, 387] on link "3" at bounding box center [330, 387] width 6 height 14
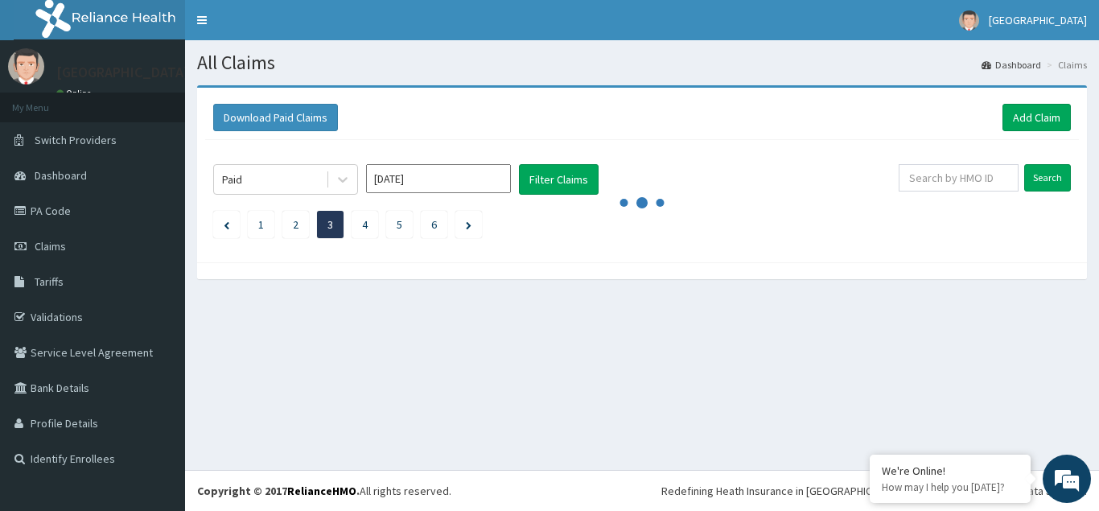
scroll to position [0, 0]
click at [57, 178] on span "Dashboard" at bounding box center [61, 175] width 52 height 14
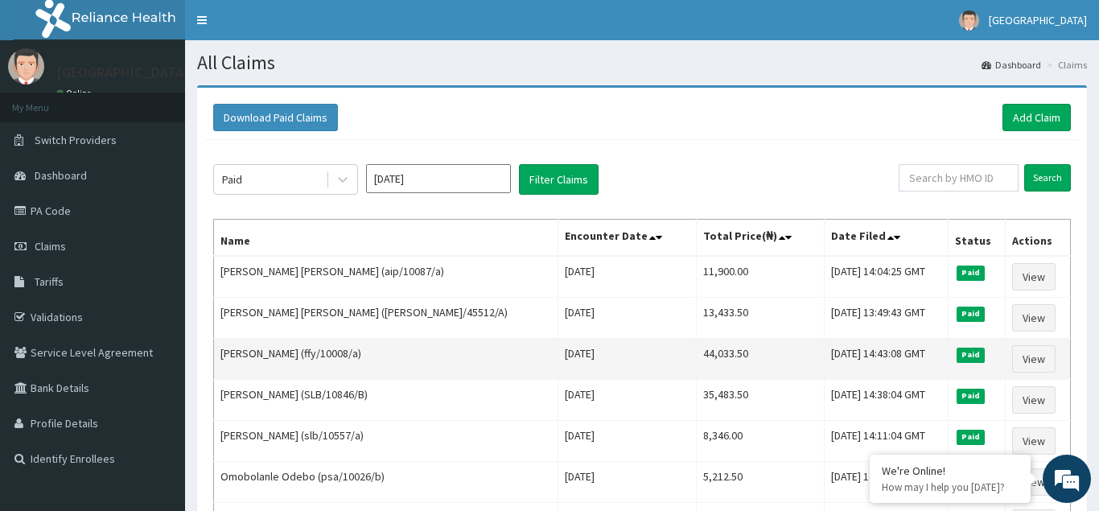
scroll to position [1, 0]
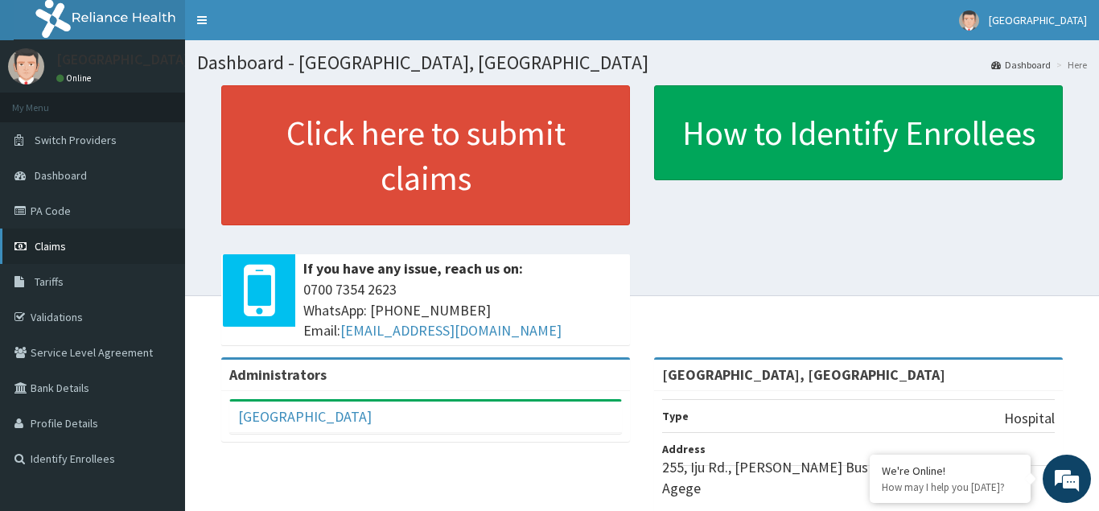
click at [52, 247] on span "Claims" at bounding box center [50, 246] width 31 height 14
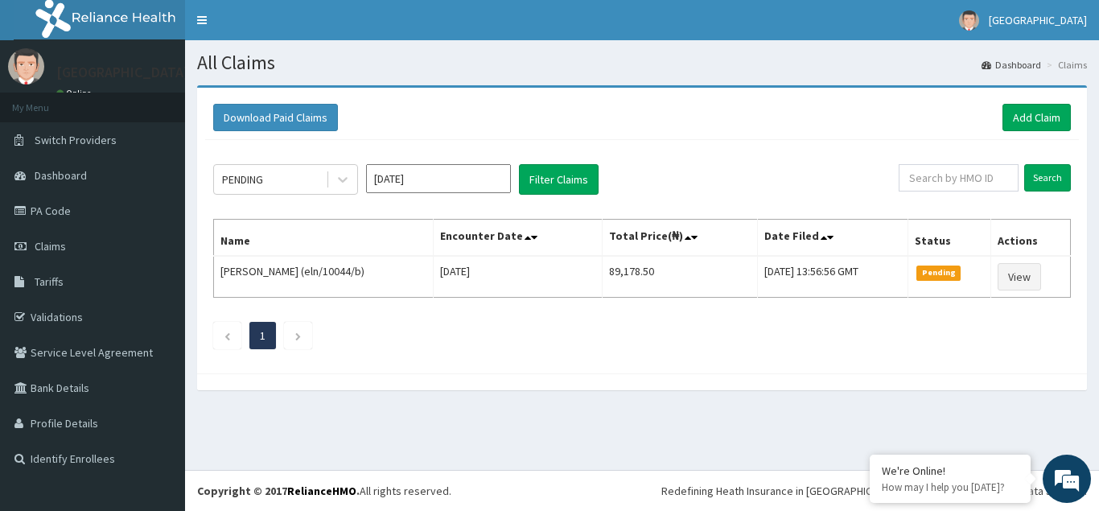
click at [449, 173] on input "Aug 2025" at bounding box center [438, 178] width 145 height 29
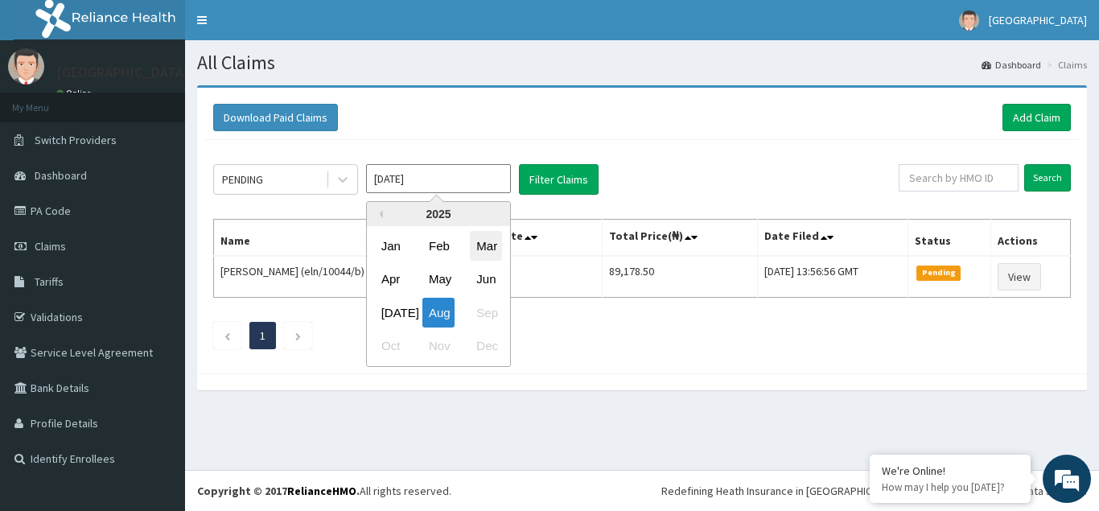
click at [489, 249] on div "Mar" at bounding box center [486, 246] width 32 height 30
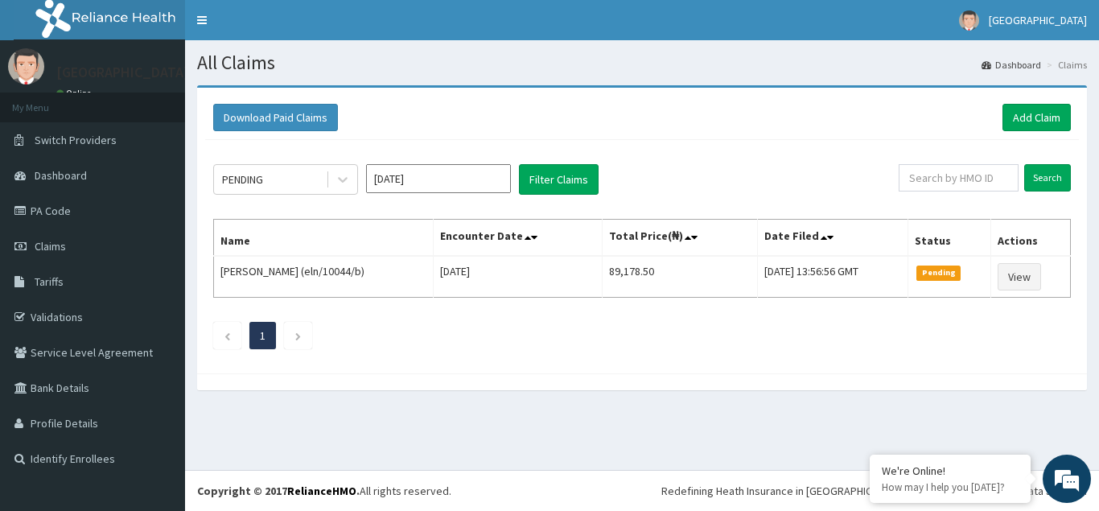
type input "Mar 2025"
click at [347, 181] on icon at bounding box center [343, 179] width 16 height 16
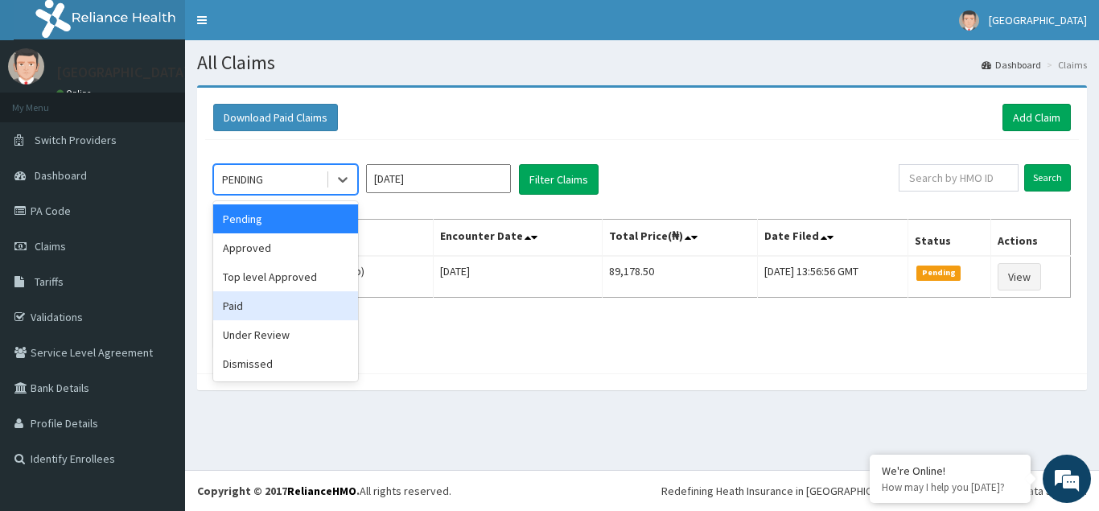
click at [247, 309] on div "Paid" at bounding box center [285, 305] width 145 height 29
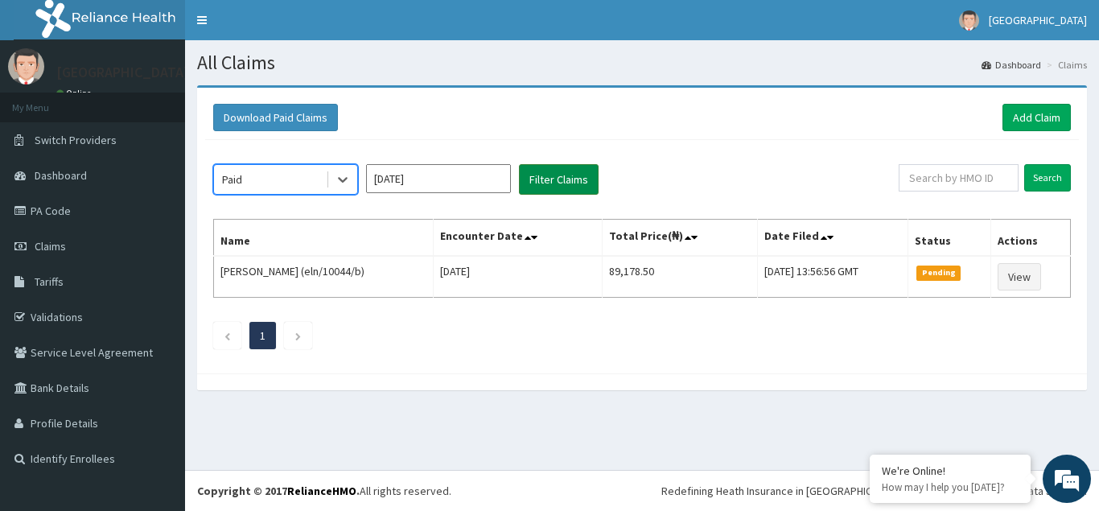
click at [560, 182] on button "Filter Claims" at bounding box center [559, 179] width 80 height 31
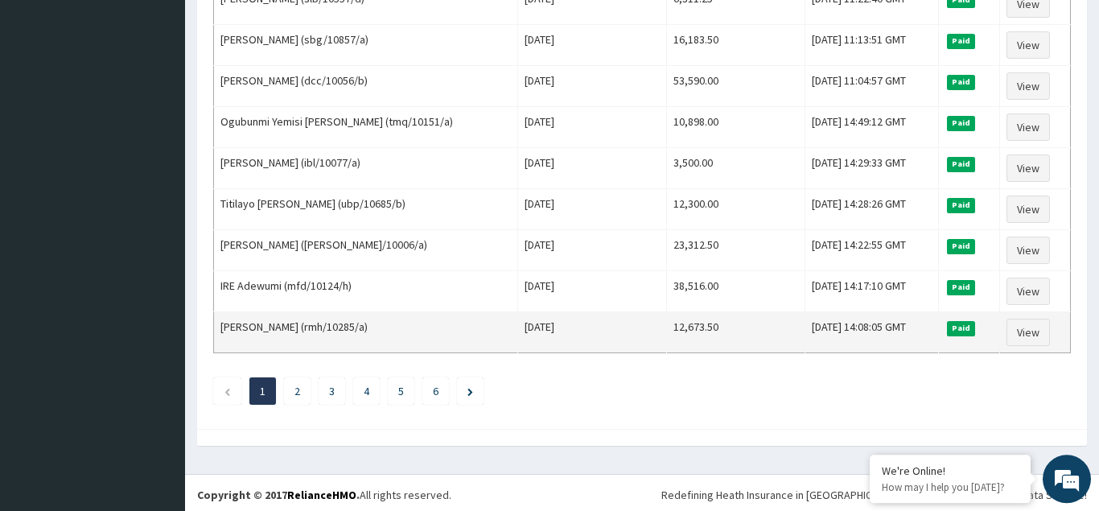
scroll to position [1958, 0]
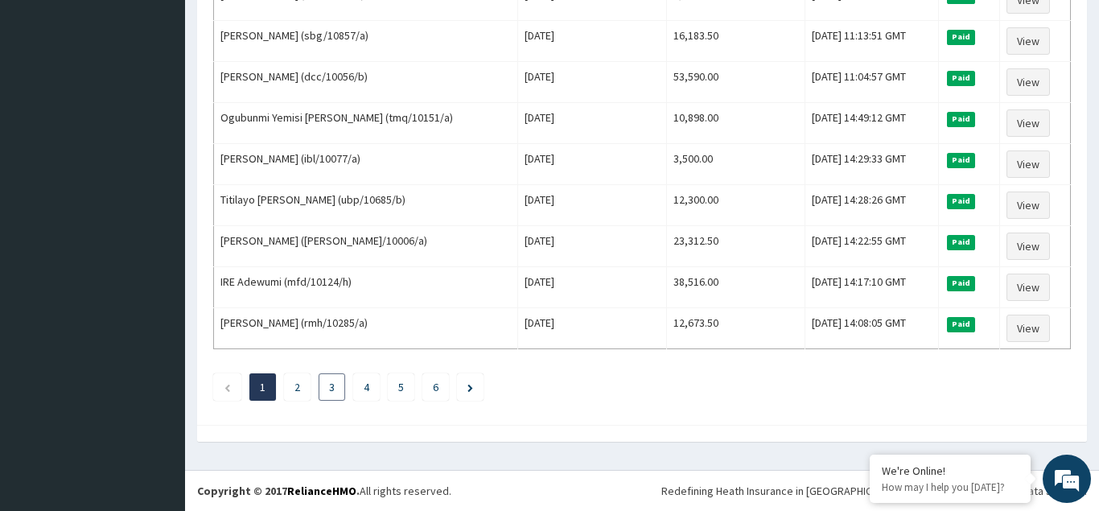
click at [331, 386] on link "3" at bounding box center [332, 387] width 6 height 14
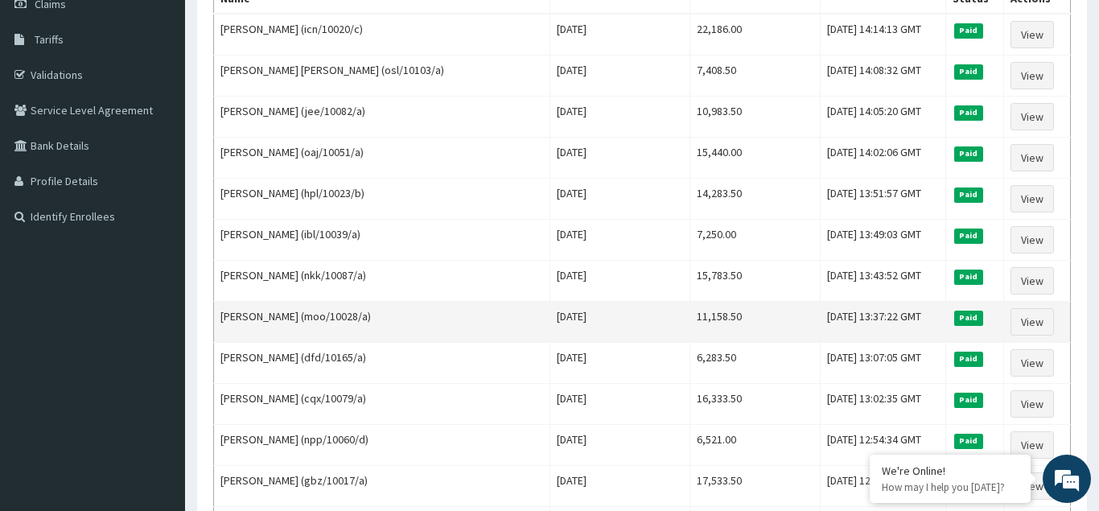
scroll to position [246, 0]
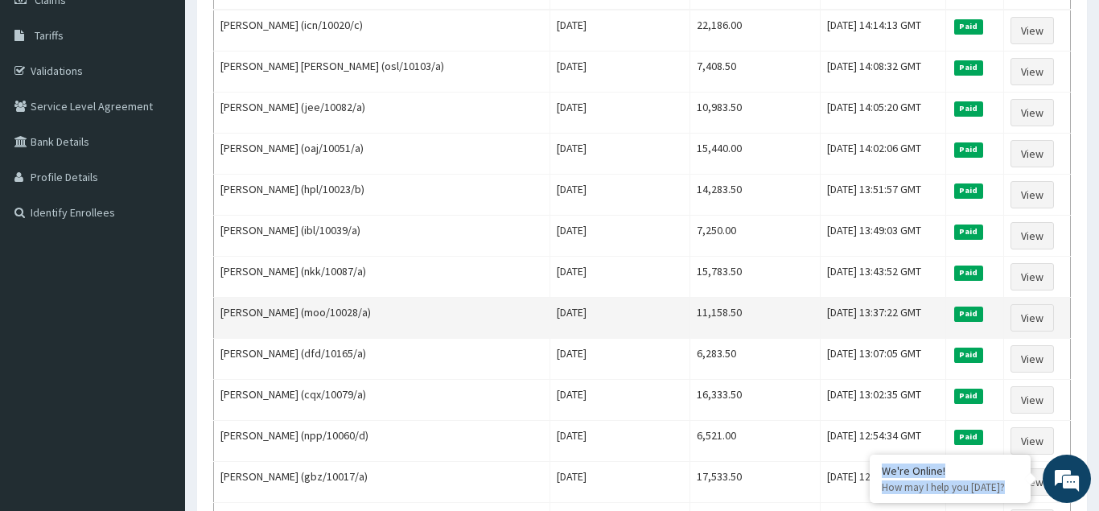
click at [484, 318] on td "GBEMISOLA SEWEJE ABIMBOLA (moo/10028/a)" at bounding box center [382, 318] width 336 height 41
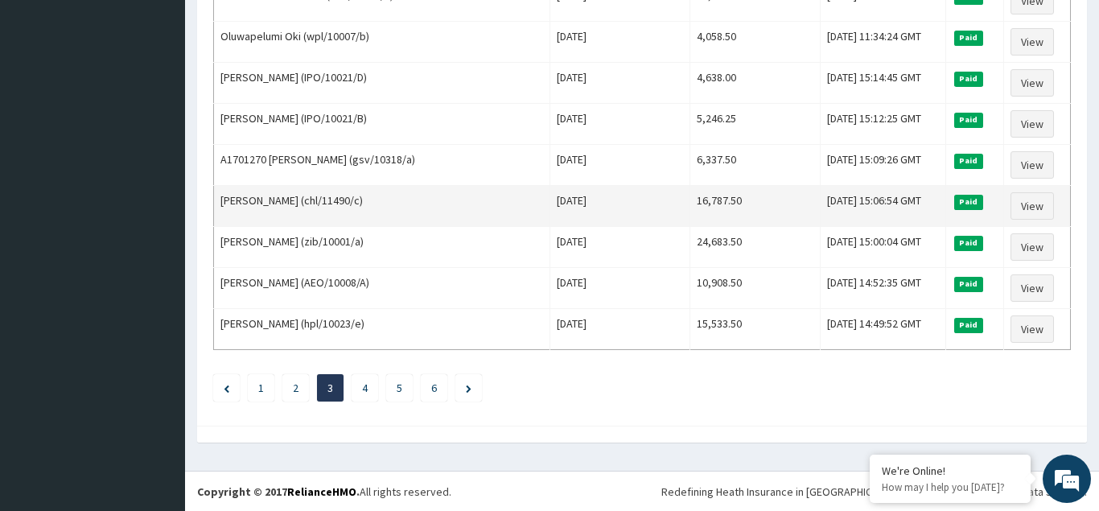
scroll to position [1958, 0]
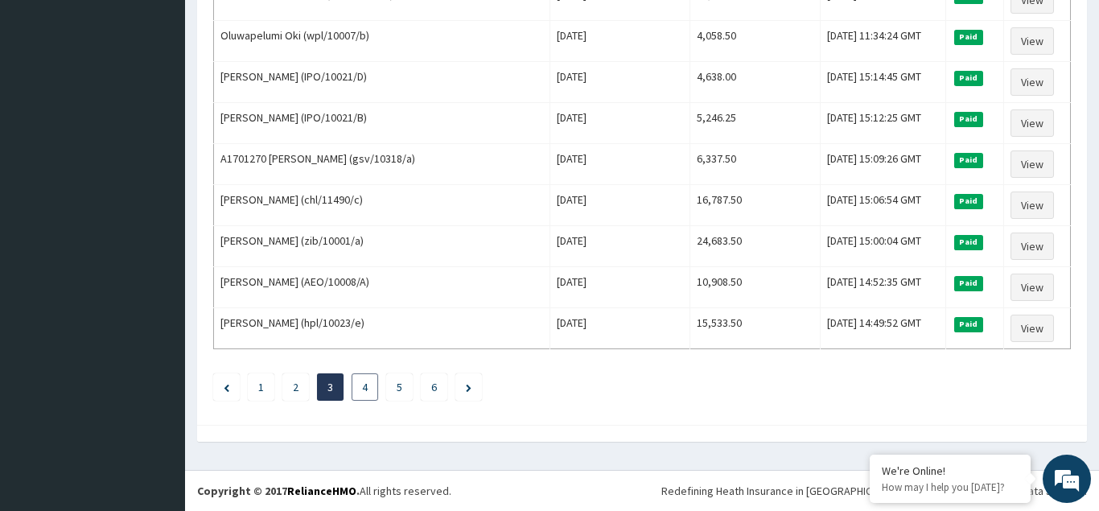
click at [367, 387] on link "4" at bounding box center [365, 387] width 6 height 14
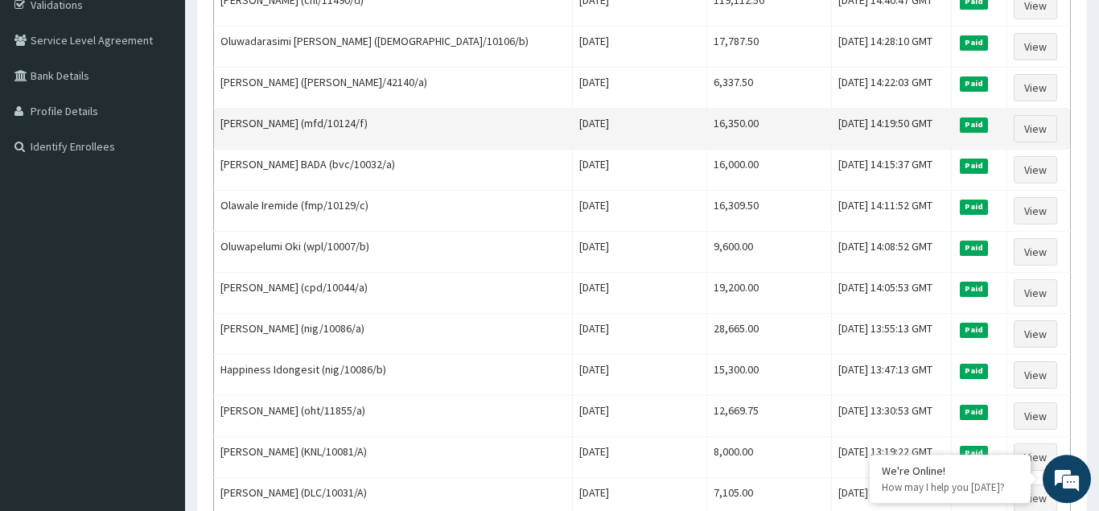
scroll to position [328, 0]
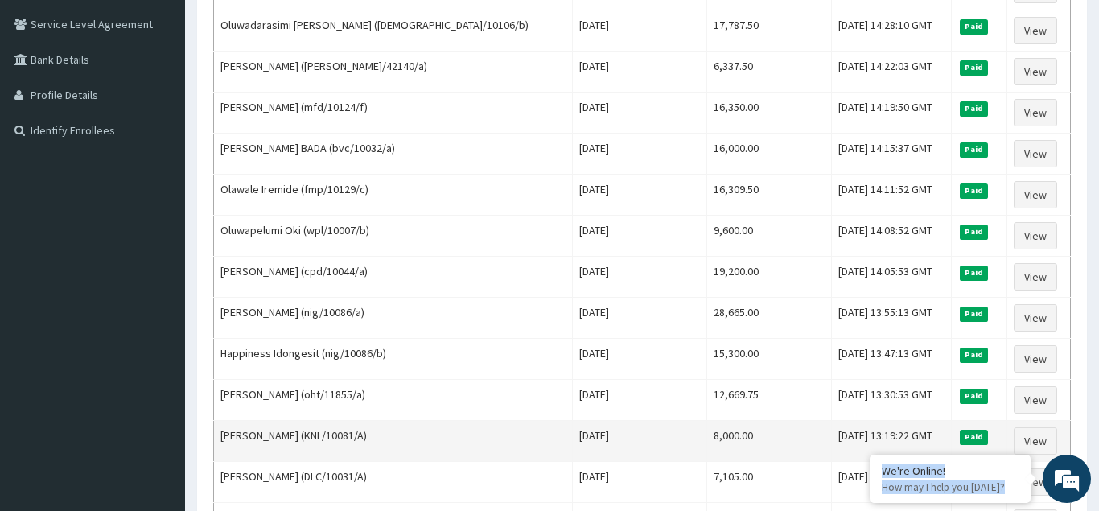
click at [706, 421] on td "8,000.00" at bounding box center [768, 441] width 125 height 41
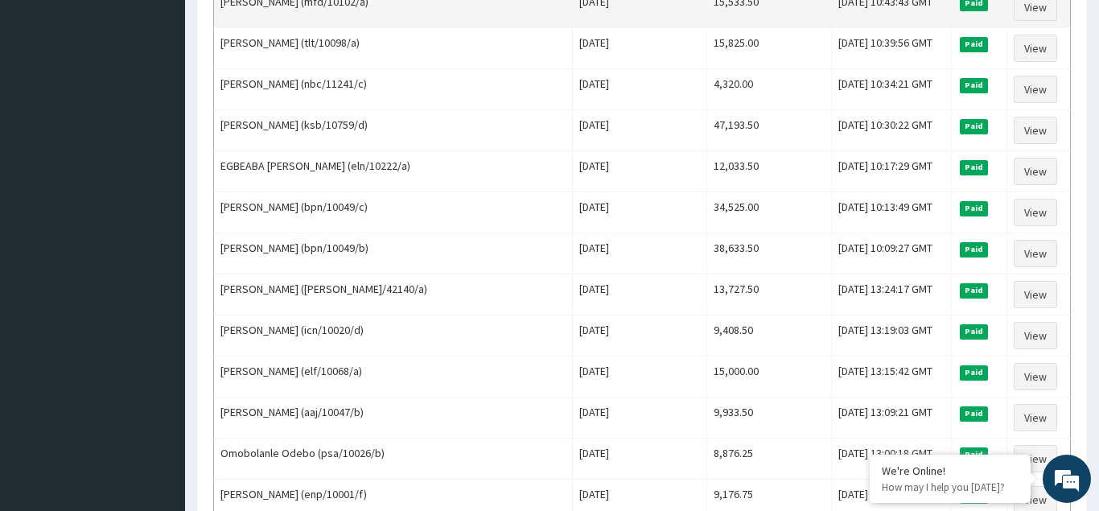
scroll to position [1958, 0]
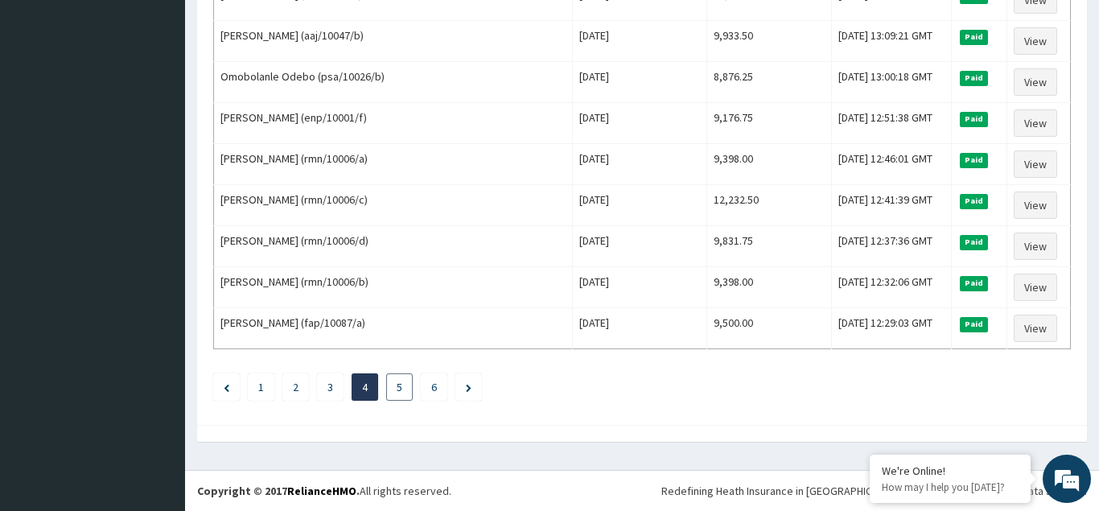
click at [399, 388] on link "5" at bounding box center [399, 387] width 6 height 14
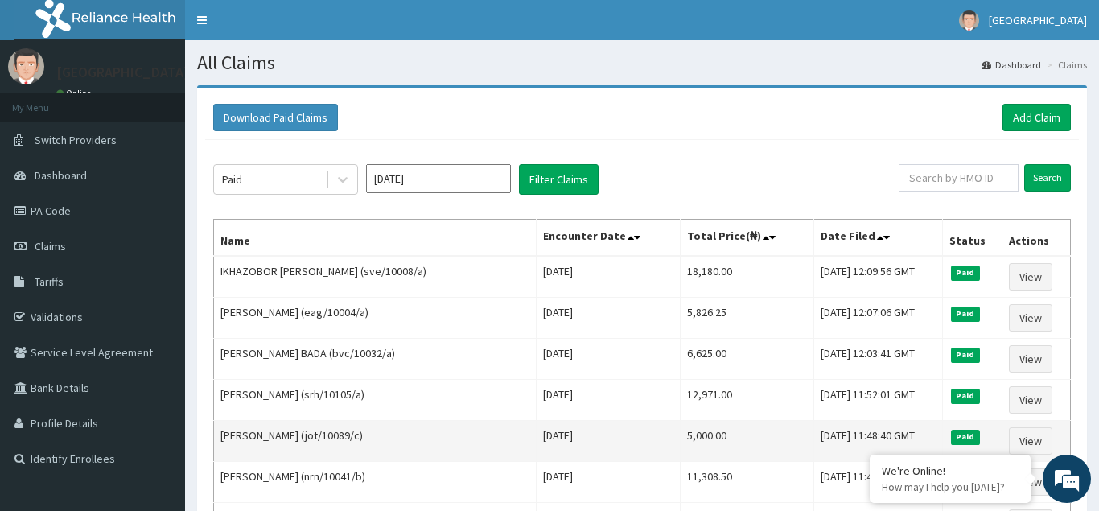
scroll to position [328, 0]
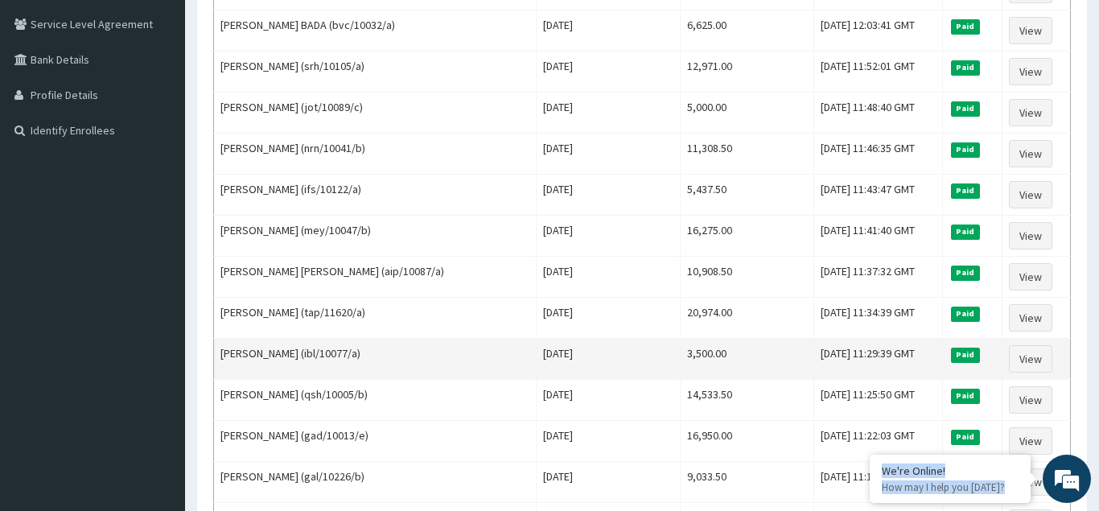
click at [691, 365] on td "3,500.00" at bounding box center [746, 359] width 133 height 41
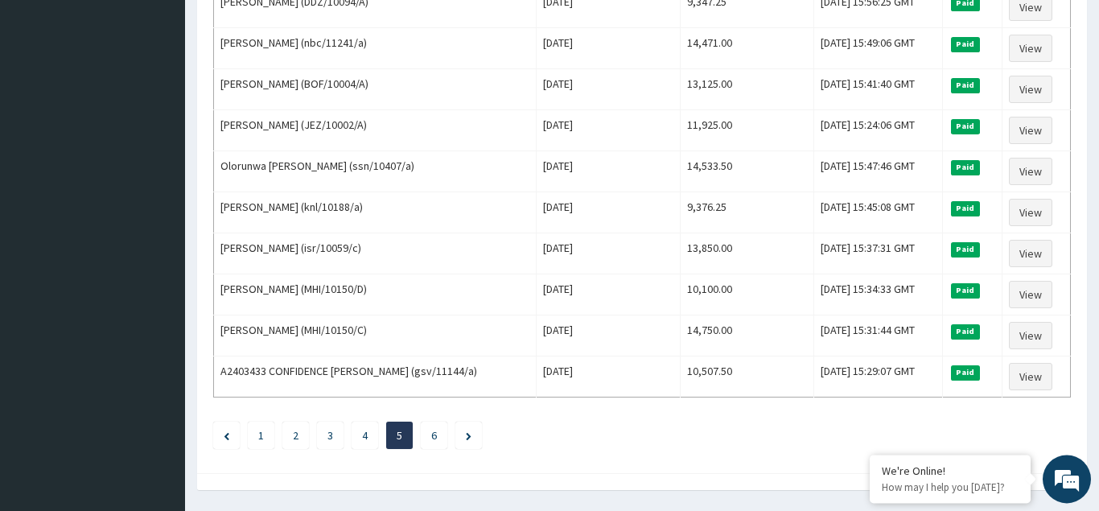
scroll to position [1958, 0]
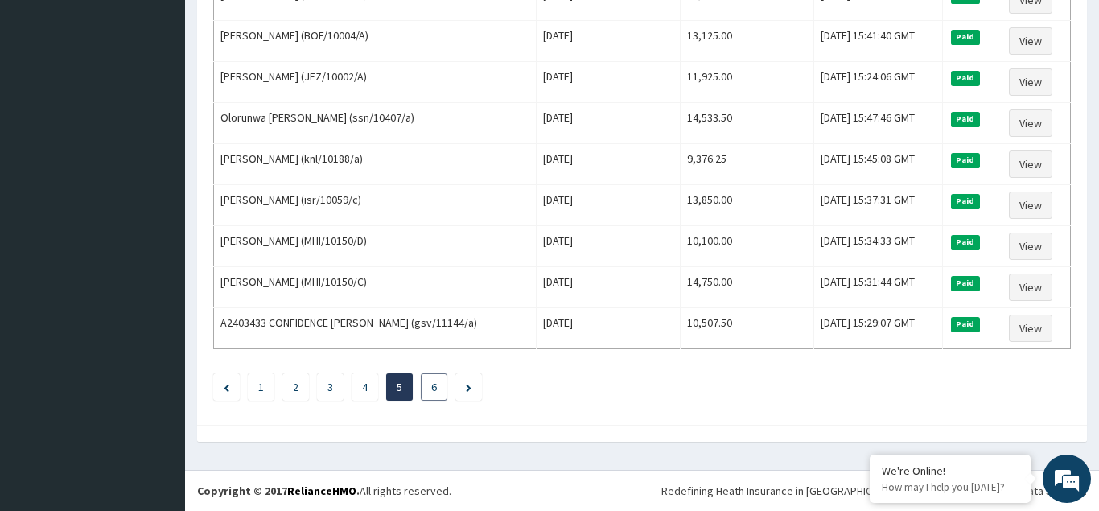
click at [434, 388] on link "6" at bounding box center [434, 387] width 6 height 14
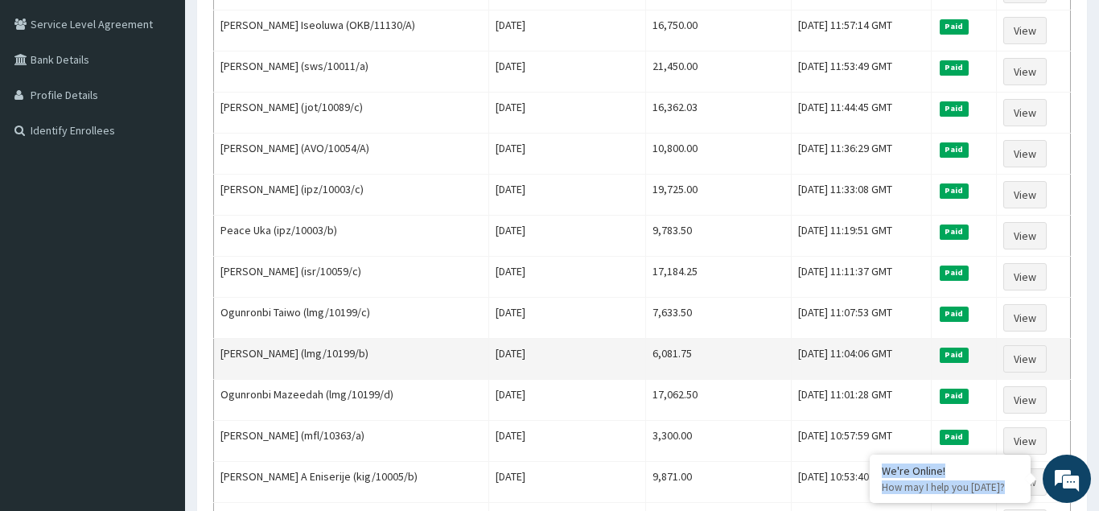
scroll to position [738, 0]
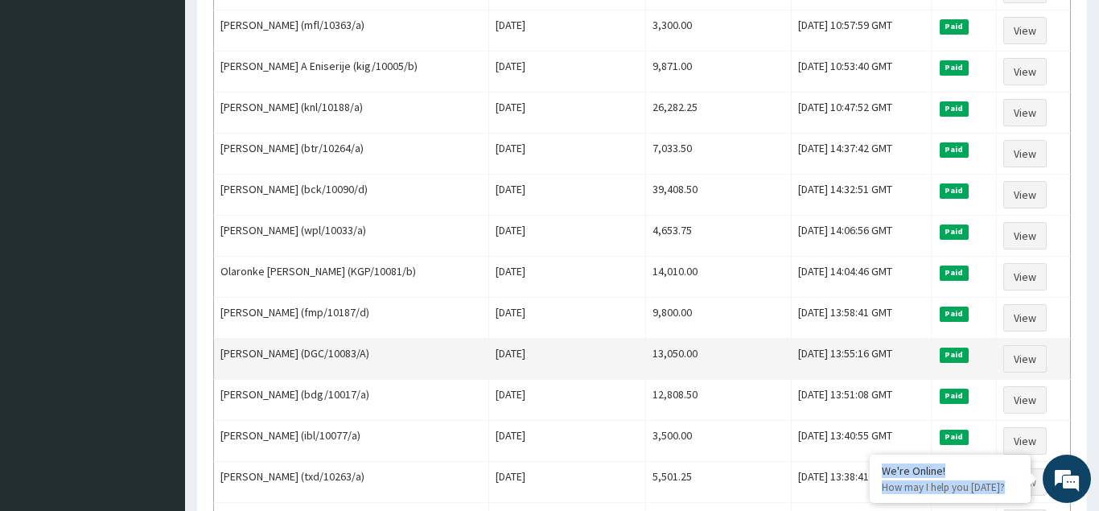
click at [683, 358] on td "13,050.00" at bounding box center [719, 359] width 146 height 41
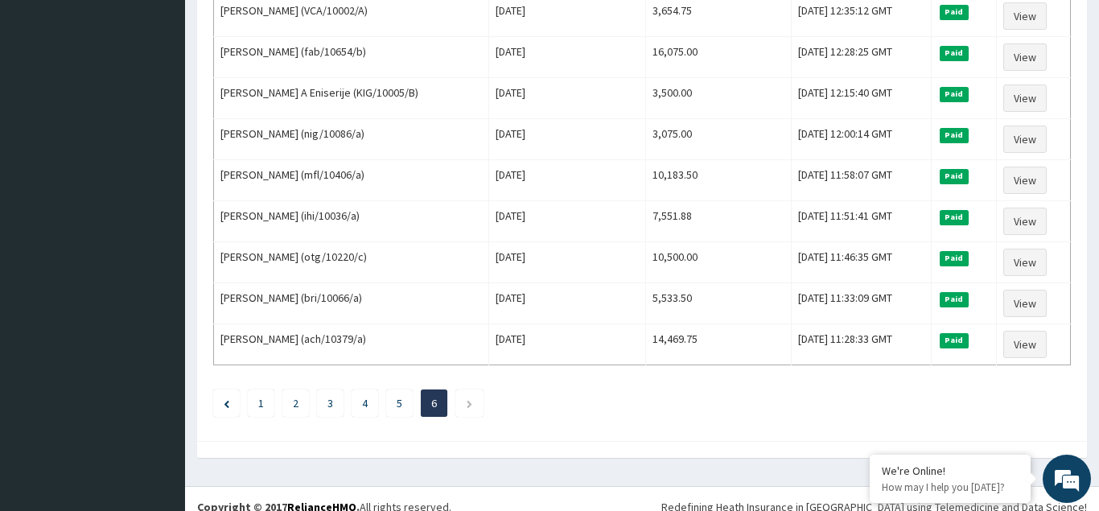
scroll to position [1589, 0]
